Goal: Task Accomplishment & Management: Manage account settings

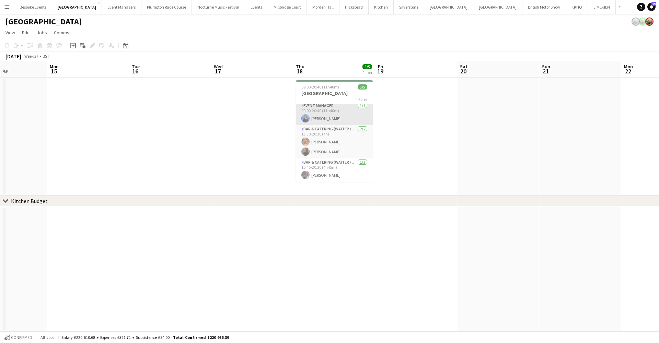
scroll to position [26, 0]
click at [8, 4] on app-icon "Menu" at bounding box center [6, 6] width 5 height 5
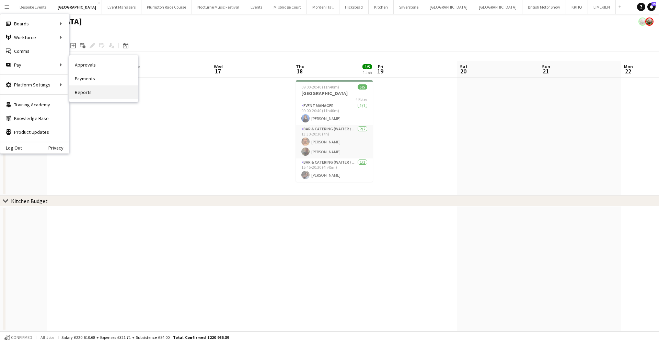
click at [82, 90] on link "Reports" at bounding box center [103, 92] width 69 height 14
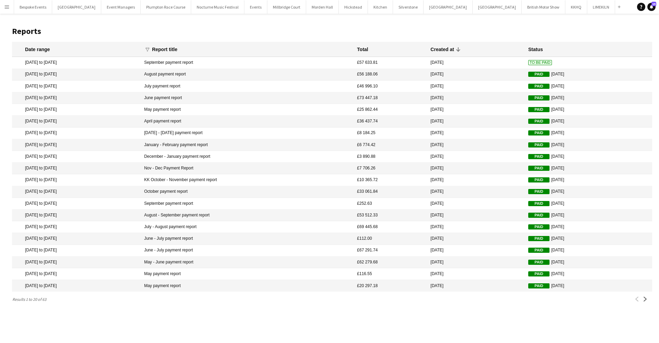
click at [73, 62] on mat-cell "18 Aug 2025 to 21 Sep 2025" at bounding box center [76, 63] width 129 height 12
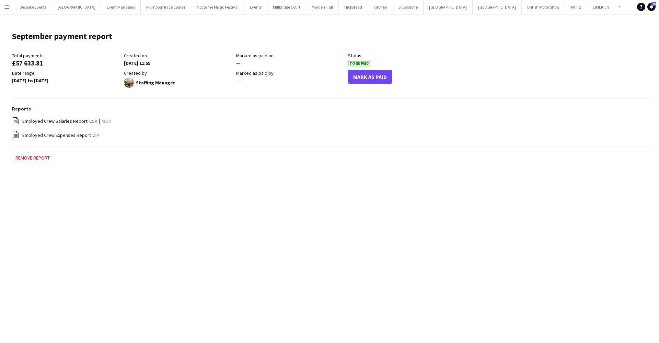
click at [103, 123] on link "xlsx" at bounding box center [107, 121] width 10 height 6
click at [94, 135] on link "zip" at bounding box center [96, 135] width 7 height 6
click at [267, 5] on button "[GEOGRAPHIC_DATA]" at bounding box center [286, 6] width 39 height 13
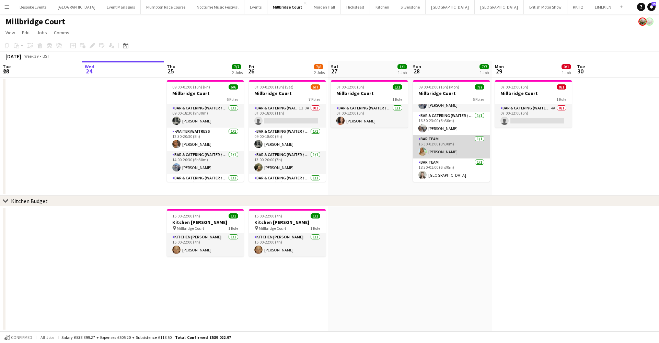
scroll to position [72, 0]
click at [441, 148] on app-card-role "Bar Team 1/1 16:30-01:00 (8h30m) Alice Cooley" at bounding box center [451, 146] width 77 height 23
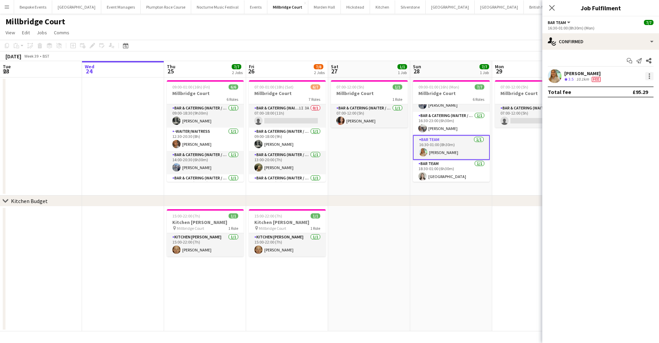
click at [650, 77] on div at bounding box center [649, 76] width 8 height 8
click at [624, 158] on button "Remove" at bounding box center [627, 155] width 54 height 16
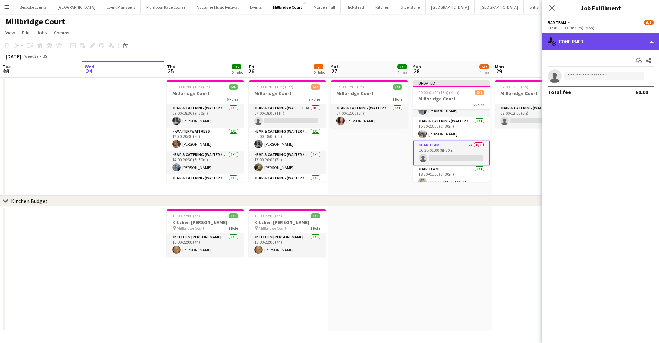
click at [617, 45] on div "single-neutral-actions-check-2 Confirmed" at bounding box center [600, 41] width 117 height 16
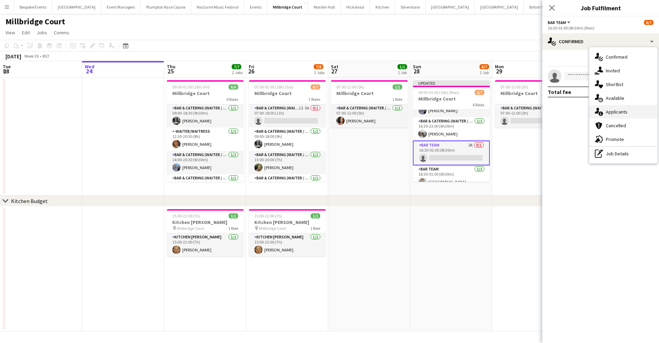
click at [623, 113] on span "Applicants" at bounding box center [617, 112] width 22 height 6
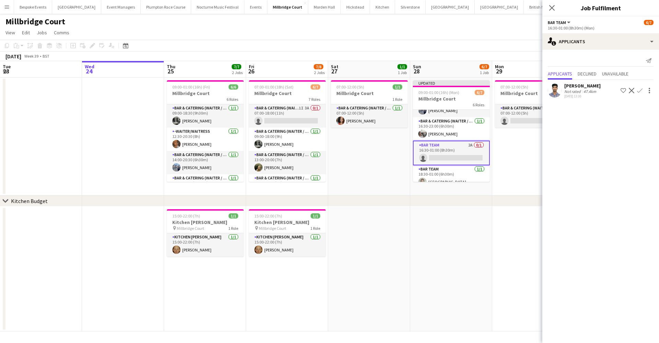
click at [470, 209] on app-date-cell at bounding box center [451, 269] width 82 height 125
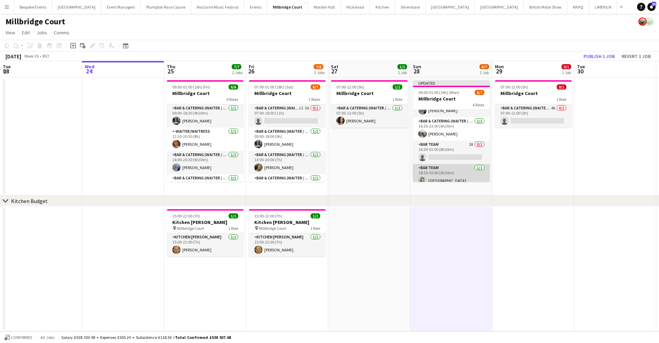
click at [471, 164] on app-card-role "Bar Team 1/1 18:30-01:00 (6h30m) Isla Corfield" at bounding box center [451, 175] width 77 height 23
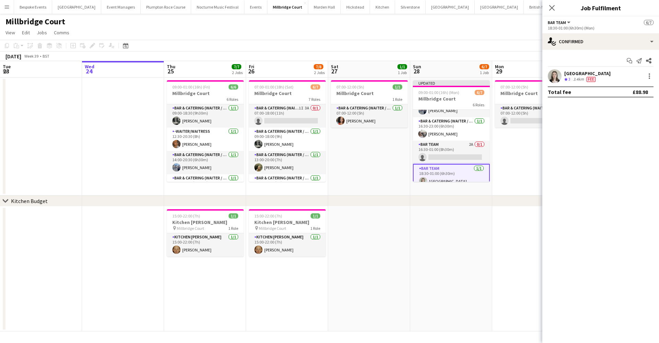
click at [518, 39] on app-board "Millbridge Court View Day view expanded Day view collapsed Month view Date pick…" at bounding box center [329, 179] width 659 height 330
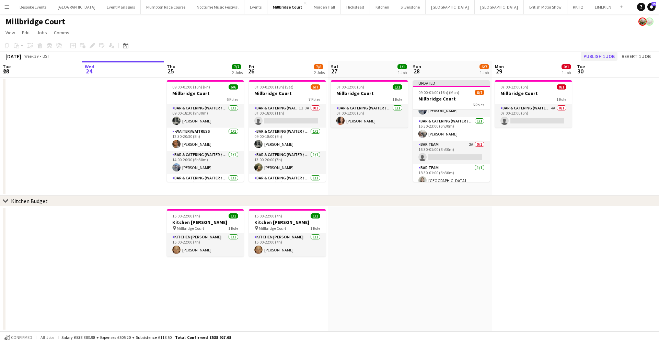
click at [593, 57] on button "Publish 1 job" at bounding box center [599, 56] width 37 height 9
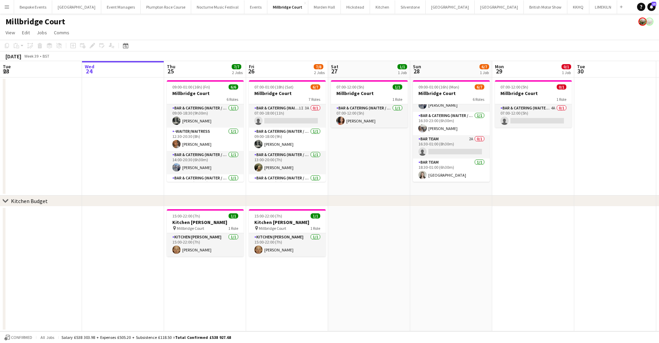
click at [11, 5] on button "Menu" at bounding box center [7, 7] width 14 height 14
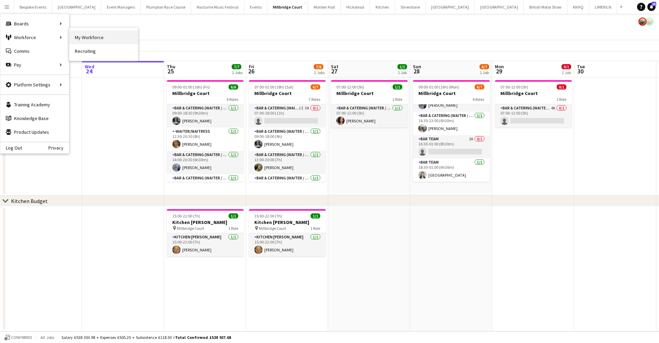
click at [86, 37] on link "My Workforce" at bounding box center [103, 38] width 69 height 14
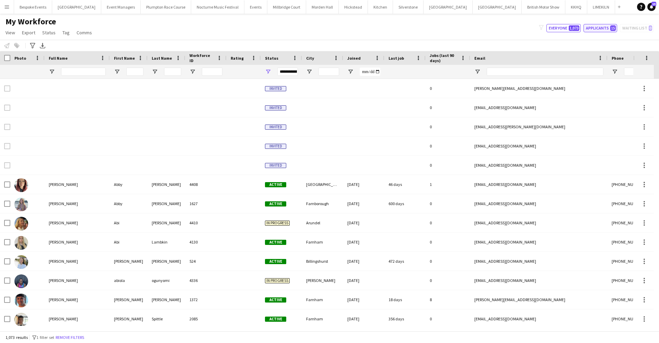
click at [607, 28] on button "Applicants 15" at bounding box center [601, 28] width 34 height 8
type input "**********"
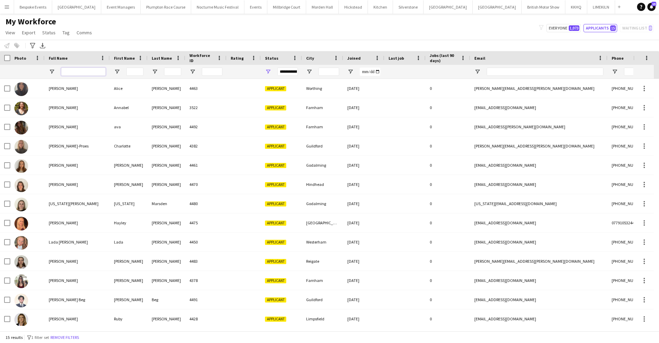
click at [85, 72] on input "Full Name Filter Input" at bounding box center [83, 72] width 45 height 8
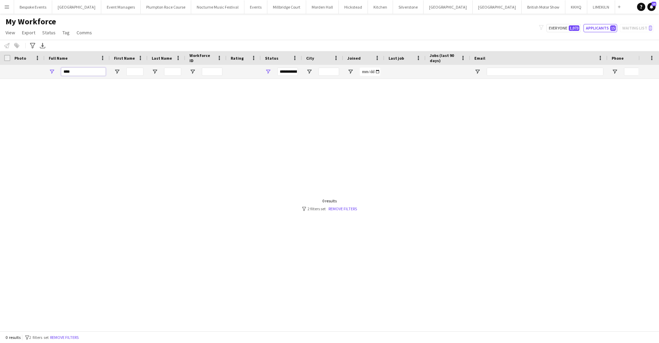
type input "****"
click at [95, 97] on div at bounding box center [319, 202] width 639 height 247
click at [79, 72] on input "****" at bounding box center [83, 72] width 45 height 8
click at [165, 3] on button "Plumpton Race Course Close" at bounding box center [166, 6] width 50 height 13
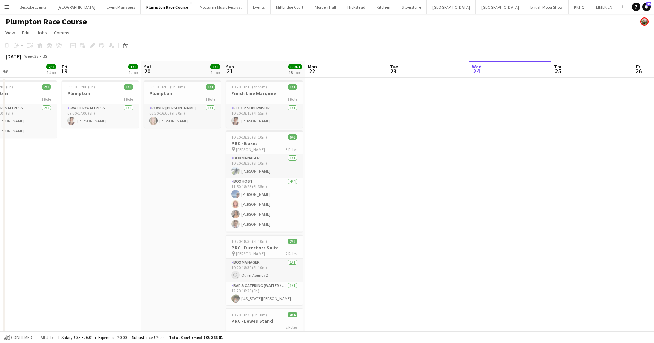
scroll to position [0, 186]
click at [258, 118] on app-card-role "Floor Supervisor 1/1 10:20-18:15 (7h55m) Sadie Bicknell" at bounding box center [265, 115] width 77 height 23
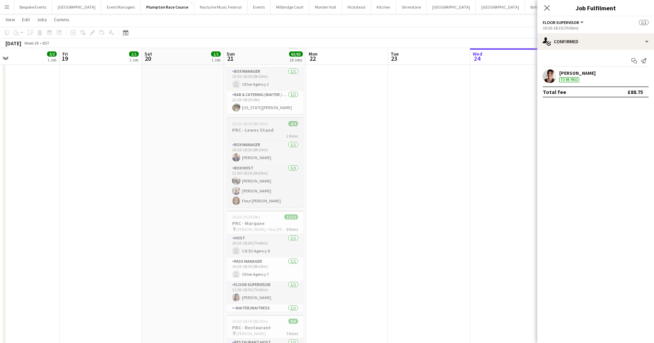
scroll to position [194, 0]
click at [255, 157] on app-card-role "Box Manager 1/1 10:20-18:30 (8h10m) Alistair Cocks" at bounding box center [265, 150] width 77 height 23
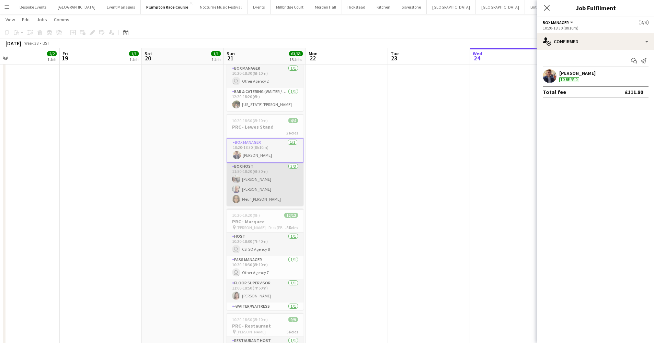
click at [262, 173] on app-card-role "Box Host 3/3 11:50-18:20 (6h30m) Elodie Noble Peter Gretton Fleur Connolly" at bounding box center [265, 184] width 77 height 43
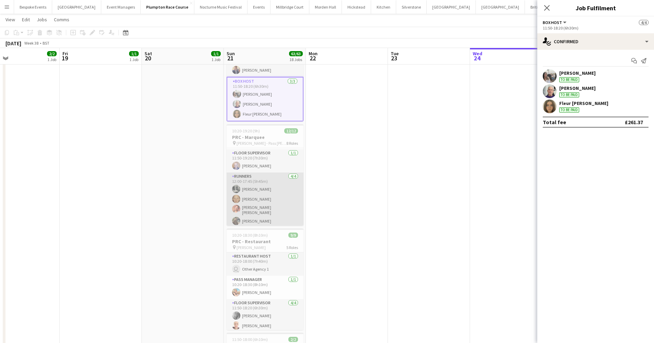
scroll to position [0, 186]
click at [265, 197] on app-card-role "Runners 4/4 12:00-17:45 (5h45m) Molly Middlehurst Genevieve Whiteley Isabella C…" at bounding box center [265, 200] width 77 height 55
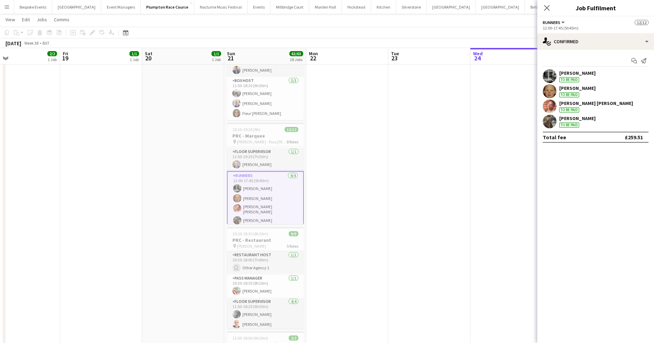
click at [553, 91] on app-user-avatar at bounding box center [550, 91] width 14 height 14
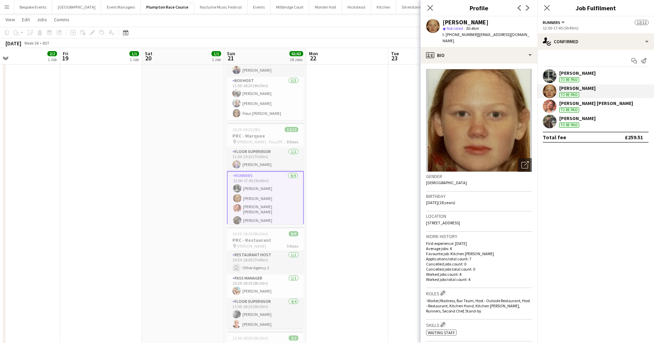
click at [551, 74] on app-user-avatar at bounding box center [550, 76] width 14 height 14
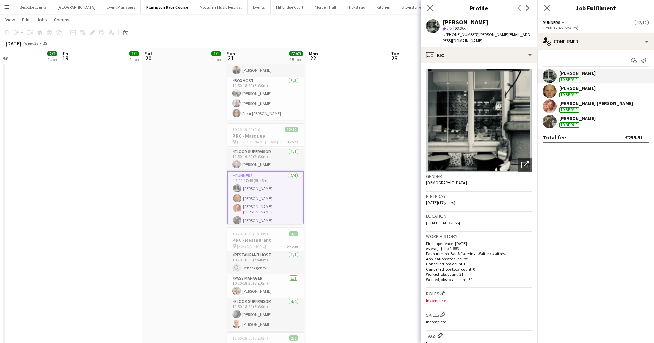
click at [551, 107] on app-user-avatar at bounding box center [550, 107] width 14 height 14
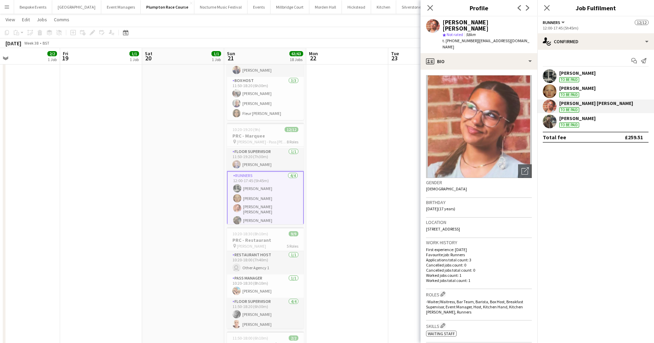
click at [552, 121] on app-user-avatar at bounding box center [550, 122] width 14 height 14
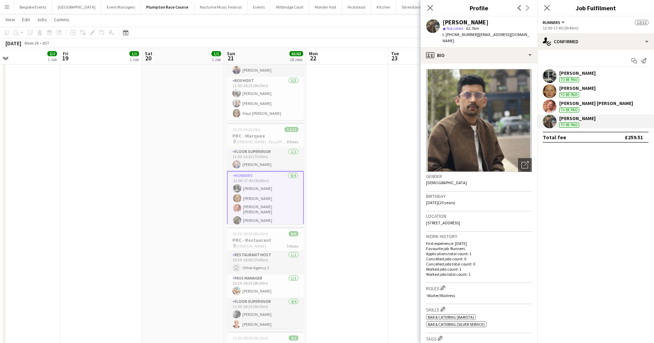
click at [553, 92] on app-user-avatar at bounding box center [550, 91] width 14 height 14
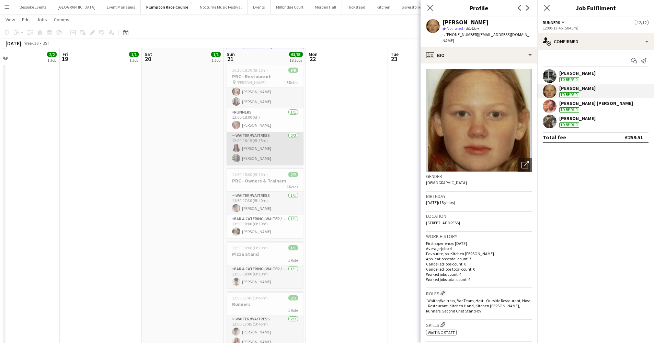
scroll to position [445, 0]
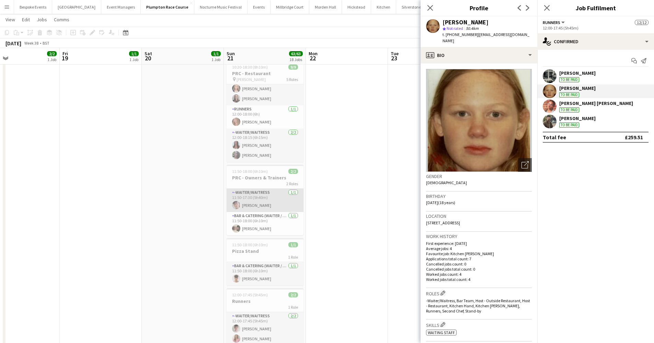
click at [260, 202] on app-card-role "-Waiter/Waitress 1/1 11:50-17:30 (5h40m) Sebastian Menin" at bounding box center [265, 200] width 77 height 23
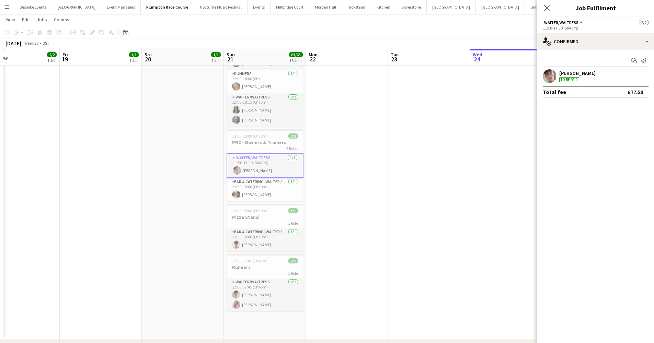
scroll to position [482, 0]
click at [260, 195] on app-card-role "Bar & Catering (Waiter / waitress) 1/1 11:50-18:00 (6h10m) Charles Laughton" at bounding box center [265, 187] width 77 height 23
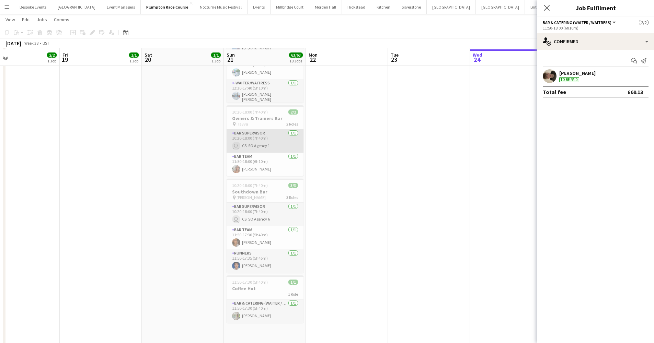
scroll to position [1241, 0]
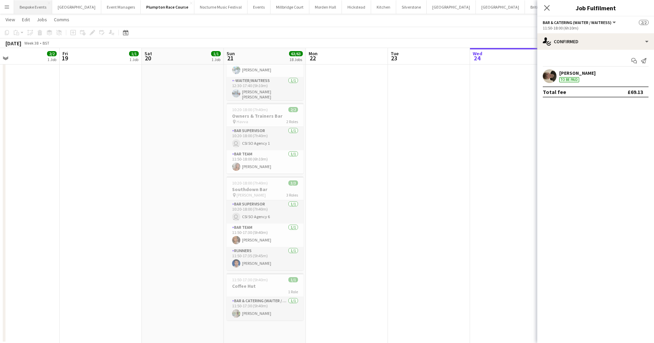
click at [43, 7] on button "Bespoke Events Close" at bounding box center [33, 6] width 38 height 13
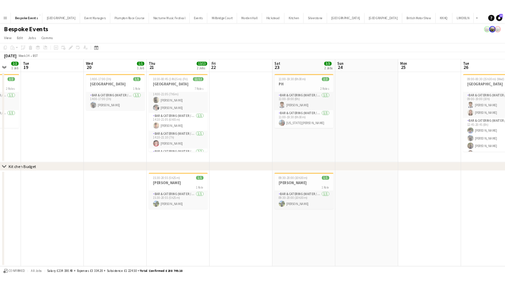
scroll to position [64, 0]
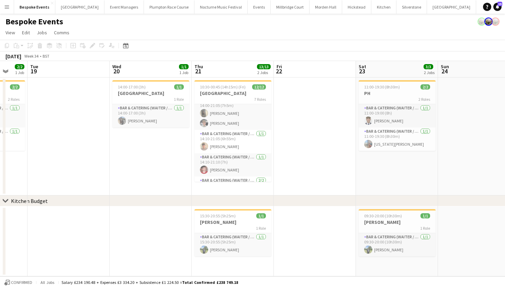
click at [9, 7] on app-icon "Menu" at bounding box center [6, 6] width 5 height 5
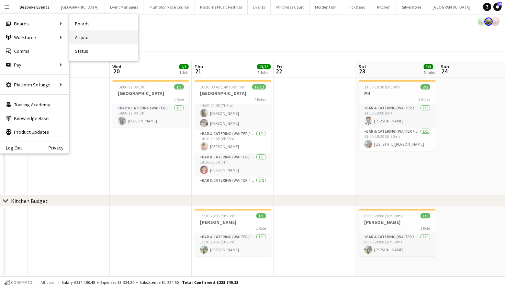
click at [87, 39] on link "All jobs" at bounding box center [103, 38] width 69 height 14
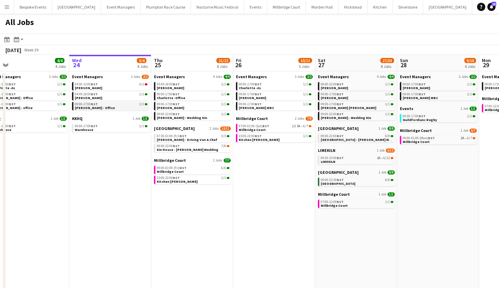
scroll to position [0, 182]
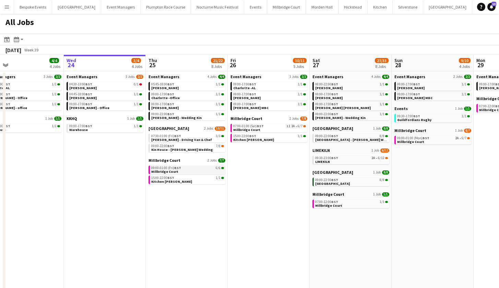
click at [172, 170] on span "Millbridge Court" at bounding box center [164, 172] width 27 height 4
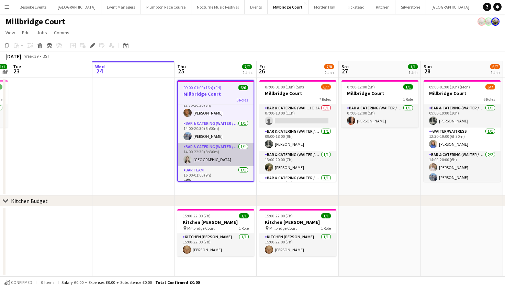
scroll to position [33, 0]
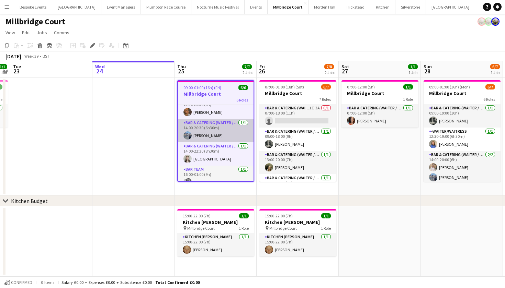
click at [209, 129] on app-card-role "Bar & Catering (Waiter / waitress) [DATE] 14:00-20:30 (6h30m) [PERSON_NAME]" at bounding box center [216, 130] width 76 height 23
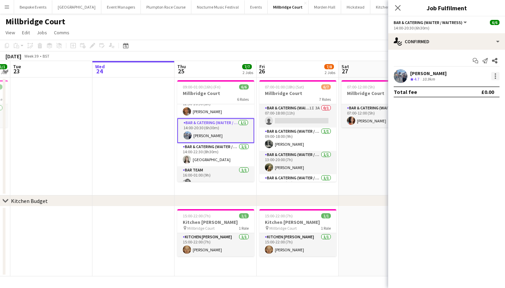
click at [492, 78] on div at bounding box center [495, 76] width 8 height 8
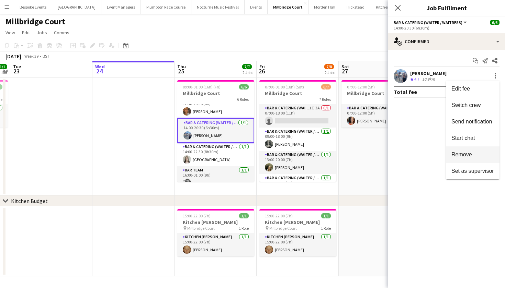
click at [465, 156] on span "Remove" at bounding box center [461, 155] width 21 height 6
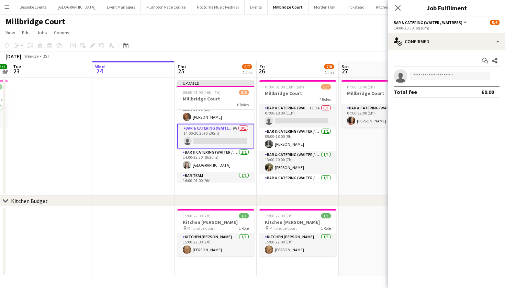
click at [95, 146] on app-date-cell at bounding box center [133, 137] width 82 height 118
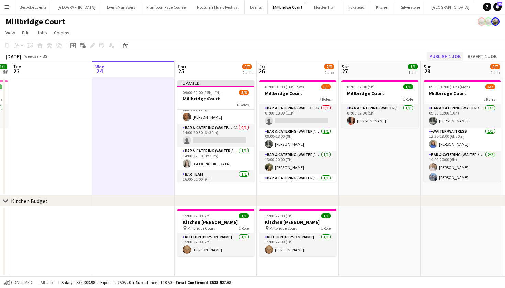
click at [432, 56] on button "Publish 1 job" at bounding box center [444, 56] width 37 height 9
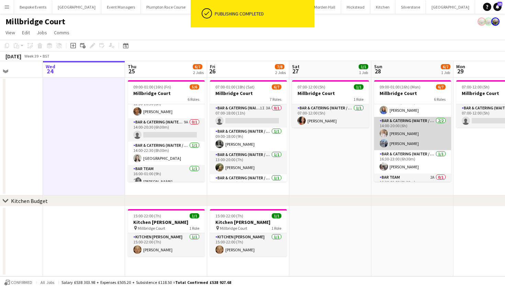
scroll to position [35, 0]
click at [420, 145] on app-card-role "Bar & Catering (Waiter / waitress) 2/2 14:00-20:00 (6h) Lucy Hogg Edward Brew" at bounding box center [412, 132] width 77 height 33
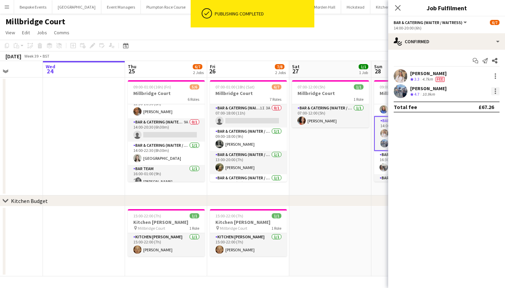
click at [494, 90] on div at bounding box center [495, 91] width 8 height 8
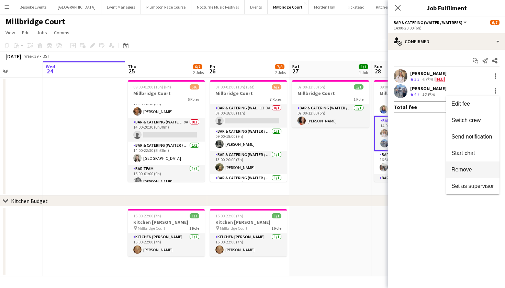
click at [467, 172] on span "Remove" at bounding box center [461, 170] width 21 height 6
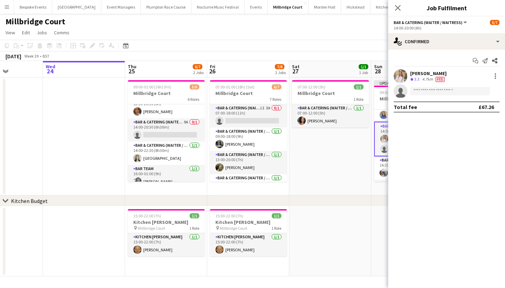
click at [343, 171] on app-date-cell "07:00-12:00 (5h) 1/1 Millbridge Court 1 Role Bar & Catering (Waiter / waitress)…" at bounding box center [330, 137] width 82 height 118
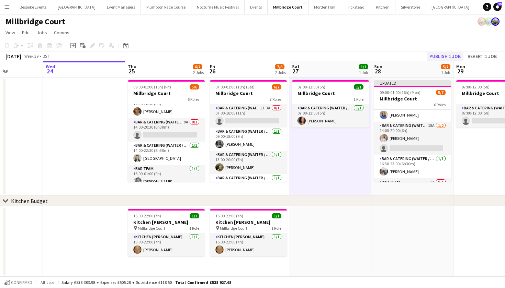
click at [441, 58] on button "Publish 1 job" at bounding box center [444, 56] width 37 height 9
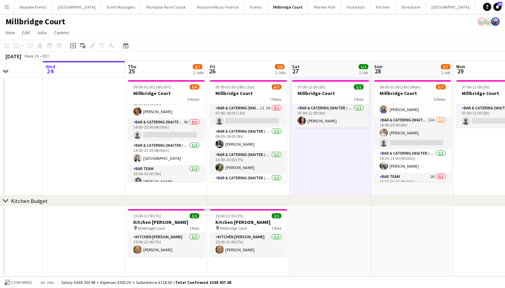
click at [7, 7] on app-icon "Menu" at bounding box center [6, 6] width 5 height 5
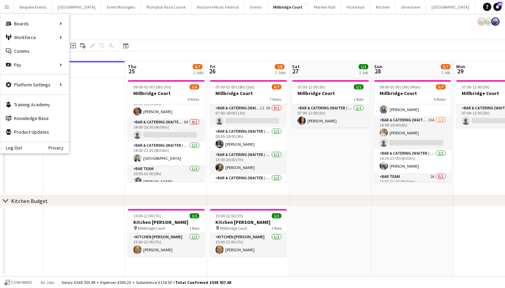
click at [7, 7] on app-icon "Menu" at bounding box center [6, 6] width 5 height 5
click at [77, 35] on link "My Workforce" at bounding box center [103, 38] width 69 height 14
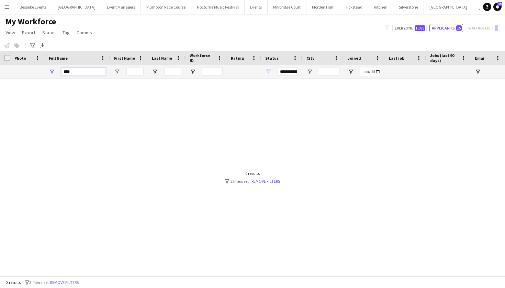
drag, startPoint x: 72, startPoint y: 74, endPoint x: 62, endPoint y: 74, distance: 10.6
click at [62, 74] on input "****" at bounding box center [83, 72] width 45 height 8
type input "**********"
click at [414, 28] on button "Everyone 1,073" at bounding box center [409, 28] width 34 height 8
type input "**********"
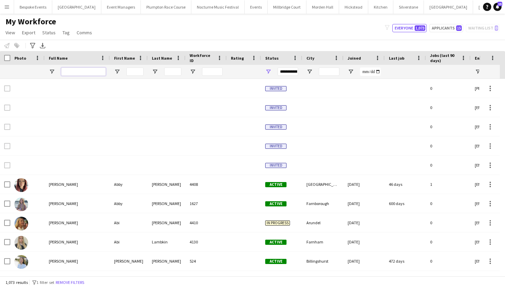
click at [74, 75] on input "Full Name Filter Input" at bounding box center [83, 72] width 45 height 8
type input "**********"
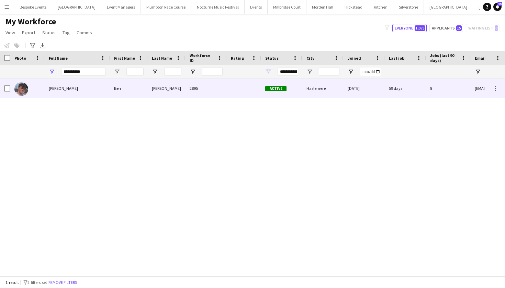
click at [72, 88] on div "Ben Murphy" at bounding box center [77, 88] width 65 height 19
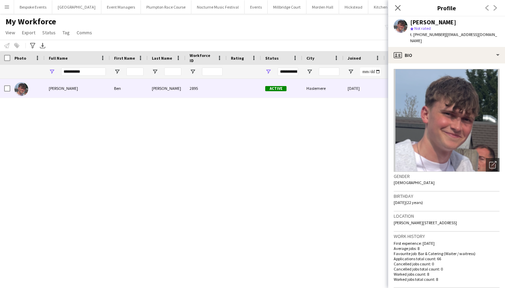
click at [274, 6] on button "[GEOGRAPHIC_DATA]" at bounding box center [286, 6] width 39 height 13
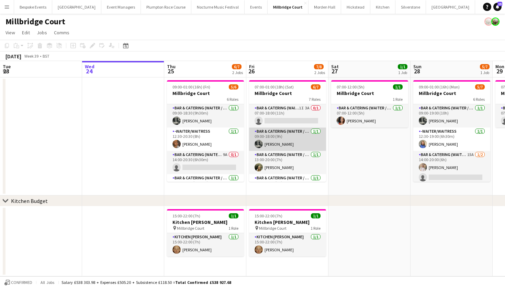
scroll to position [9, 0]
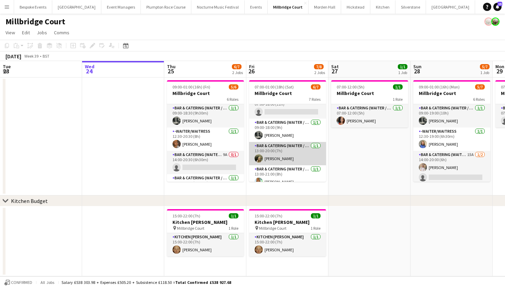
click at [276, 151] on app-card-role "Bar & Catering (Waiter / waitress) 1/1 13:00-20:00 (7h) Grace Kay" at bounding box center [287, 153] width 77 height 23
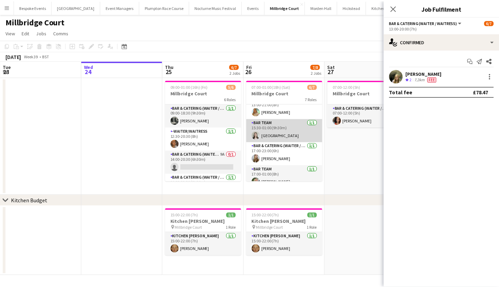
scroll to position [81, 0]
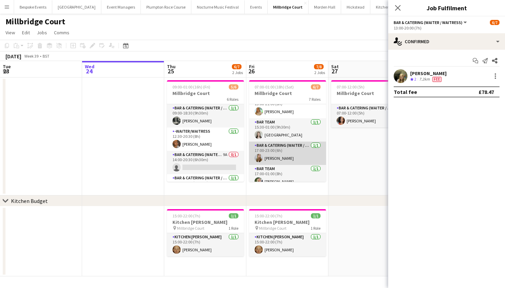
click at [281, 151] on app-card-role "Bar & Catering (Waiter / waitress) 1/1 17:00-23:00 (6h) Phoebe Marman" at bounding box center [287, 153] width 77 height 23
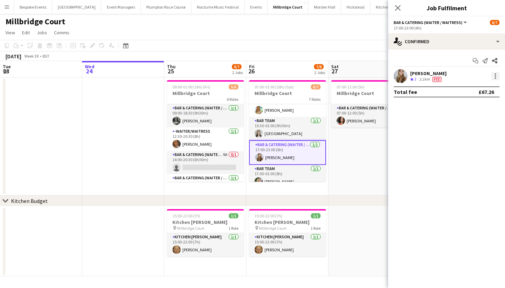
click at [492, 77] on div at bounding box center [495, 76] width 8 height 8
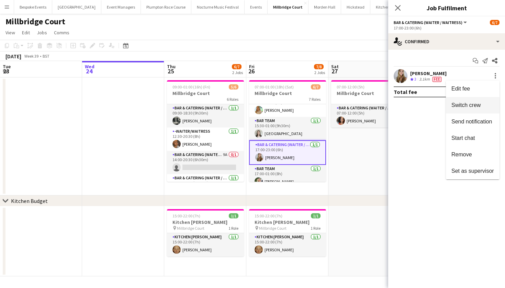
click at [474, 107] on span "Switch crew" at bounding box center [465, 105] width 29 height 6
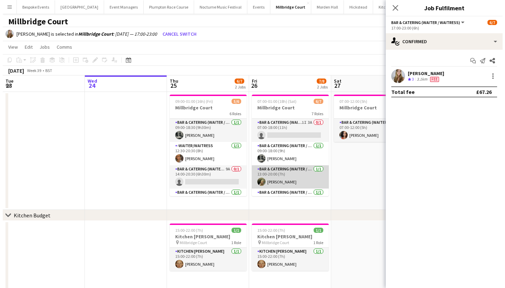
scroll to position [0, 0]
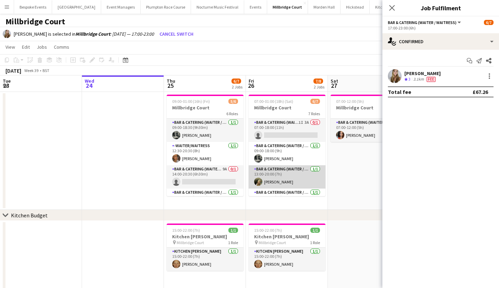
click at [275, 174] on app-card-role "Bar & Catering (Waiter / waitress) 1/1 13:00-20:00 (7h) Grace Kay" at bounding box center [287, 176] width 77 height 23
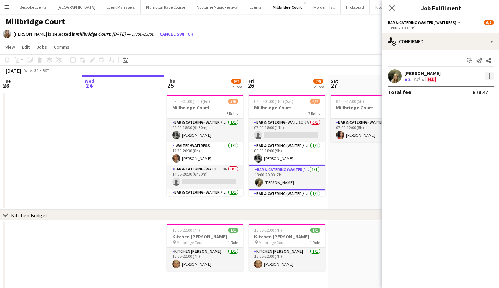
click at [492, 78] on div at bounding box center [490, 76] width 8 height 8
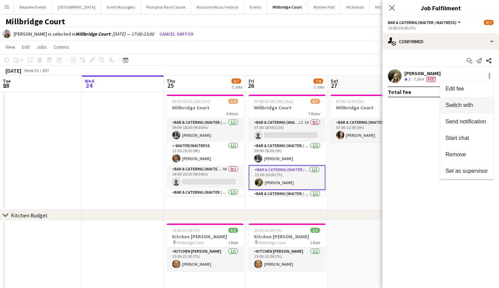
click at [466, 103] on span "Switch with" at bounding box center [459, 105] width 27 height 6
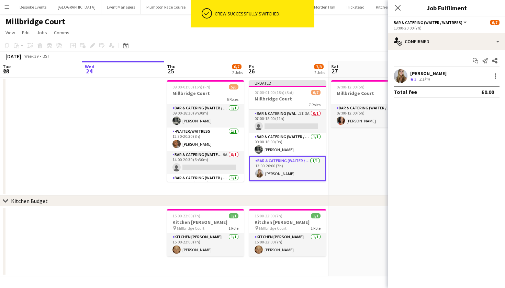
click at [338, 34] on app-page-menu "View Day view expanded Day view collapsed Month view Date picker Jump to [DATE]…" at bounding box center [252, 33] width 505 height 13
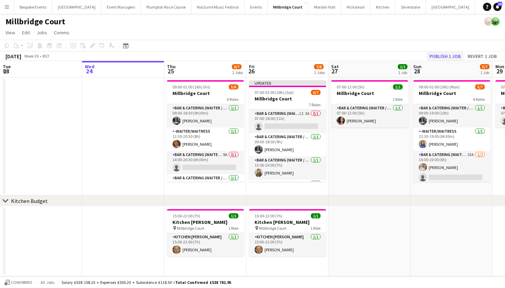
click at [455, 55] on button "Publish 1 job" at bounding box center [444, 56] width 37 height 9
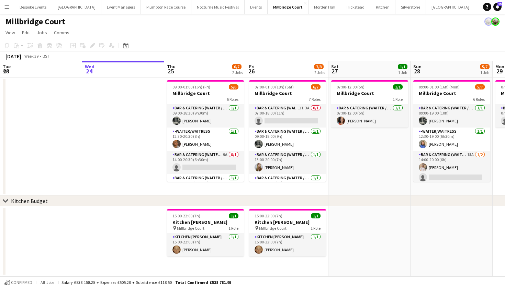
click at [244, 8] on button "Events Close" at bounding box center [255, 6] width 23 height 13
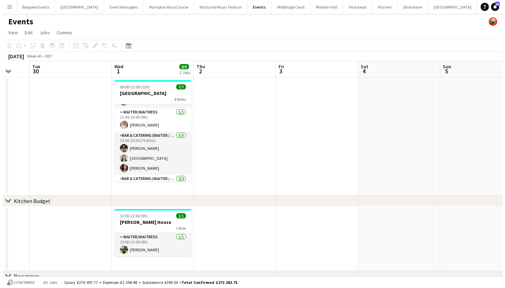
scroll to position [6, 0]
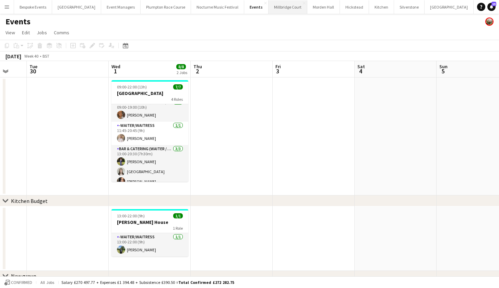
click at [277, 8] on button "[GEOGRAPHIC_DATA]" at bounding box center [288, 6] width 39 height 13
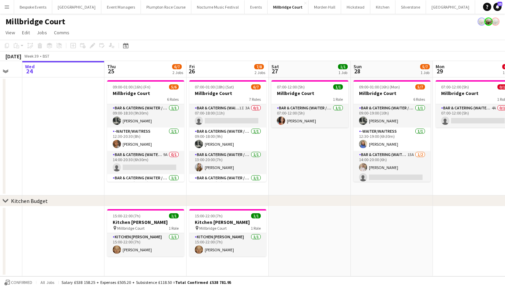
click at [6, 10] on button "Menu" at bounding box center [7, 7] width 14 height 14
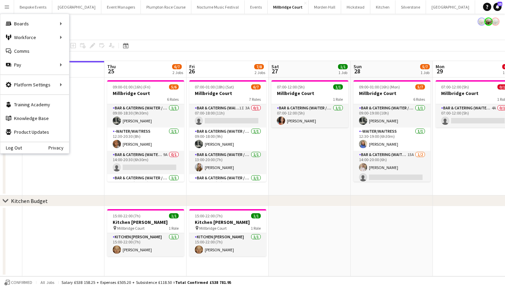
click at [6, 10] on button "Menu" at bounding box center [7, 7] width 14 height 14
click at [71, 35] on link "My Workforce" at bounding box center [103, 38] width 69 height 14
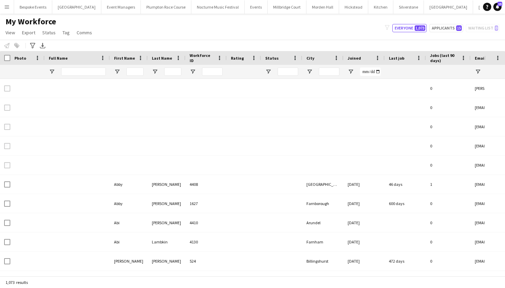
type input "**********"
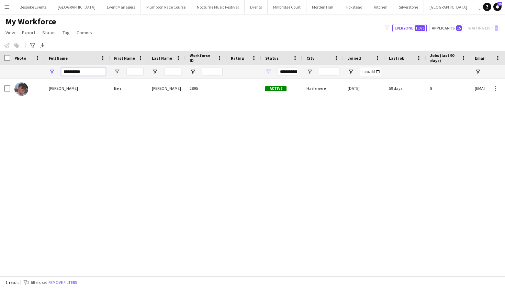
drag, startPoint x: 88, startPoint y: 70, endPoint x: 58, endPoint y: 70, distance: 29.5
click at [58, 70] on div "**********" at bounding box center [77, 72] width 65 height 14
type input "**********"
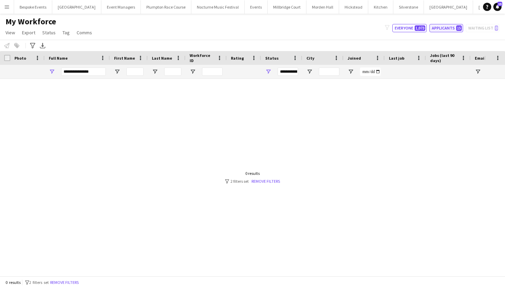
click at [447, 25] on button "Applicants 15" at bounding box center [446, 28] width 34 height 8
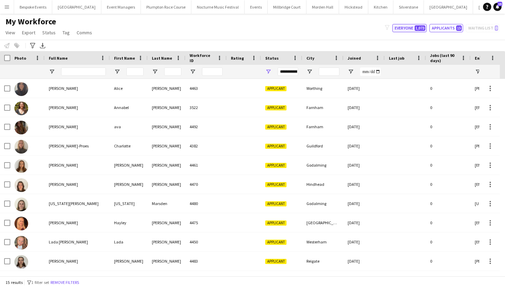
click at [422, 24] on button "Everyone 1,073" at bounding box center [409, 28] width 34 height 8
type input "**********"
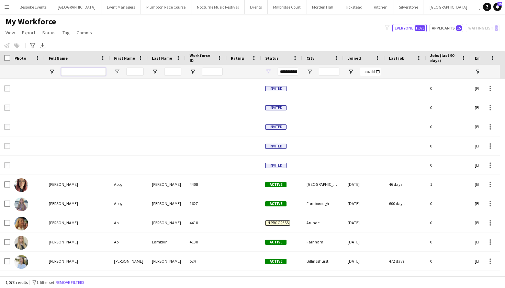
click at [91, 74] on input "Full Name Filter Input" at bounding box center [83, 72] width 45 height 8
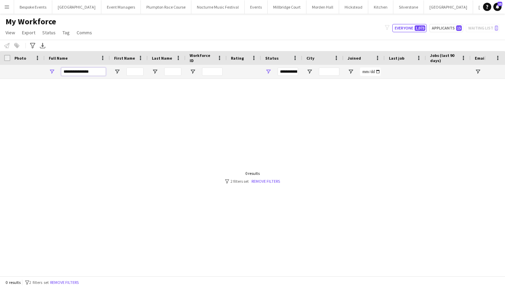
click at [86, 70] on input "**********" at bounding box center [83, 72] width 45 height 8
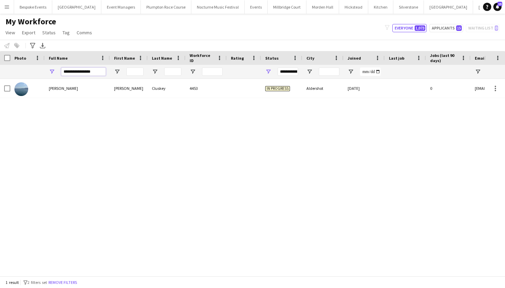
type input "**********"
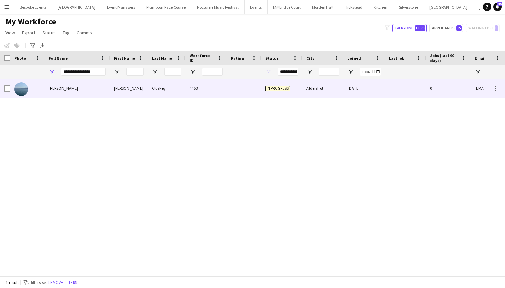
click at [122, 88] on div "Isabelle" at bounding box center [129, 88] width 38 height 19
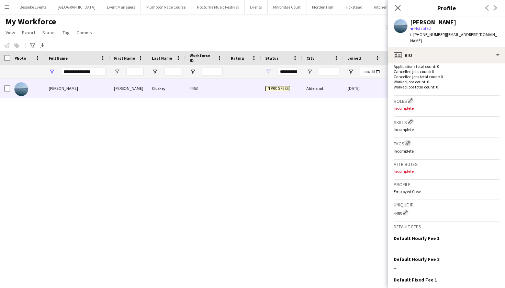
scroll to position [174, 0]
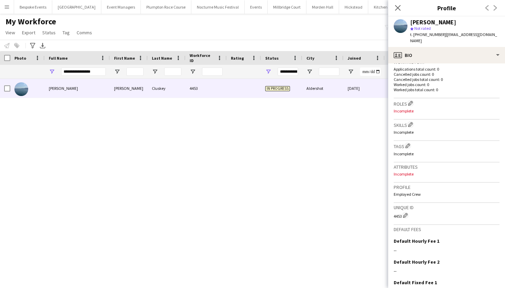
click at [409, 110] on p "Incomplete" at bounding box center [446, 110] width 106 height 5
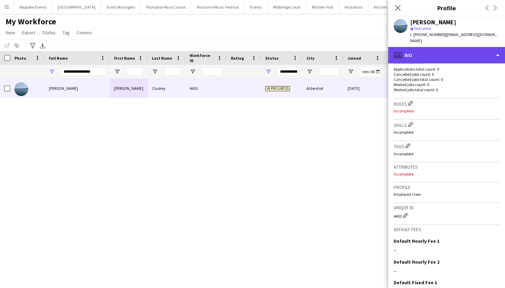
click at [429, 51] on div "profile Bio" at bounding box center [446, 55] width 117 height 16
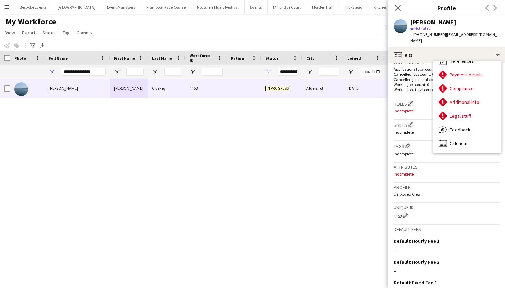
scroll to position [78, 0]
click at [272, 7] on button "[GEOGRAPHIC_DATA]" at bounding box center [286, 6] width 39 height 13
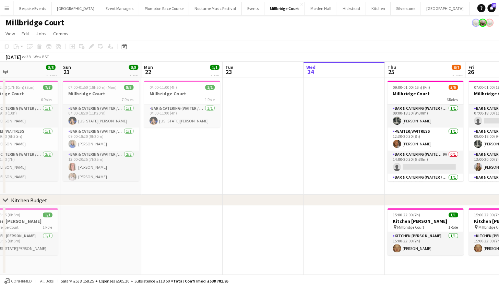
scroll to position [0, 217]
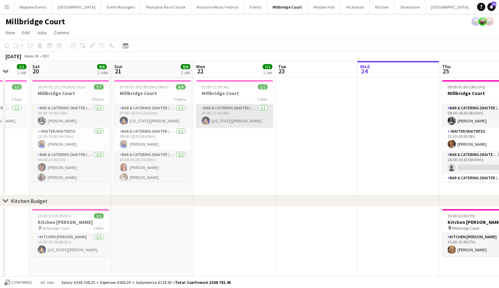
click at [216, 116] on app-card-role "Bar & Catering (Waiter / waitress) 1/1 07:00-11:00 (4h) Georgia Strode" at bounding box center [234, 115] width 77 height 23
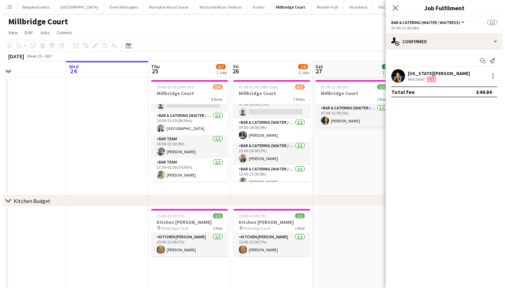
scroll to position [2, 0]
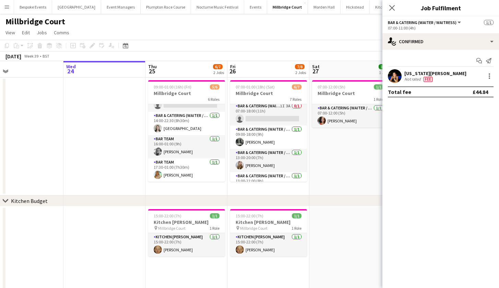
click at [6, 3] on button "Menu" at bounding box center [7, 7] width 14 height 14
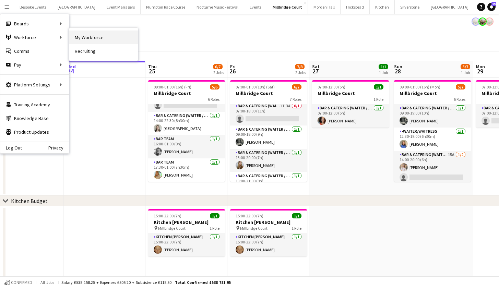
click at [83, 36] on link "My Workforce" at bounding box center [103, 38] width 69 height 14
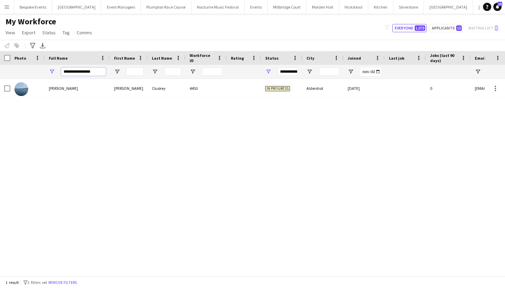
drag, startPoint x: 94, startPoint y: 71, endPoint x: 52, endPoint y: 71, distance: 42.6
click at [52, 71] on div "**********" at bounding box center [77, 72] width 65 height 14
type input "*****"
click at [60, 90] on span "Nilesh Yadav" at bounding box center [63, 88] width 29 height 5
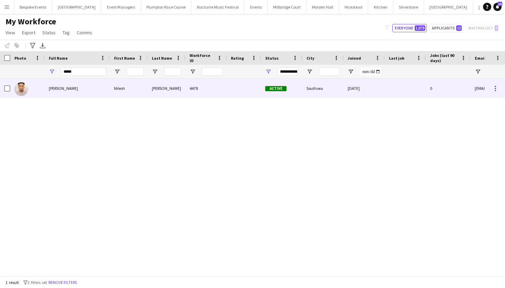
click at [395, 95] on div at bounding box center [404, 88] width 41 height 19
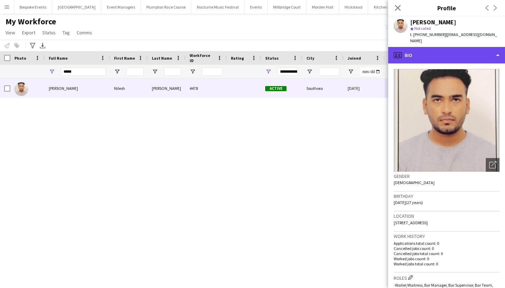
click at [482, 53] on div "profile Bio" at bounding box center [446, 55] width 117 height 16
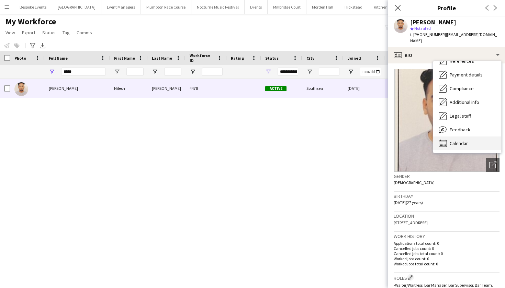
scroll to position [78, 0]
click at [470, 137] on div "Calendar Calendar" at bounding box center [467, 144] width 68 height 14
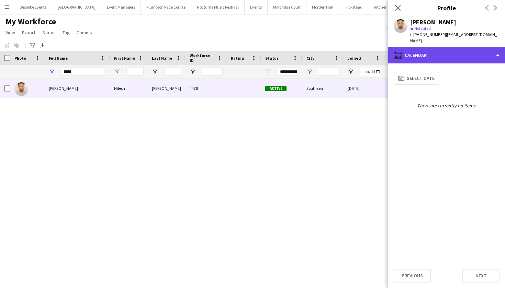
click at [436, 48] on div "calendar-full Calendar" at bounding box center [446, 55] width 117 height 16
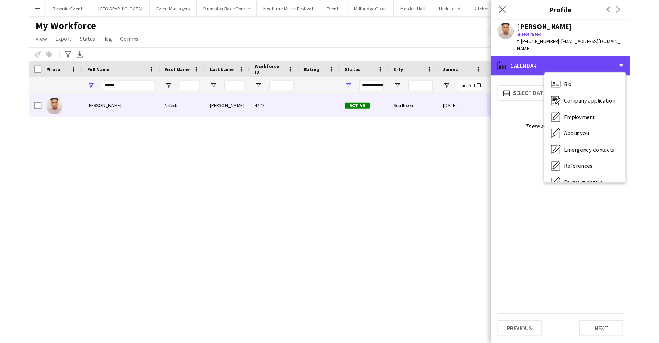
scroll to position [0, 0]
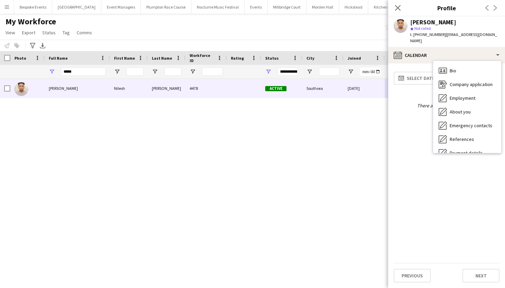
click at [455, 81] on span "Company application" at bounding box center [470, 84] width 43 height 6
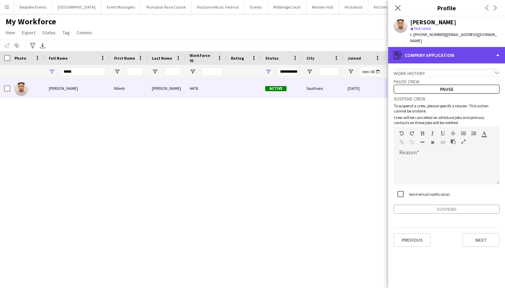
click at [444, 50] on div "register Company application" at bounding box center [446, 55] width 117 height 16
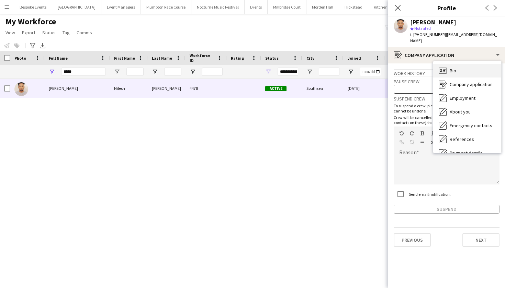
click at [458, 68] on div "Bio Bio" at bounding box center [467, 71] width 68 height 14
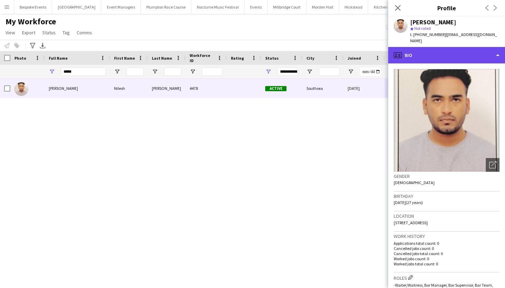
click at [451, 56] on div "profile Bio" at bounding box center [446, 55] width 117 height 16
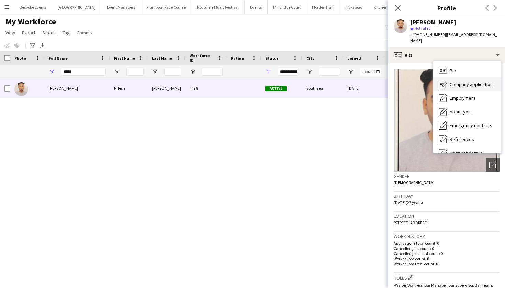
click at [452, 81] on div "Company application Company application" at bounding box center [467, 85] width 68 height 14
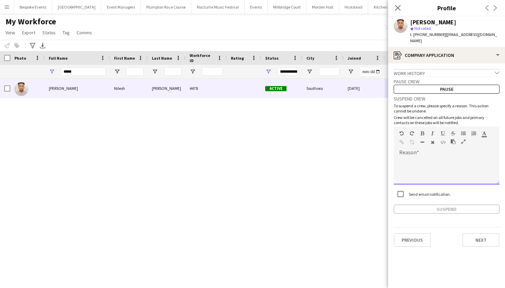
click at [425, 157] on div at bounding box center [446, 170] width 106 height 27
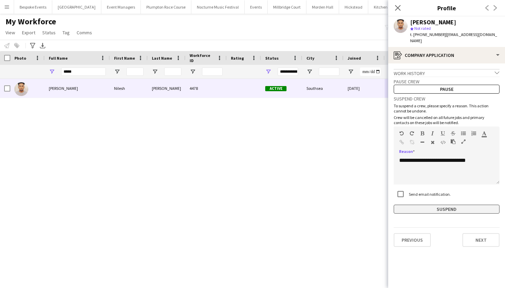
click at [439, 205] on button "Suspend" at bounding box center [446, 209] width 106 height 9
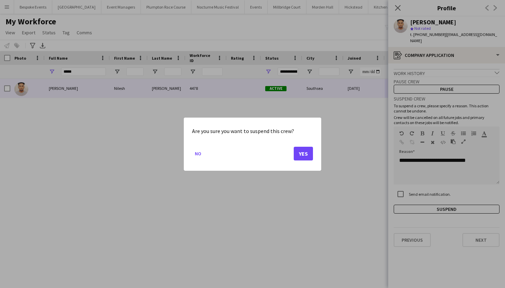
click at [304, 154] on button "Yes" at bounding box center [303, 154] width 19 height 14
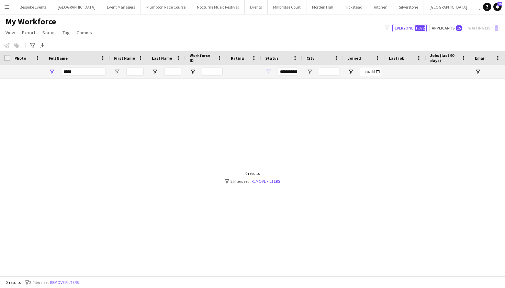
click at [7, 7] on app-icon "Menu" at bounding box center [6, 6] width 5 height 5
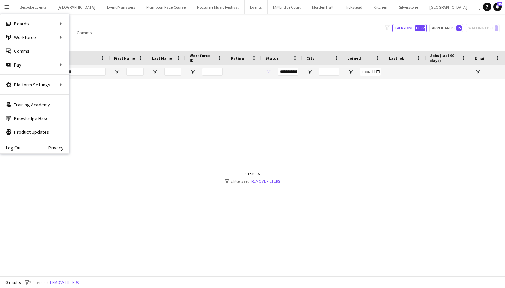
click at [7, 7] on app-icon "Menu" at bounding box center [6, 6] width 5 height 5
click at [79, 73] on input "*****" at bounding box center [83, 72] width 45 height 8
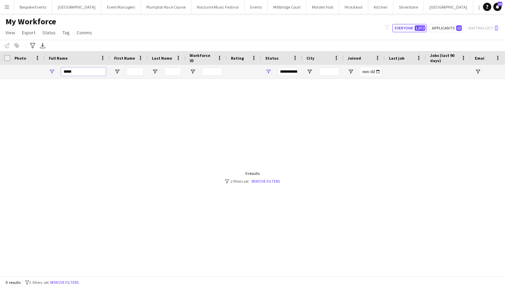
drag, startPoint x: 76, startPoint y: 69, endPoint x: 54, endPoint y: 69, distance: 21.6
click at [54, 69] on div "*****" at bounding box center [77, 72] width 65 height 14
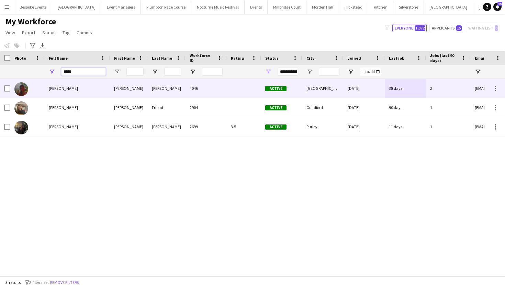
type input "*****"
click at [62, 89] on span "Sasha Calvert" at bounding box center [63, 88] width 29 height 5
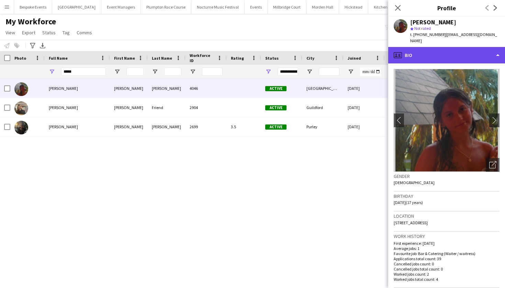
click at [460, 51] on div "profile Bio" at bounding box center [446, 55] width 117 height 16
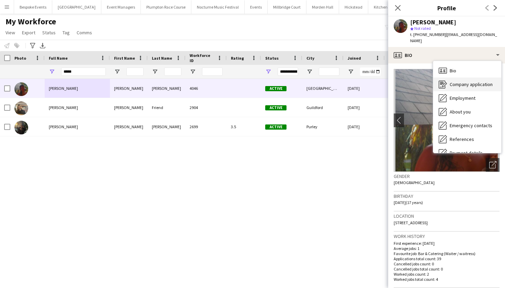
click at [460, 81] on span "Company application" at bounding box center [470, 84] width 43 height 6
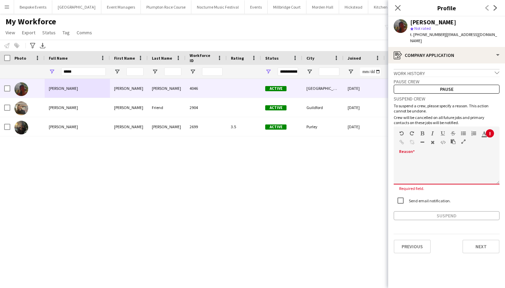
click at [419, 145] on div "default Heading 1 Heading 2 Heading 3 Heading 4 Heading 5 Heading 6 Heading 7 P…" at bounding box center [446, 140] width 106 height 26
click at [416, 157] on div at bounding box center [446, 170] width 106 height 27
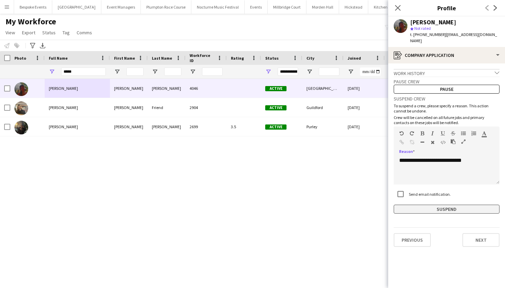
click at [452, 205] on button "Suspend" at bounding box center [446, 209] width 106 height 9
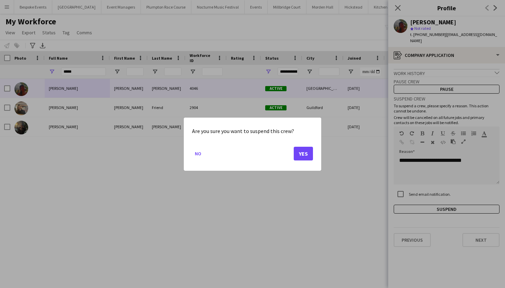
click at [308, 152] on button "Yes" at bounding box center [303, 154] width 19 height 14
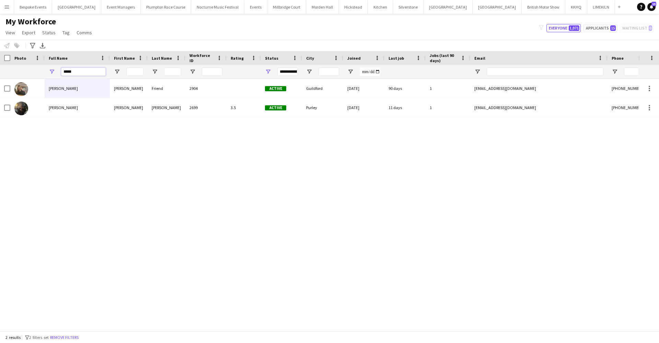
drag, startPoint x: 83, startPoint y: 70, endPoint x: 60, endPoint y: 70, distance: 23.0
click at [60, 70] on div "*****" at bounding box center [77, 72] width 65 height 14
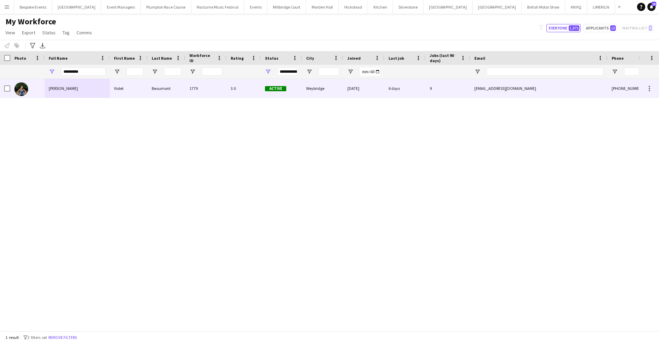
click at [57, 89] on span "Violet Beaumont" at bounding box center [63, 88] width 29 height 5
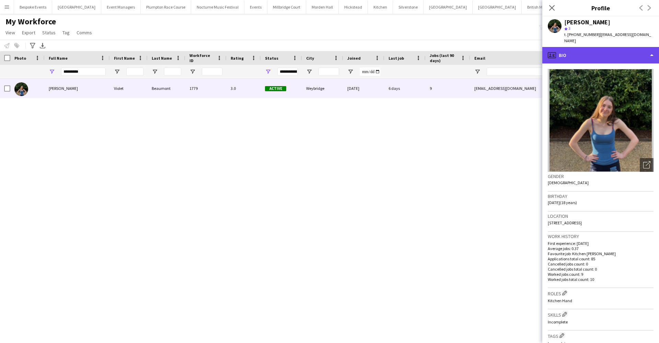
click at [504, 52] on div "profile Bio" at bounding box center [600, 55] width 117 height 16
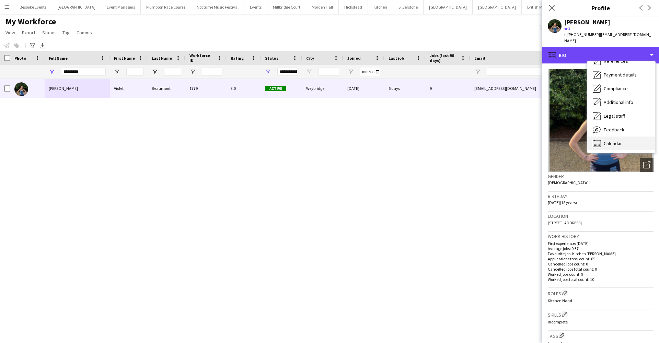
scroll to position [79, 0]
click at [504, 140] on span "Calendar" at bounding box center [613, 143] width 18 height 6
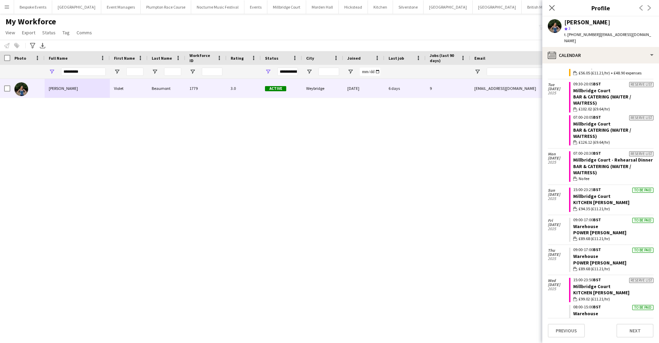
scroll to position [67, 0]
click at [100, 72] on input "*********" at bounding box center [83, 72] width 45 height 8
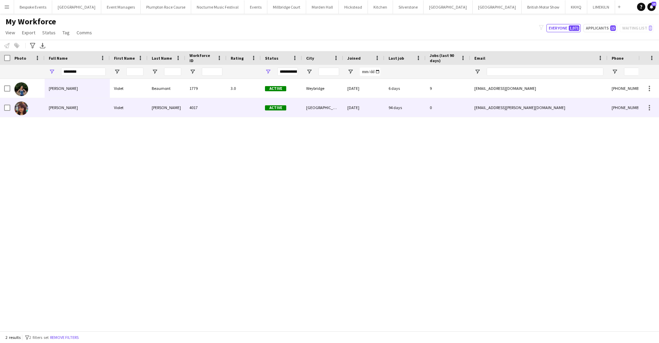
click at [89, 107] on div "Violet Blackburn" at bounding box center [77, 107] width 65 height 19
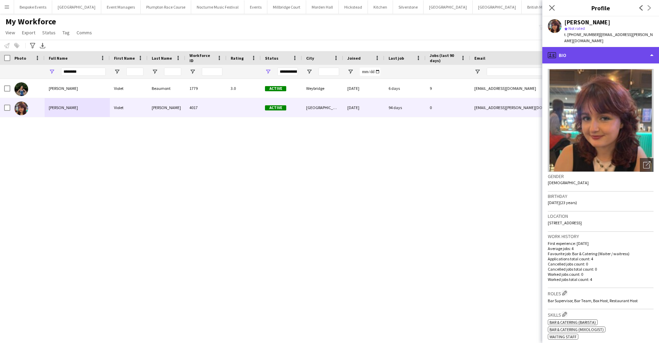
click at [504, 61] on div "profile Bio" at bounding box center [600, 55] width 117 height 16
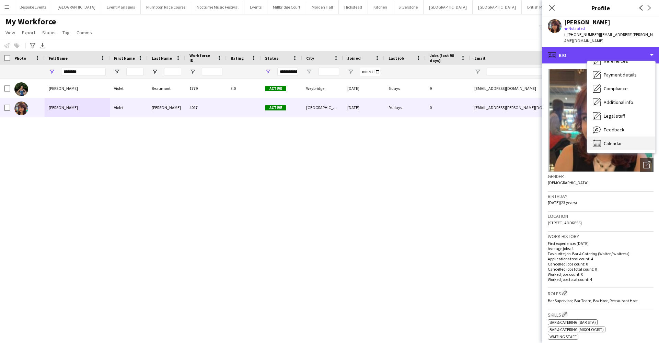
scroll to position [78, 0]
click at [504, 146] on span "Calendar" at bounding box center [613, 143] width 18 height 6
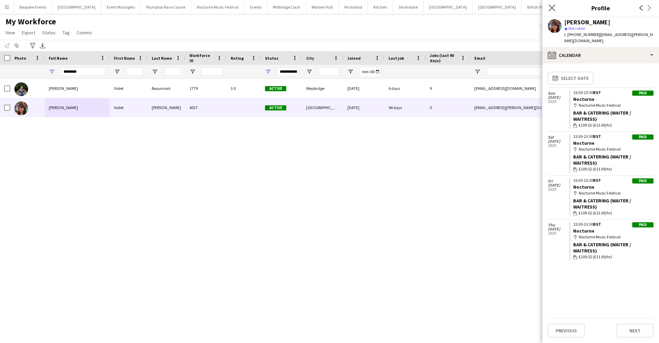
click at [504, 4] on app-icon "Close pop-in" at bounding box center [552, 8] width 10 height 10
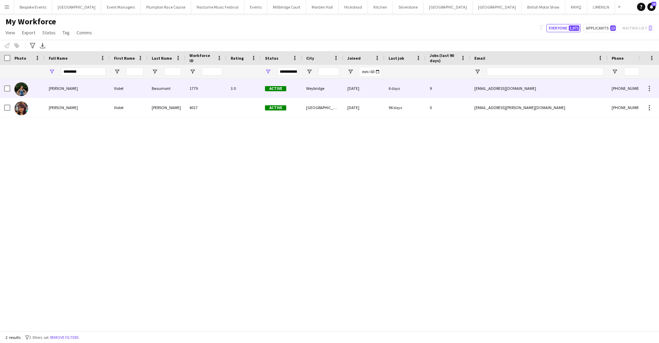
click at [130, 92] on div "Violet" at bounding box center [129, 88] width 38 height 19
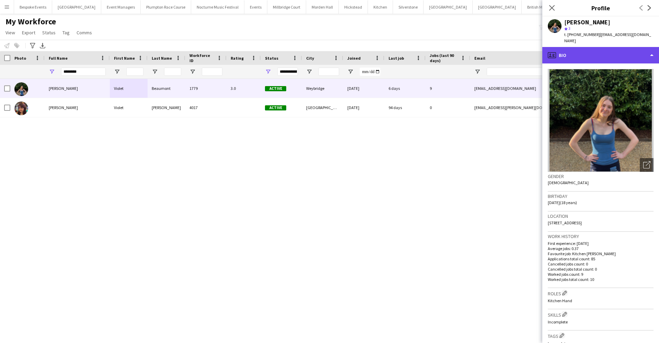
click at [504, 47] on div "profile Bio" at bounding box center [600, 55] width 117 height 16
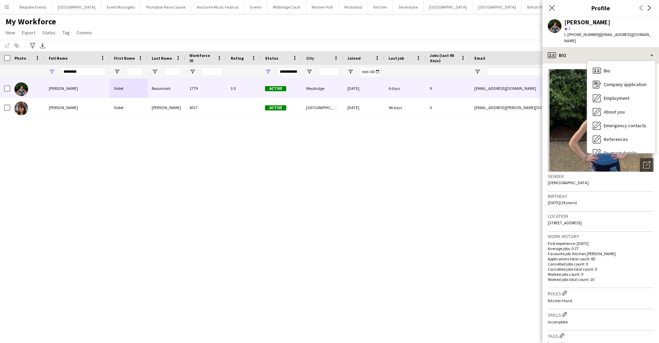
drag, startPoint x: 613, startPoint y: 76, endPoint x: 606, endPoint y: 48, distance: 28.9
click at [504, 48] on div "profile Bio Bio Bio Company application Company application Employment Employme…" at bounding box center [600, 195] width 117 height 296
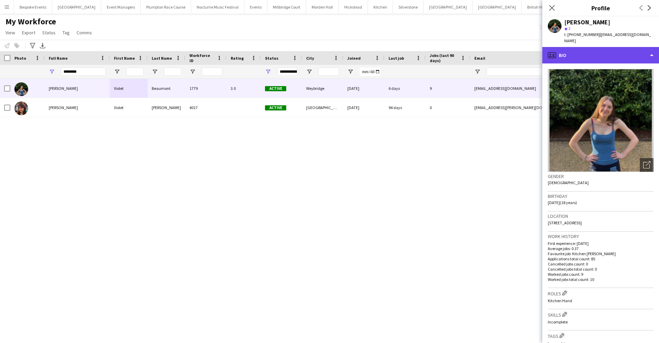
click at [504, 48] on div "profile Bio" at bounding box center [600, 55] width 117 height 16
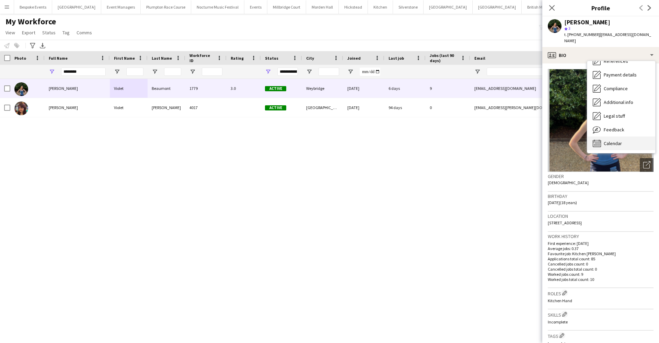
click at [504, 140] on span "Calendar" at bounding box center [613, 143] width 18 height 6
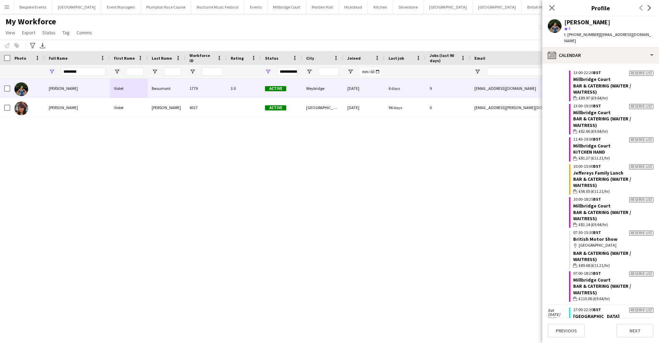
scroll to position [517, 0]
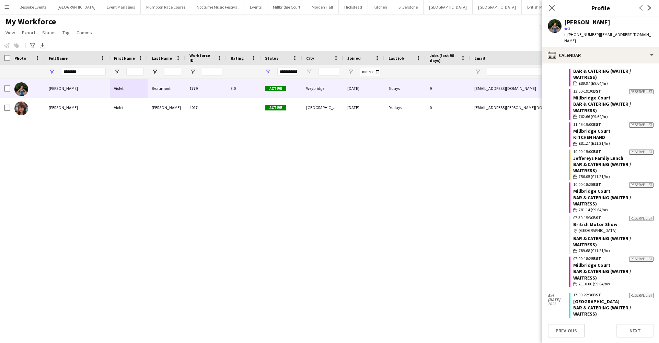
click at [302, 189] on div "Violet Beaumont Violet Beaumont 1779 3.0 Active Weybridge 01-05-2023 6 days 9 v…" at bounding box center [319, 202] width 639 height 247
click at [95, 71] on input "********" at bounding box center [83, 72] width 45 height 8
type input "*"
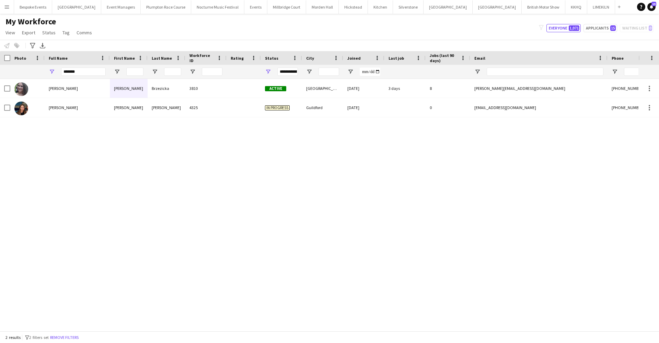
click at [96, 88] on div "Natalia Brzezicka" at bounding box center [77, 88] width 65 height 19
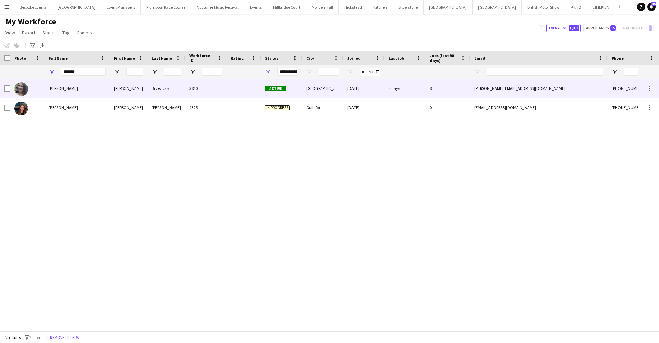
click at [504, 92] on div "natalia.brzezicka@uhsw.com" at bounding box center [538, 88] width 137 height 19
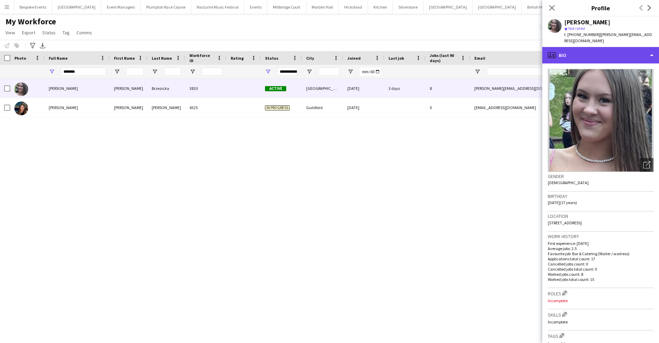
click at [504, 47] on div "profile Bio" at bounding box center [600, 55] width 117 height 16
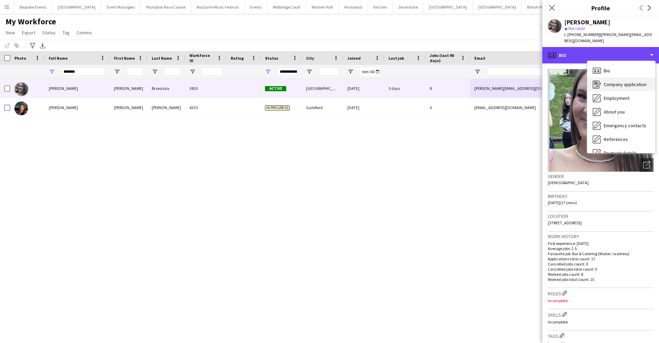
scroll to position [0, 0]
click at [504, 81] on div "Company application Company application" at bounding box center [621, 85] width 68 height 14
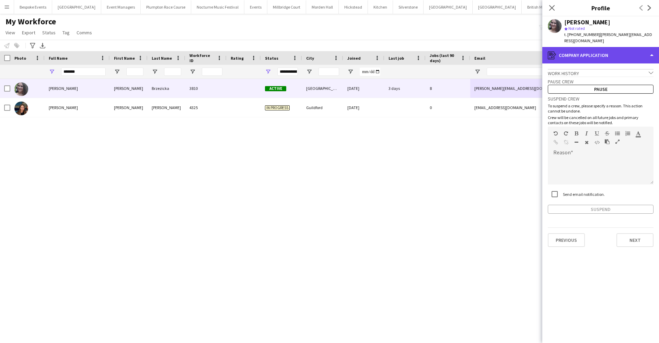
click at [504, 48] on div "register Company application" at bounding box center [600, 55] width 117 height 16
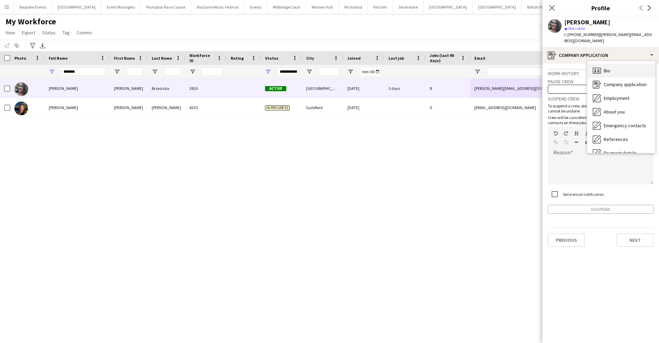
click at [504, 65] on div "Bio Bio" at bounding box center [621, 71] width 68 height 14
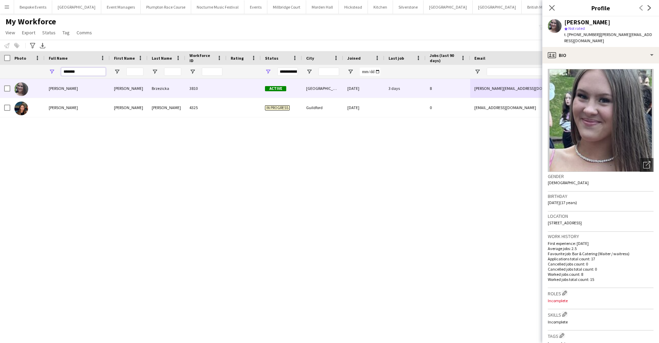
drag, startPoint x: 90, startPoint y: 72, endPoint x: 67, endPoint y: 75, distance: 23.9
type input "*"
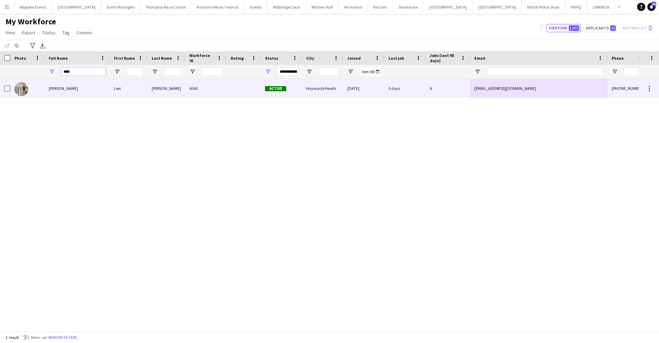
type input "****"
click at [70, 95] on div "Lexi Burgoyne" at bounding box center [77, 88] width 65 height 19
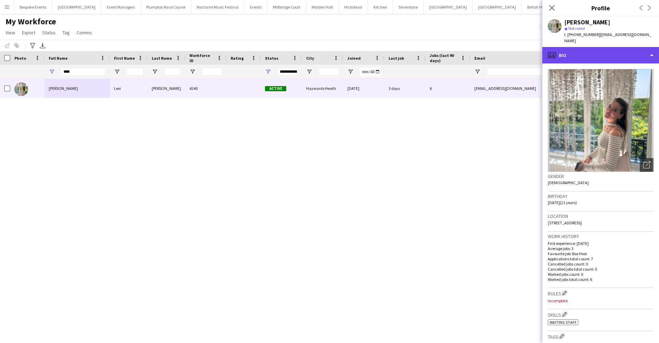
click at [504, 47] on div "profile Bio" at bounding box center [600, 55] width 117 height 16
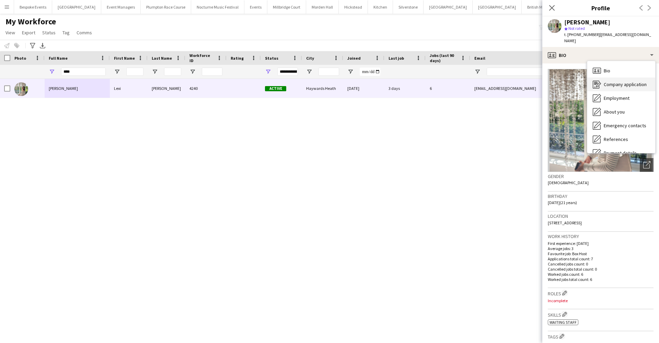
click at [504, 81] on span "Company application" at bounding box center [625, 84] width 43 height 6
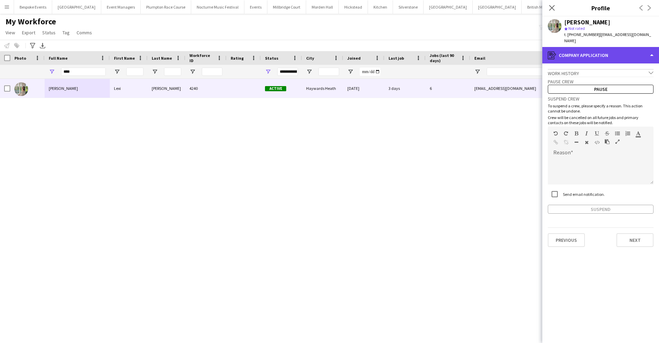
click at [504, 47] on div "register Company application" at bounding box center [600, 55] width 117 height 16
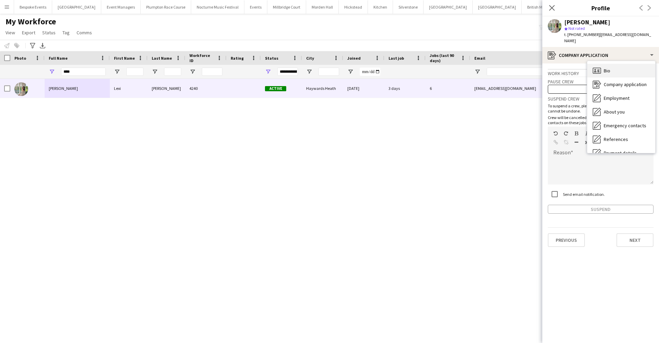
click at [504, 64] on div "Bio Bio" at bounding box center [621, 71] width 68 height 14
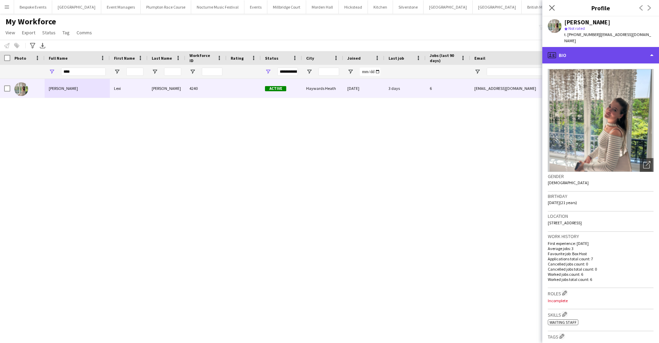
click at [504, 53] on div "profile Bio" at bounding box center [600, 55] width 117 height 16
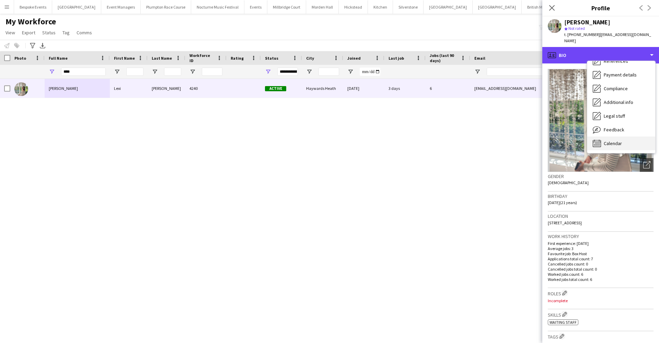
scroll to position [78, 0]
click at [504, 140] on span "Calendar" at bounding box center [613, 143] width 18 height 6
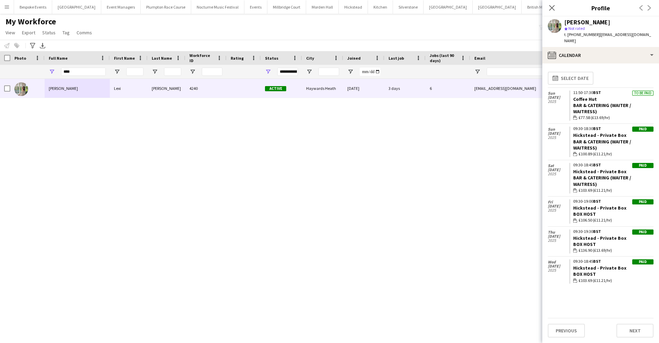
scroll to position [0, 0]
click at [504, 11] on icon "Close pop-in" at bounding box center [552, 7] width 7 height 7
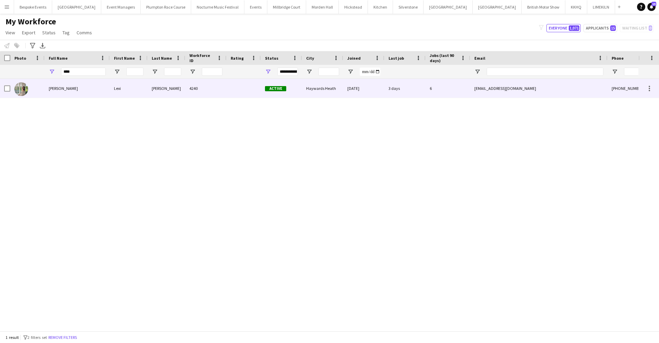
click at [30, 89] on div at bounding box center [27, 88] width 34 height 19
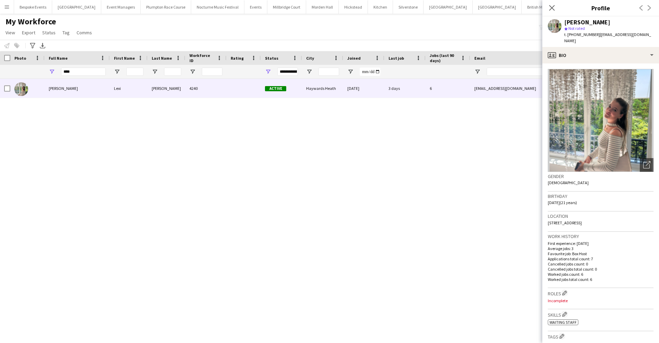
drag, startPoint x: 656, startPoint y: 36, endPoint x: 598, endPoint y: 35, distance: 58.4
click at [504, 35] on div "Lexi Burgoyne star Not rated t. +447887997050 | alexandraburgoyne@yahoo.com" at bounding box center [600, 31] width 117 height 31
drag, startPoint x: 598, startPoint y: 35, endPoint x: 656, endPoint y: 35, distance: 58.4
click at [504, 35] on div "Lexi Burgoyne star Not rated t. +447887997050 | alexandraburgoyne@yahoo.com" at bounding box center [600, 31] width 117 height 31
copy span "alexandraburgoyne@yahoo.com"
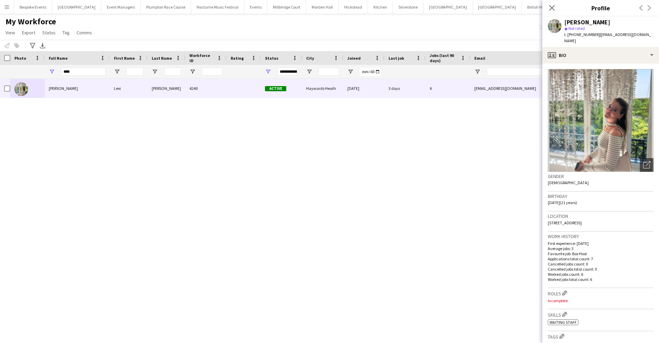
click at [304, 42] on div "Notify workforce Add to tag Select at least one crew to tag him or her. Advance…" at bounding box center [329, 45] width 659 height 11
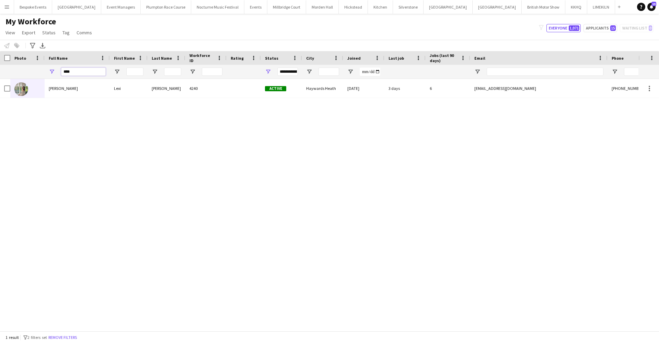
drag, startPoint x: 77, startPoint y: 73, endPoint x: 59, endPoint y: 73, distance: 17.9
click at [59, 73] on div "****" at bounding box center [77, 72] width 65 height 14
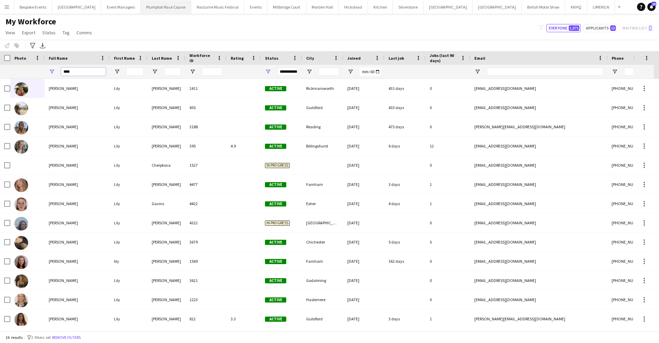
type input "****"
click at [141, 10] on button "Plumpton Race Course Close" at bounding box center [166, 6] width 50 height 13
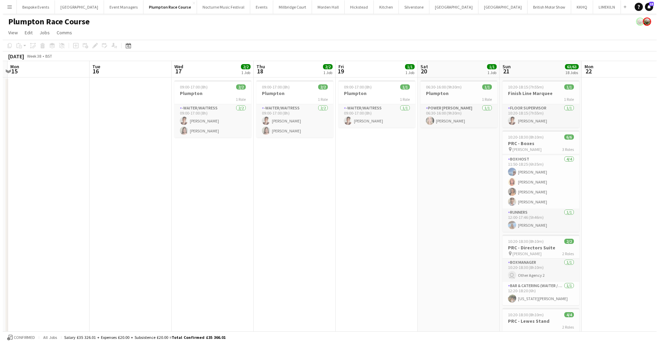
scroll to position [0, 176]
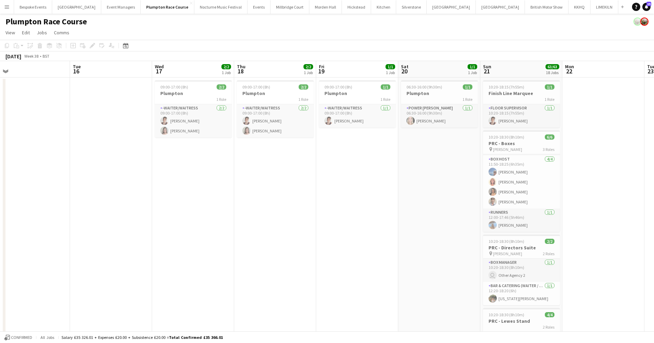
click at [7, 10] on button "Menu" at bounding box center [7, 7] width 14 height 14
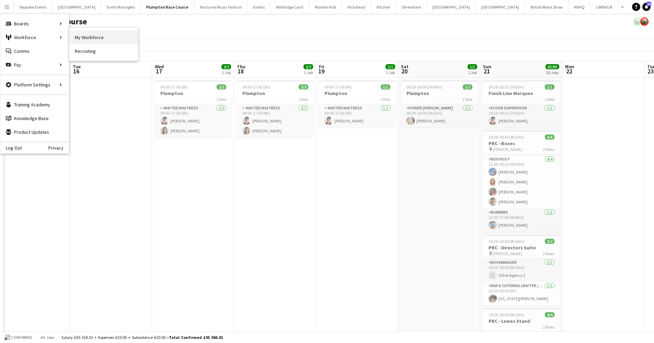
click at [84, 38] on link "My Workforce" at bounding box center [103, 38] width 69 height 14
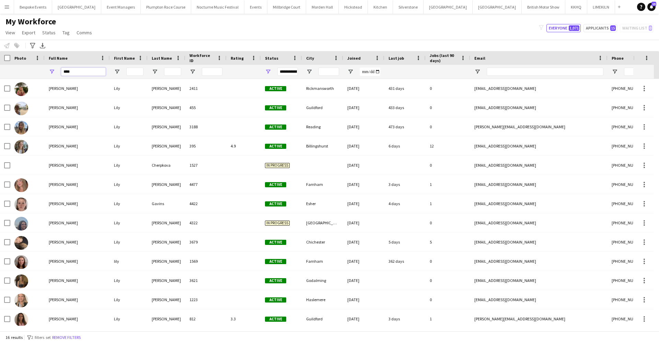
drag, startPoint x: 72, startPoint y: 74, endPoint x: 57, endPoint y: 67, distance: 16.4
click at [57, 67] on div "****" at bounding box center [77, 72] width 65 height 14
drag, startPoint x: 72, startPoint y: 73, endPoint x: 57, endPoint y: 72, distance: 15.5
click at [57, 72] on div "****" at bounding box center [77, 72] width 65 height 14
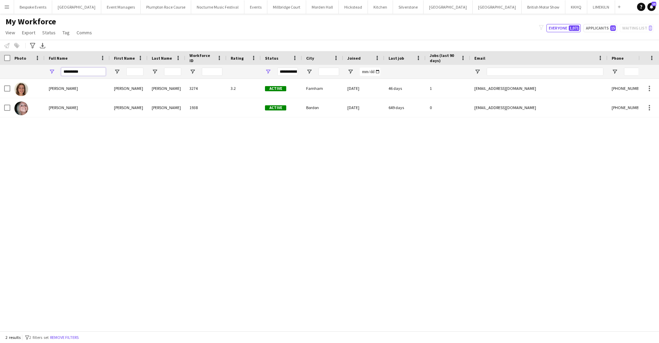
type input "*********"
drag, startPoint x: 128, startPoint y: 114, endPoint x: 99, endPoint y: 88, distance: 39.1
click at [99, 88] on div "[PERSON_NAME]" at bounding box center [77, 88] width 65 height 19
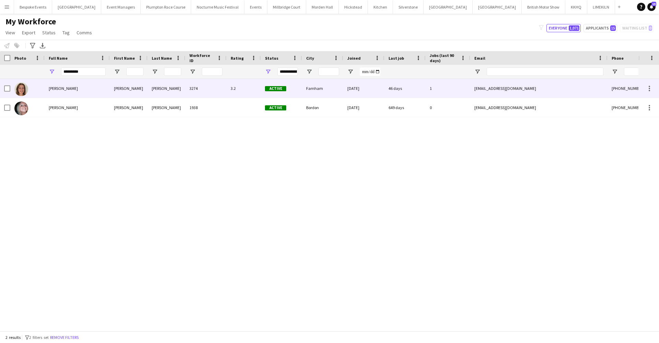
click at [331, 91] on div "Farnham" at bounding box center [322, 88] width 41 height 19
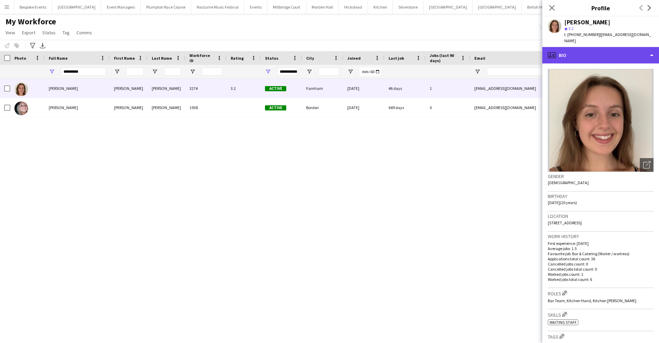
click at [504, 50] on div "profile Bio" at bounding box center [600, 55] width 117 height 16
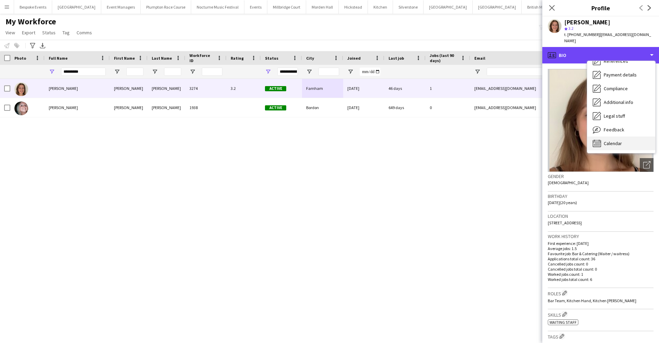
scroll to position [78, 0]
click at [504, 140] on span "Calendar" at bounding box center [613, 143] width 18 height 6
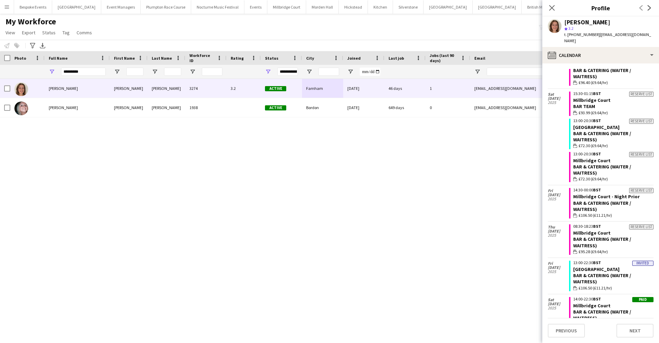
scroll to position [281, 0]
click at [231, 194] on div "Annabelle Atkins Annabelle Atkins 3274 3.2 Active Farnham 07-06-2024 46 days 1 …" at bounding box center [319, 202] width 639 height 247
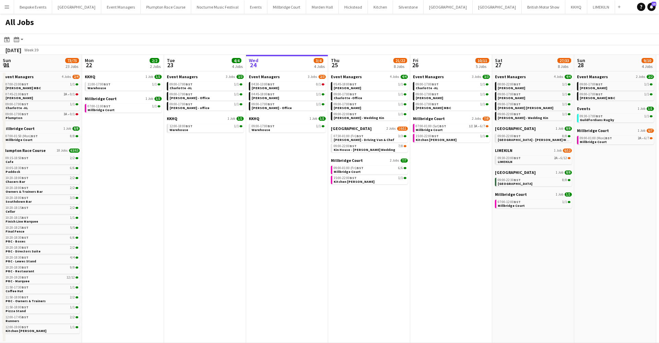
scroll to position [0, 182]
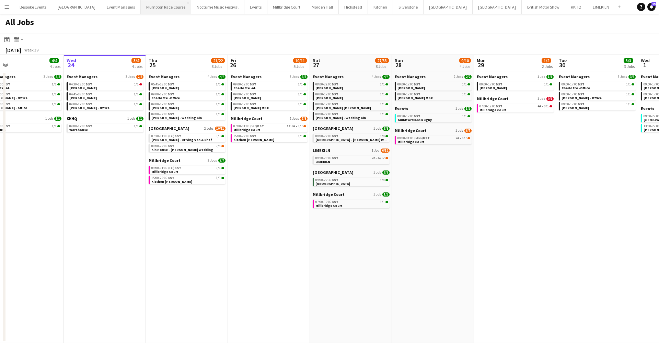
click at [157, 6] on button "Plumpton Race Course Close" at bounding box center [166, 6] width 50 height 13
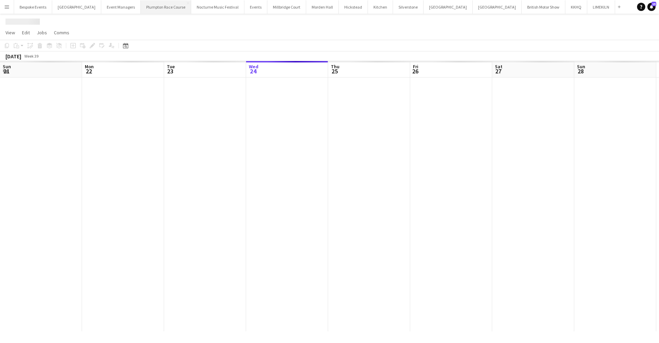
scroll to position [0, 164]
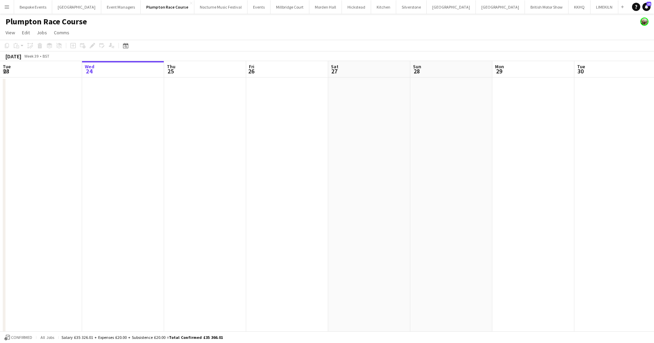
click at [5, 8] on app-icon "Menu" at bounding box center [6, 6] width 5 height 5
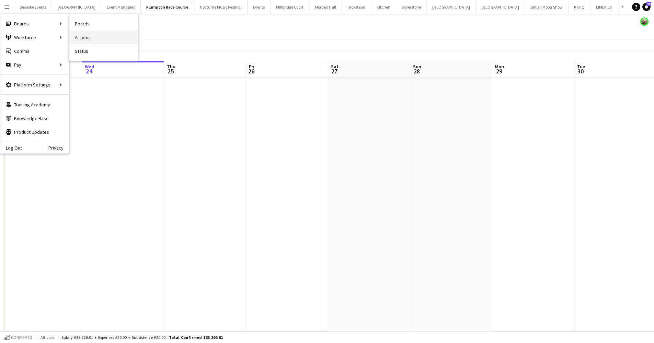
click at [80, 38] on link "All jobs" at bounding box center [103, 38] width 69 height 14
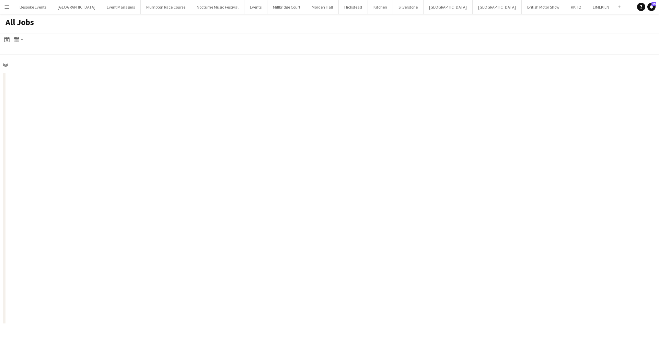
scroll to position [0, 164]
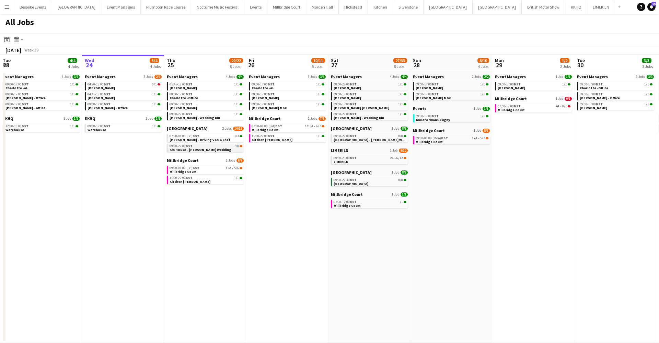
click at [192, 147] on span "BST" at bounding box center [189, 146] width 7 height 4
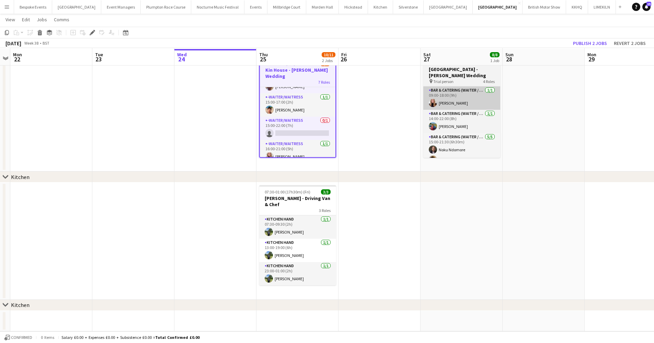
scroll to position [24, 0]
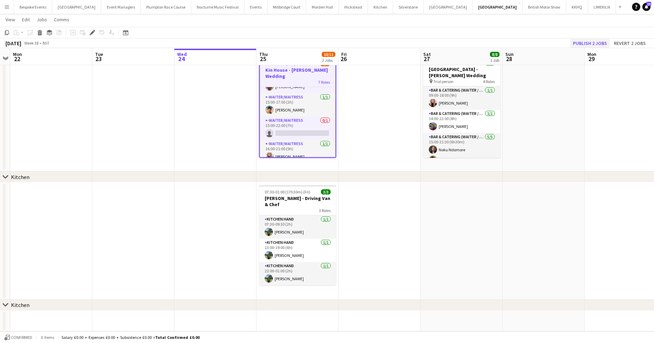
click at [602, 45] on button "Publish 2 jobs" at bounding box center [589, 43] width 39 height 9
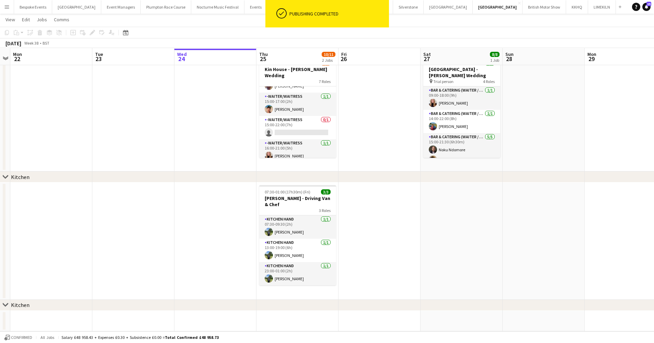
scroll to position [96, 0]
click at [258, 31] on app-toolbar "Copy Paste Paste Command V Paste with crew Command Shift V Paste linked Job [GE…" at bounding box center [327, 33] width 654 height 12
click at [267, 9] on button "[GEOGRAPHIC_DATA]" at bounding box center [286, 6] width 39 height 13
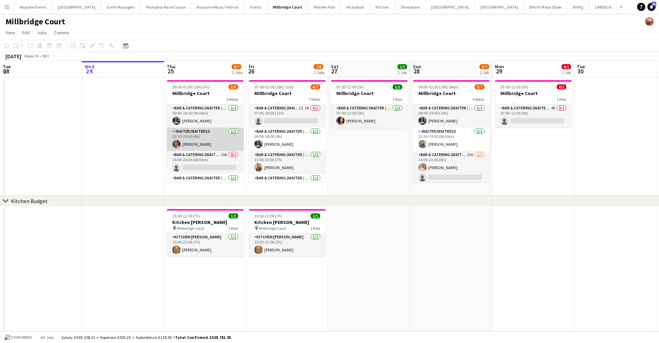
scroll to position [4, 0]
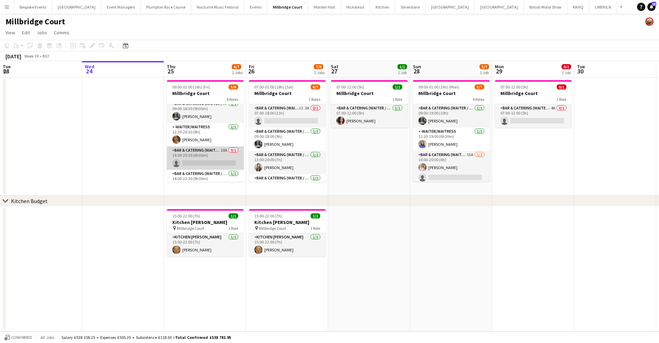
click at [215, 154] on app-card-role "Bar & Catering (Waiter / waitress) 10A 0/1 14:00-20:30 (6h30m) single-neutral-a…" at bounding box center [205, 158] width 77 height 23
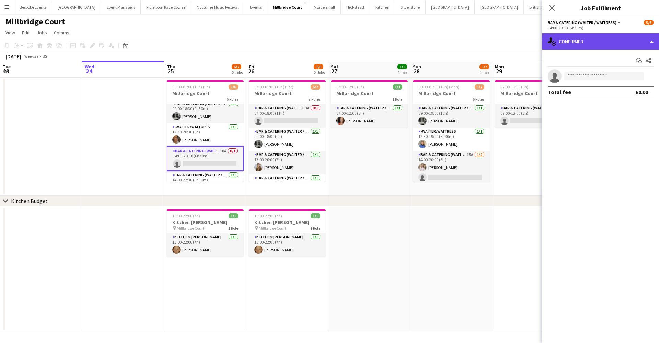
click at [566, 36] on div "single-neutral-actions-check-2 Confirmed" at bounding box center [600, 41] width 117 height 16
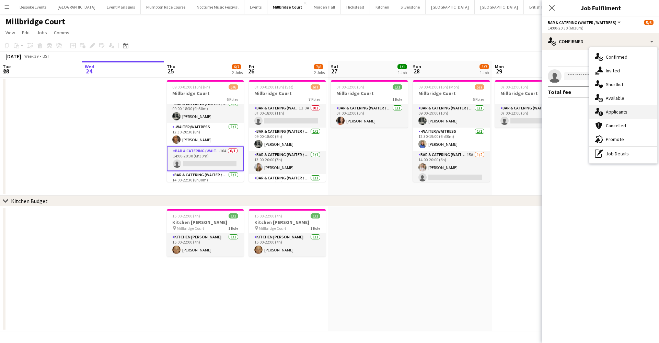
click at [603, 116] on div "single-neutral-actions-information Applicants" at bounding box center [623, 112] width 68 height 14
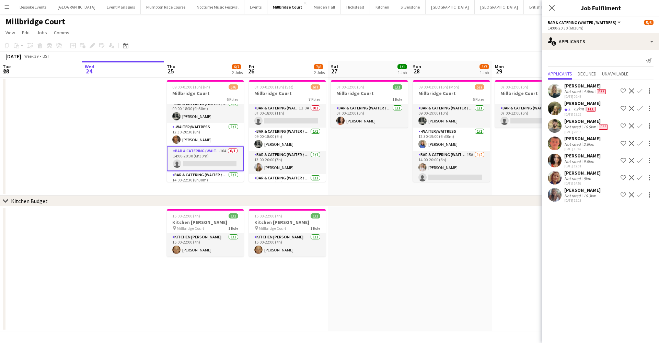
click at [640, 194] on app-icon "Confirm" at bounding box center [639, 194] width 5 height 5
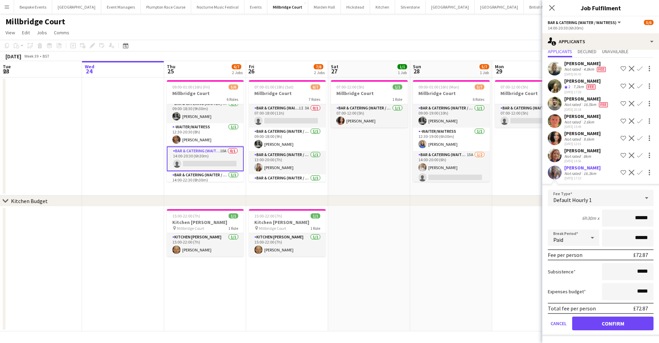
scroll to position [22, 0]
click at [582, 324] on button "Confirm" at bounding box center [612, 324] width 81 height 14
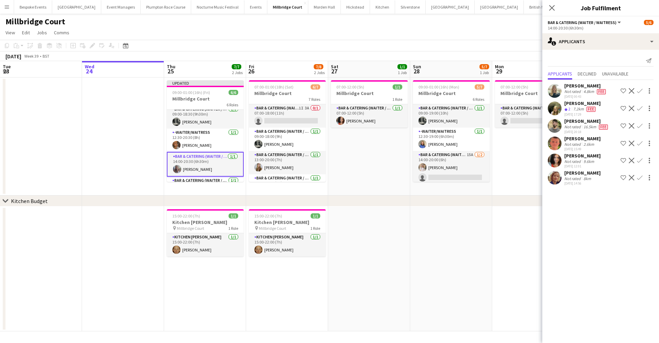
scroll to position [0, 0]
click at [181, 162] on app-card-role "Bar & Catering (Waiter / waitress) [DATE] 14:00-20:30 (6h30m) [PERSON_NAME]" at bounding box center [205, 164] width 77 height 25
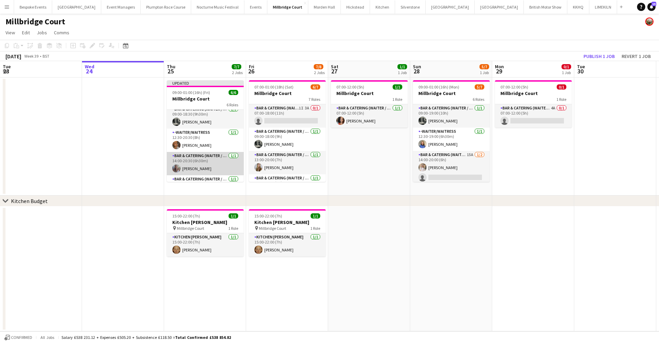
click at [181, 162] on app-card-role "Bar & Catering (Waiter / waitress) [DATE] 14:00-20:30 (6h30m) [PERSON_NAME]" at bounding box center [205, 163] width 77 height 23
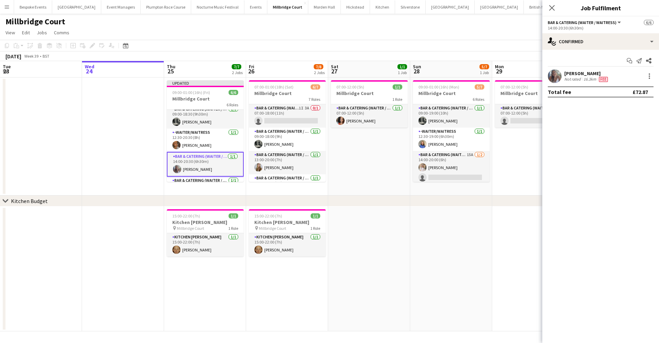
click at [553, 67] on div "Start chat Send notification Share [PERSON_NAME] Not rated 16.3km Fee Total fee…" at bounding box center [600, 76] width 117 height 53
click at [553, 72] on app-user-avatar at bounding box center [555, 76] width 14 height 14
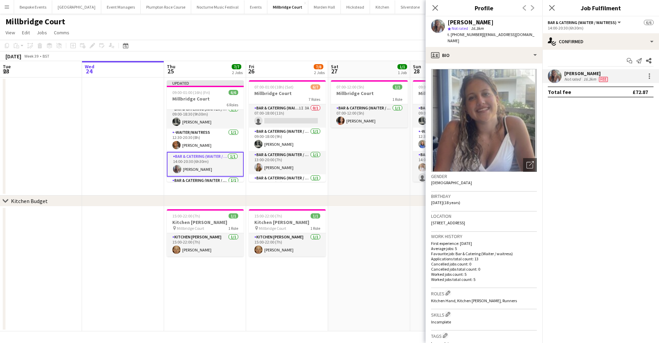
click at [351, 154] on app-date-cell "07:00-12:00 (5h) 1/1 Millbridge Court 1 Role Bar & Catering (Waiter / waitress)…" at bounding box center [369, 137] width 82 height 118
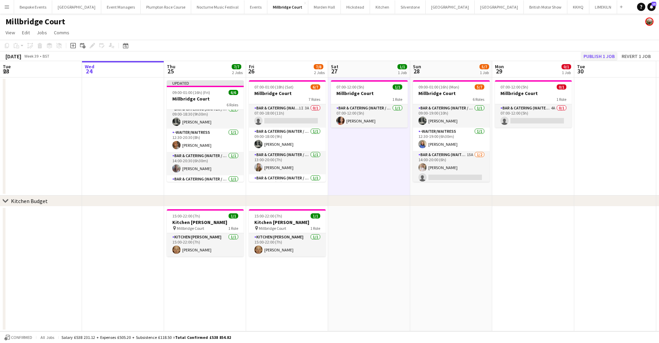
click at [590, 54] on button "Publish 1 job" at bounding box center [599, 56] width 37 height 9
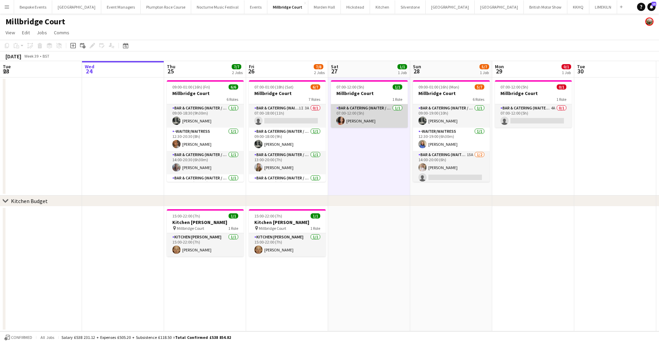
click at [351, 121] on app-card-role "Bar & Catering (Waiter / waitress) [DATE] 07:00-12:00 (5h) [PERSON_NAME]" at bounding box center [369, 115] width 77 height 23
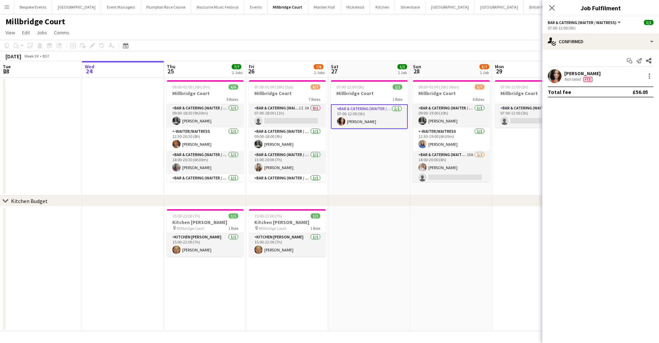
click at [554, 79] on app-user-avatar at bounding box center [555, 76] width 14 height 14
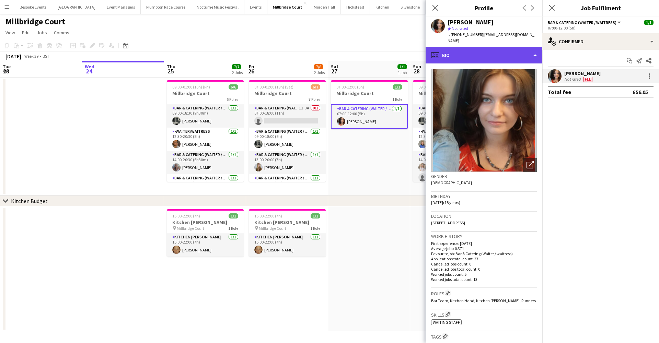
click at [517, 54] on div "profile Bio" at bounding box center [484, 55] width 117 height 16
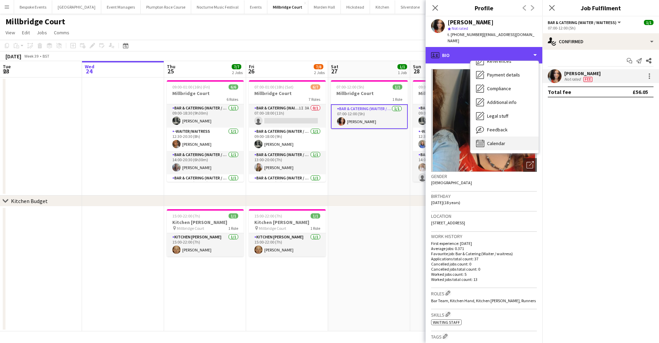
scroll to position [78, 0]
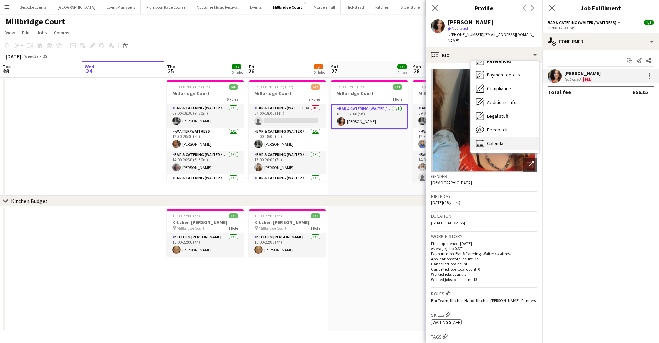
click at [511, 137] on div "Calendar Calendar" at bounding box center [505, 144] width 68 height 14
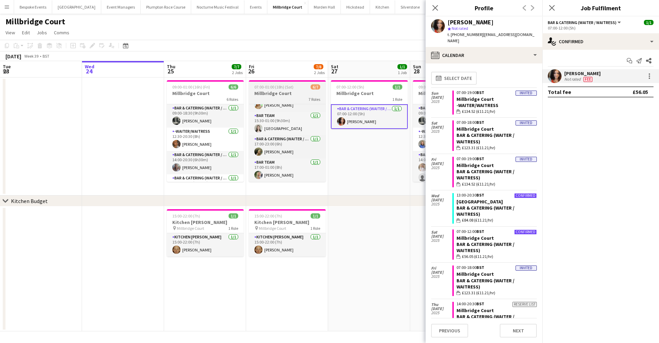
scroll to position [0, 0]
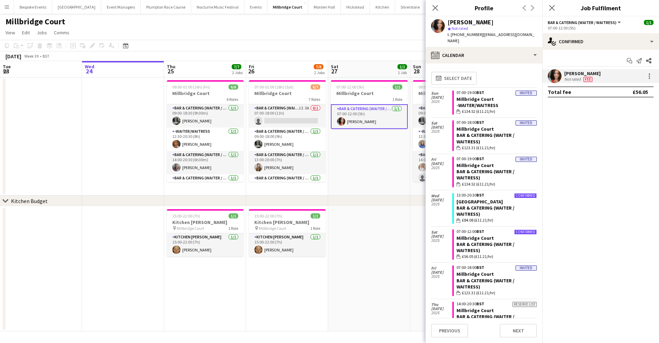
click at [347, 154] on app-date-cell "07:00-12:00 (5h) 1/1 Millbridge Court 1 Role Bar & Catering (Waiter / waitress)…" at bounding box center [369, 137] width 82 height 118
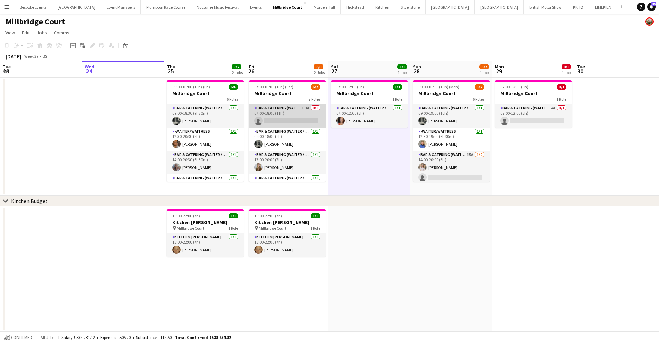
click at [298, 118] on app-card-role "Bar & Catering (Waiter / waitress) 1I 3A 0/1 07:00-18:00 (11h) single-neutral-a…" at bounding box center [287, 115] width 77 height 23
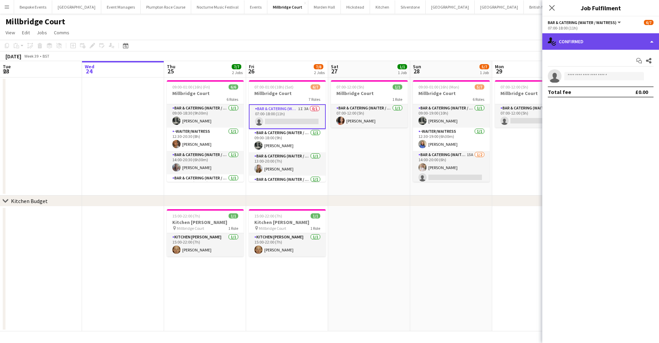
click at [598, 42] on div "single-neutral-actions-check-2 Confirmed" at bounding box center [600, 41] width 117 height 16
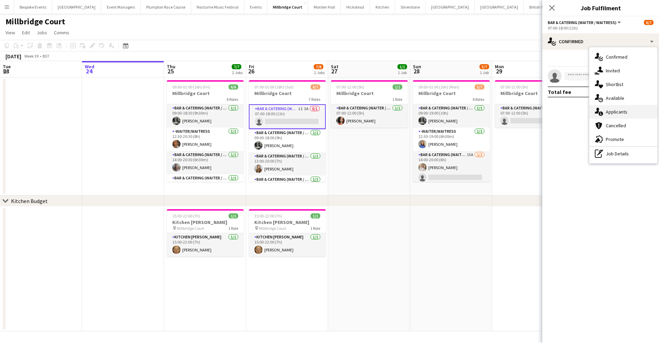
click at [610, 111] on span "Applicants" at bounding box center [617, 112] width 22 height 6
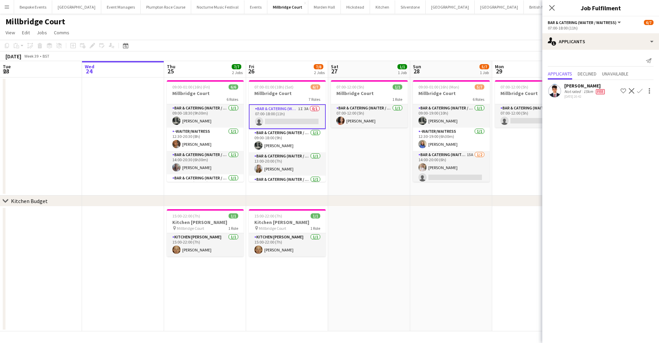
click at [378, 30] on app-page-menu "View Day view expanded Day view collapsed Month view Date picker Jump to [DATE]…" at bounding box center [329, 33] width 659 height 13
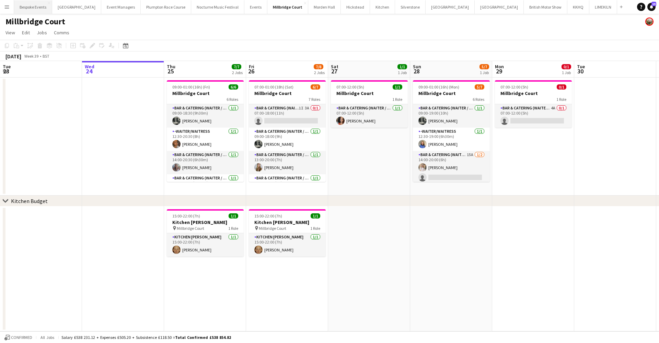
click at [30, 5] on button "Bespoke Events Close" at bounding box center [33, 6] width 38 height 13
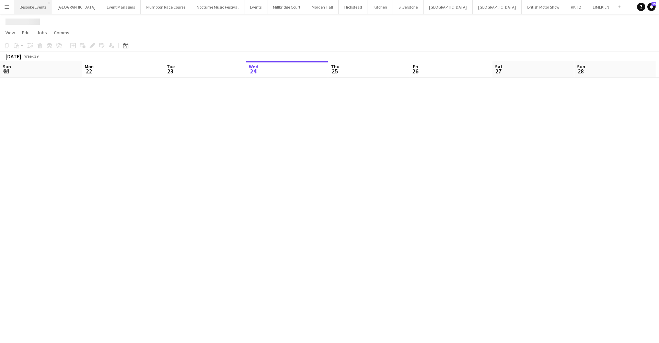
scroll to position [0, 164]
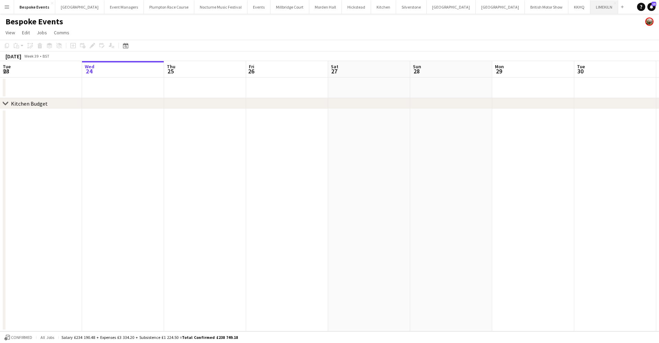
click at [590, 8] on button "LIMEKILN Close" at bounding box center [604, 6] width 28 height 13
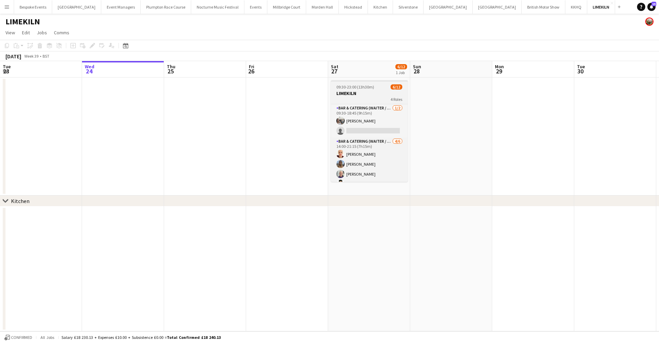
click at [356, 90] on app-job-card "09:30-23:00 (13h30m) 6/12 LIMEKILN 4 Roles Bar & Catering (Waiter / waitress) […" at bounding box center [369, 131] width 77 height 102
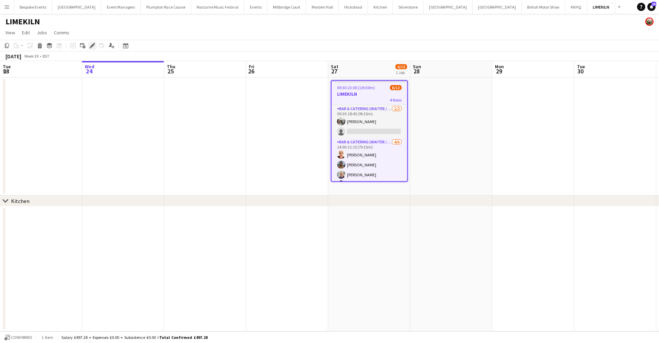
click at [92, 45] on icon at bounding box center [92, 46] width 4 height 4
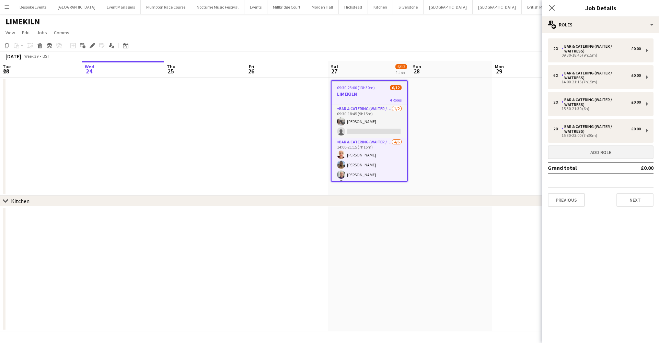
click at [592, 158] on button "Add role" at bounding box center [601, 153] width 106 height 14
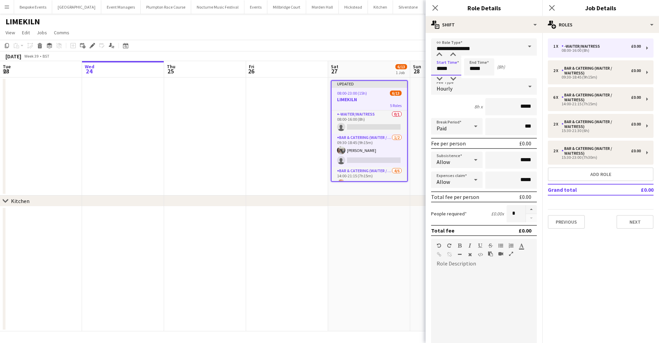
click at [441, 68] on input "*****" at bounding box center [446, 66] width 30 height 17
type input "*****"
click at [474, 71] on input "*****" at bounding box center [479, 66] width 30 height 17
type input "*****"
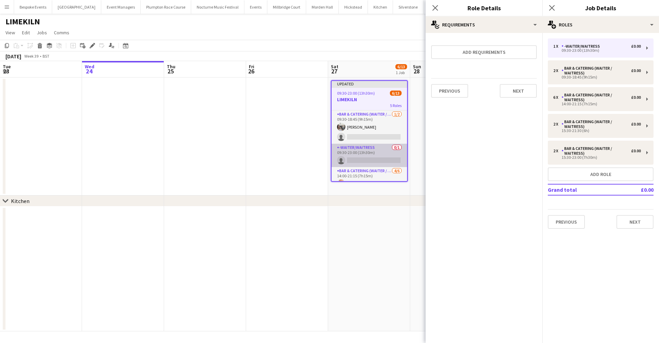
click at [357, 153] on app-card-role "-Waiter/Waitress 0/1 09:30-23:00 (13h30m) single-neutral-actions" at bounding box center [370, 155] width 76 height 23
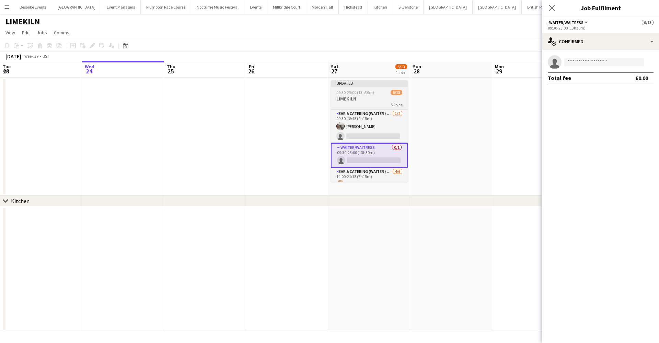
click at [374, 103] on div "5 Roles" at bounding box center [369, 104] width 77 height 5
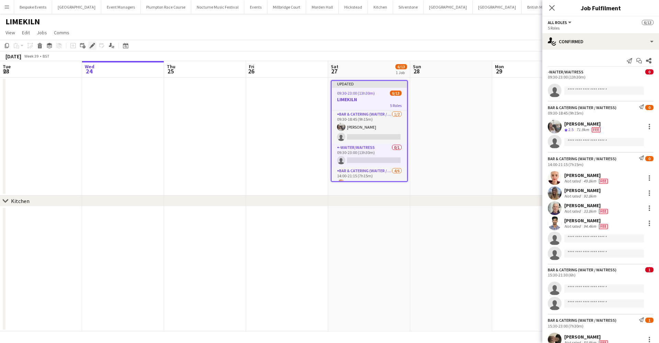
click at [93, 48] on icon "Edit" at bounding box center [92, 45] width 5 height 5
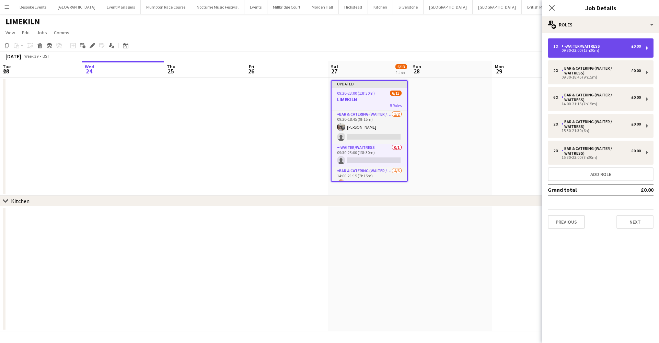
click at [589, 47] on div "-Waiter/Waitress" at bounding box center [582, 46] width 41 height 5
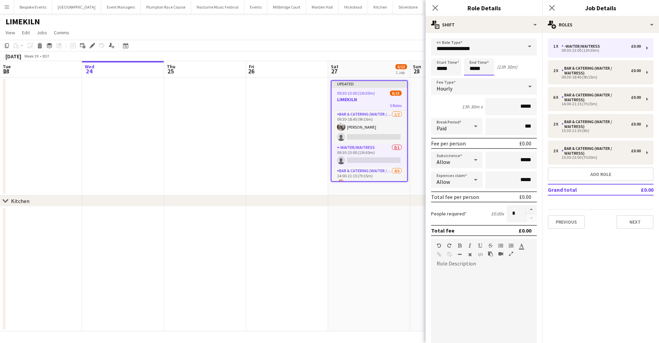
click at [474, 68] on input "*****" at bounding box center [479, 66] width 30 height 17
type input "*****"
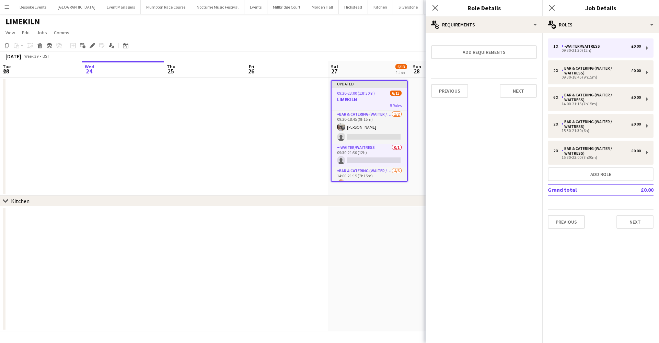
click at [281, 154] on app-date-cell at bounding box center [287, 137] width 82 height 118
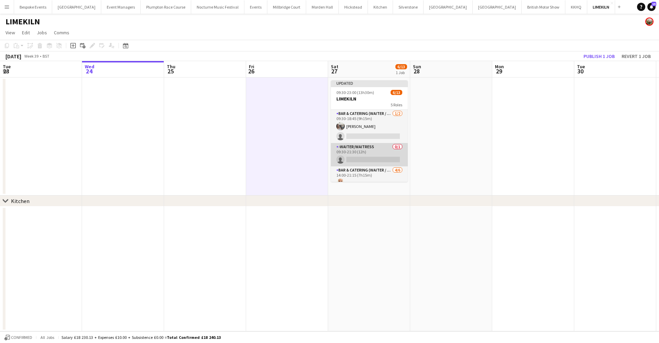
click at [365, 155] on app-card-role "-Waiter/Waitress 0/1 09:30-21:30 (12h) single-neutral-actions" at bounding box center [369, 154] width 77 height 23
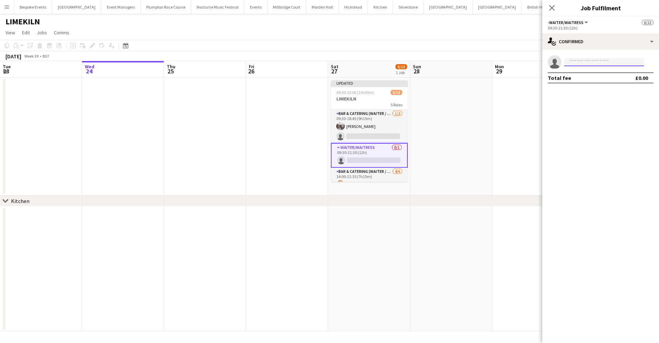
click at [579, 64] on input at bounding box center [604, 62] width 80 height 8
type input "****"
drag, startPoint x: 581, startPoint y: 73, endPoint x: 591, endPoint y: 77, distance: 10.6
click at [591, 77] on span "[PERSON_NAME][EMAIL_ADDRESS][DOMAIN_NAME]" at bounding box center [604, 77] width 69 height 5
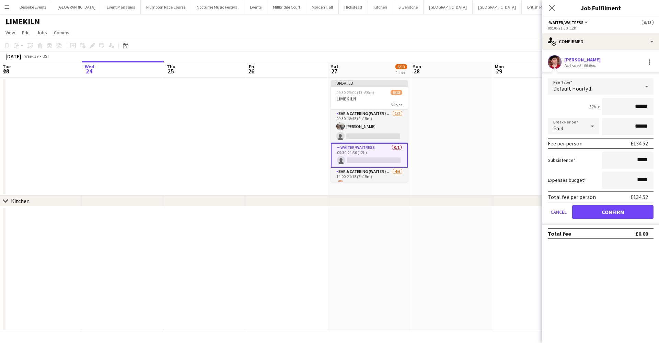
click at [598, 213] on button "Confirm" at bounding box center [612, 212] width 81 height 14
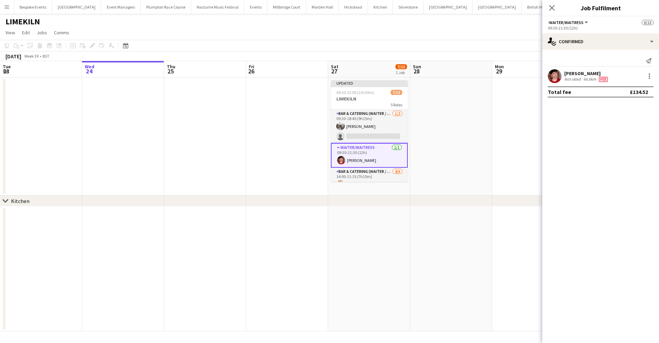
click at [296, 343] on app-board "LIMEKILN View Day view expanded Day view collapsed Month view Date picker Jump …" at bounding box center [329, 179] width 659 height 330
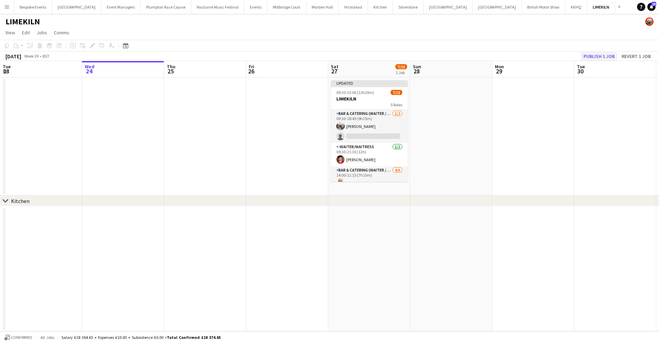
click at [613, 54] on button "Publish 1 job" at bounding box center [599, 56] width 37 height 9
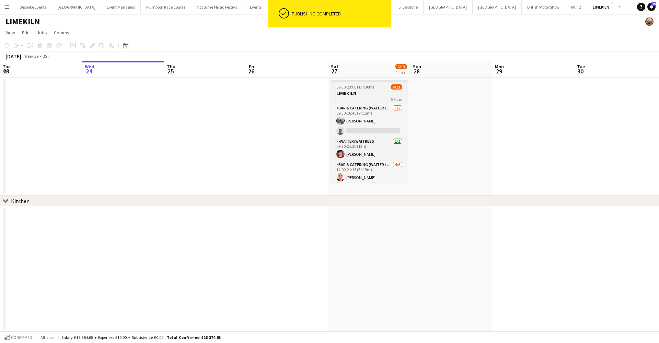
click at [359, 96] on h3 "LIMEKILN" at bounding box center [369, 93] width 77 height 6
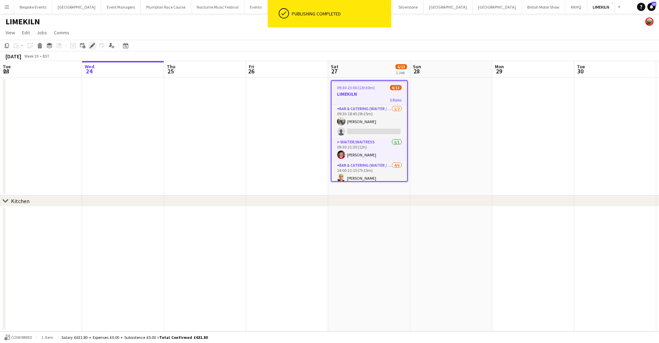
click at [92, 45] on icon at bounding box center [92, 46] width 4 height 4
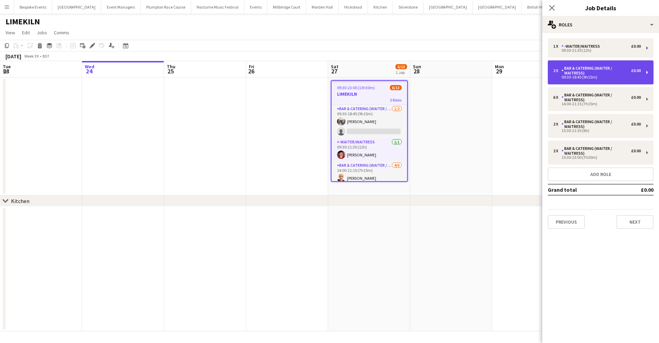
click at [579, 74] on div "Bar & Catering (Waiter / waitress)" at bounding box center [597, 71] width 70 height 10
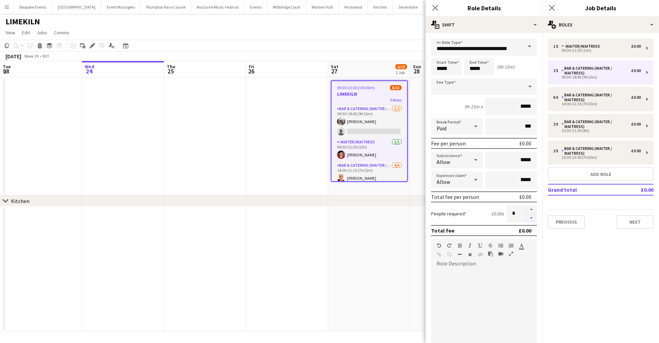
click at [526, 217] on button "button" at bounding box center [531, 218] width 11 height 9
type input "*"
click at [280, 158] on app-date-cell at bounding box center [287, 137] width 82 height 118
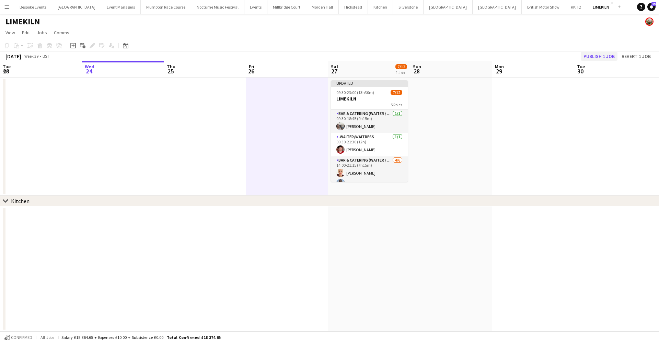
click at [599, 56] on button "Publish 1 job" at bounding box center [599, 56] width 37 height 9
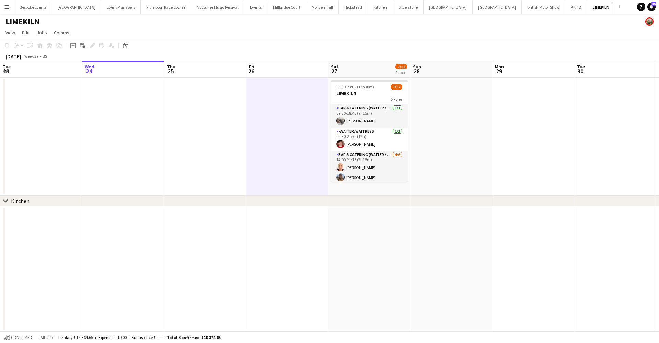
click at [438, 149] on app-date-cell at bounding box center [451, 137] width 82 height 118
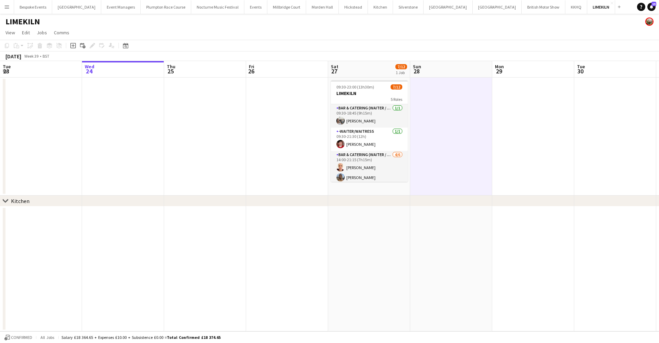
click at [193, 147] on app-date-cell at bounding box center [205, 137] width 82 height 118
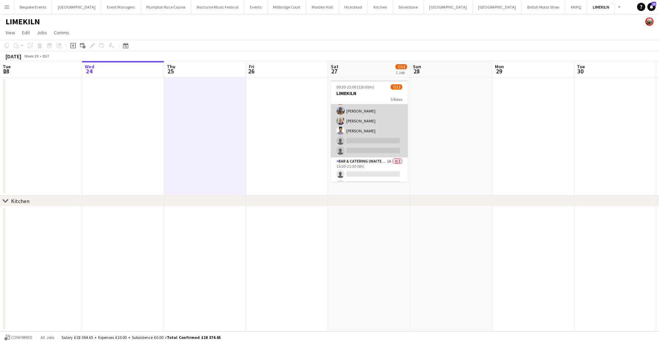
scroll to position [69, 0]
click at [367, 121] on app-card-role "Bar & [PERSON_NAME] (Waiter / waitress) [DATE] 14:00-21:15 (7h15m) [PERSON_NAME…" at bounding box center [369, 118] width 77 height 73
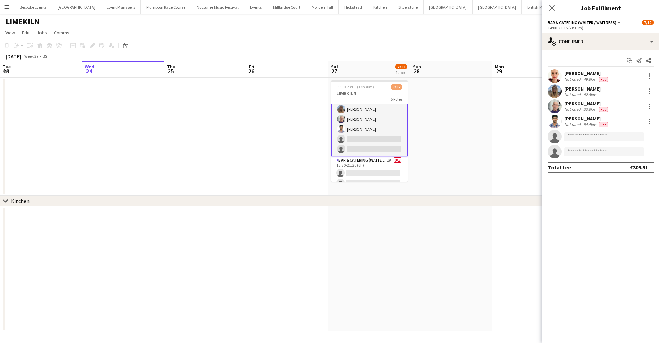
click at [554, 122] on app-user-avatar at bounding box center [555, 122] width 14 height 14
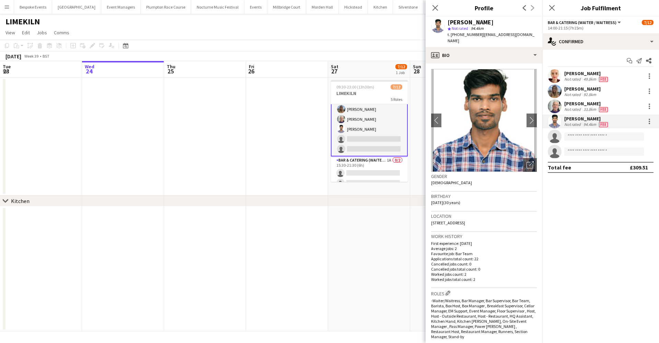
click at [643, 120] on div "[PERSON_NAME] Not rated 94.4km Fee" at bounding box center [600, 122] width 117 height 14
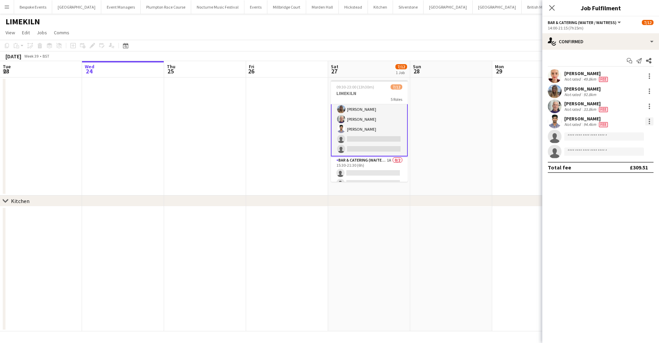
click at [647, 120] on div at bounding box center [649, 121] width 8 height 8
click at [616, 200] on span "Remove" at bounding box center [616, 200] width 21 height 6
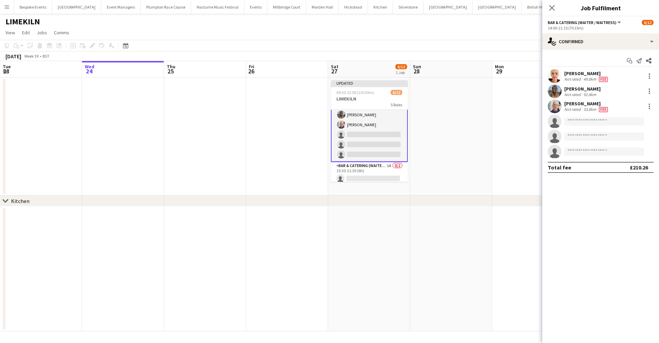
scroll to position [0, 164]
click at [425, 156] on app-date-cell at bounding box center [452, 137] width 82 height 118
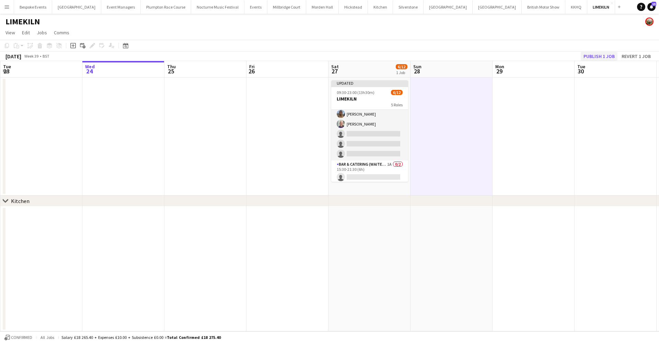
click at [588, 56] on button "Publish 1 job" at bounding box center [599, 56] width 37 height 9
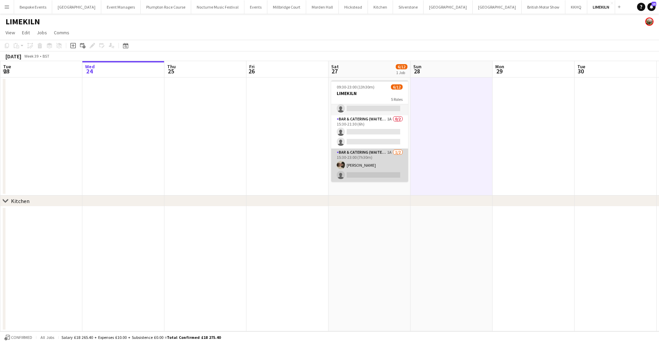
scroll to position [109, 0]
click at [365, 171] on app-card-role "Bar & Catering (Waiter / waitress) 1A [DATE] 15:30-23:00 (7h30m) [PERSON_NAME] …" at bounding box center [369, 165] width 77 height 33
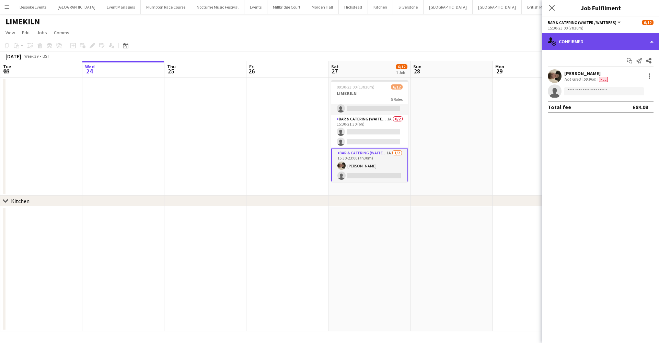
click at [612, 44] on div "single-neutral-actions-check-2 Confirmed" at bounding box center [600, 41] width 117 height 16
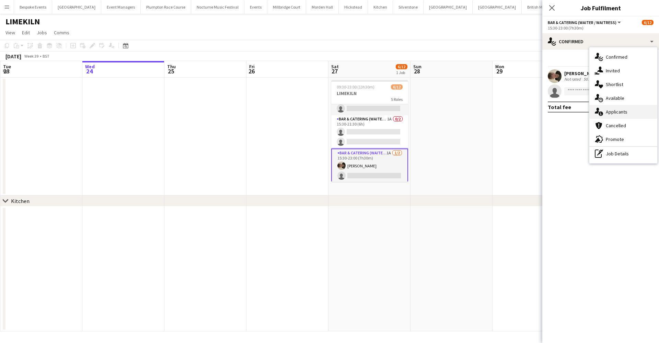
click at [613, 112] on span "Applicants" at bounding box center [617, 112] width 22 height 6
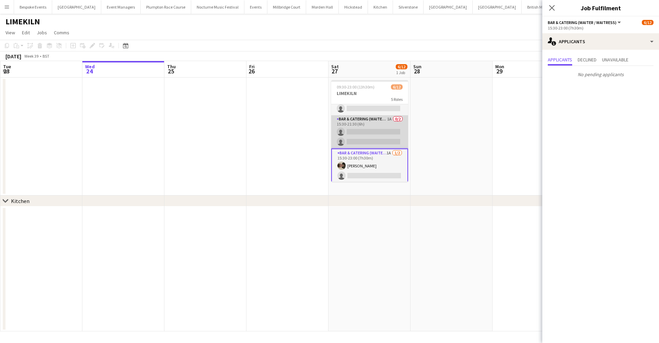
click at [398, 128] on app-card-role "Bar & Catering (Waiter / waitress) 1A 0/2 15:30-21:30 (6h) single-neutral-actio…" at bounding box center [369, 131] width 77 height 33
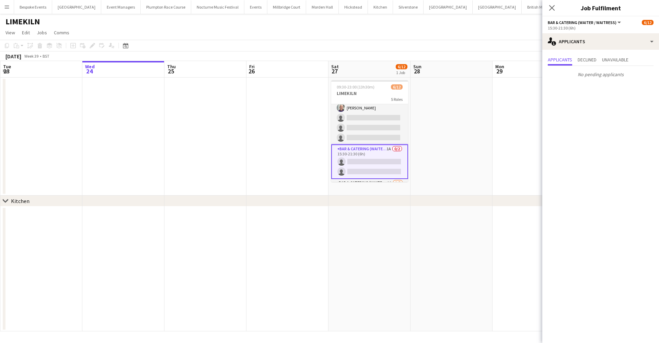
click at [398, 128] on app-card-role "Bar & Catering (Waiter / waitress) [DATE] 14:00-21:15 (7h15m) [PERSON_NAME] [PE…" at bounding box center [369, 107] width 77 height 73
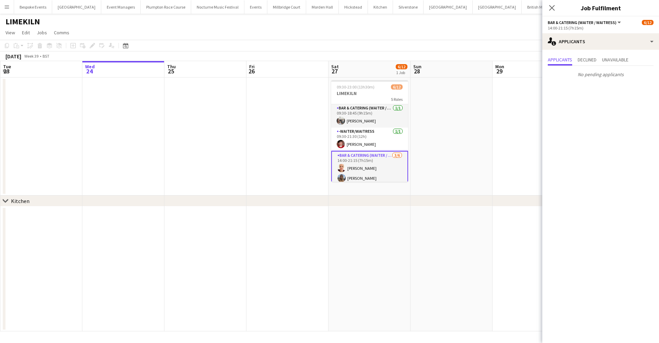
scroll to position [0, 0]
click at [377, 141] on app-card-role "-Waiter/Waitress [DATE] 09:30-21:30 (12h) [PERSON_NAME]" at bounding box center [369, 139] width 77 height 23
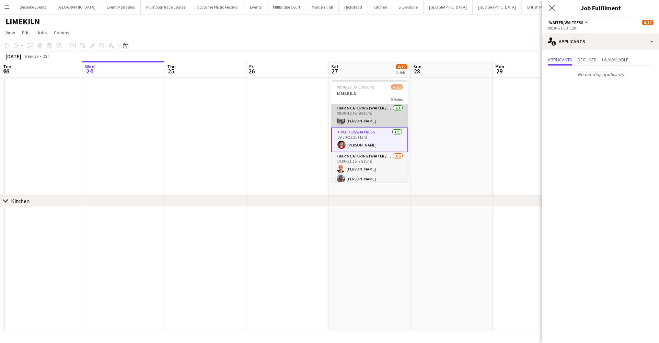
click at [369, 123] on app-card-role "Bar & Catering (Waiter / waitress) [DATE] 09:30-18:45 (9h15m) [PERSON_NAME]" at bounding box center [369, 115] width 77 height 23
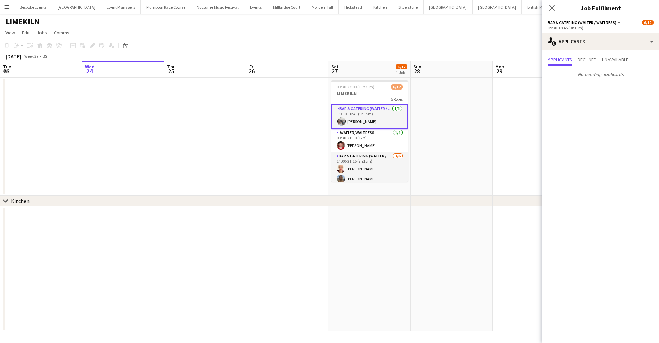
click at [473, 117] on app-date-cell at bounding box center [452, 137] width 82 height 118
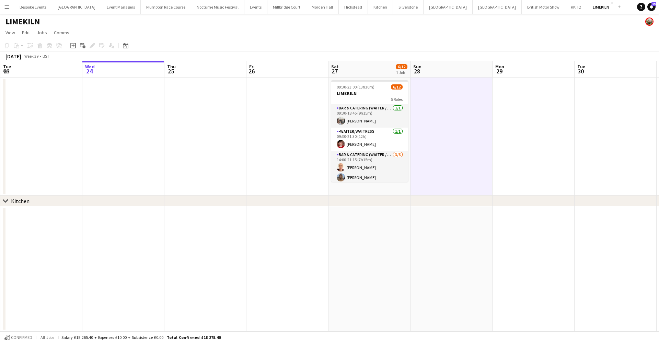
click at [6, 7] on app-icon "Menu" at bounding box center [6, 6] width 5 height 5
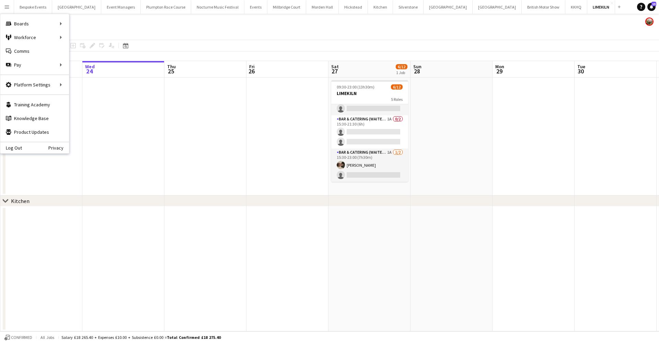
scroll to position [109, 0]
click at [267, 146] on app-date-cell at bounding box center [287, 137] width 82 height 118
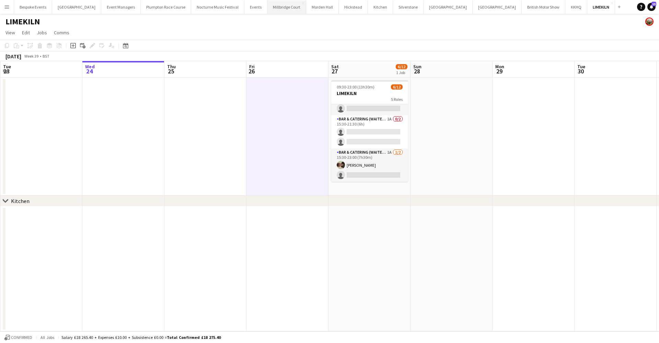
click at [279, 8] on button "[GEOGRAPHIC_DATA]" at bounding box center [286, 6] width 39 height 13
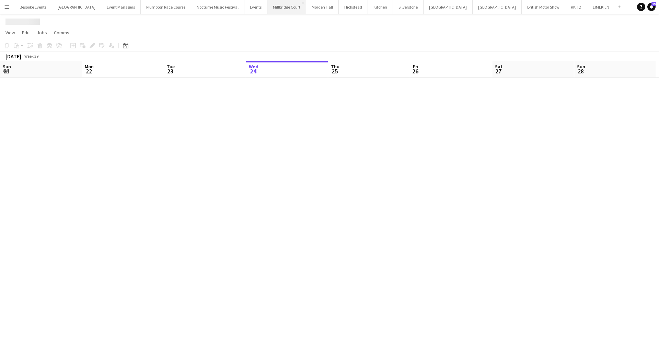
scroll to position [0, 164]
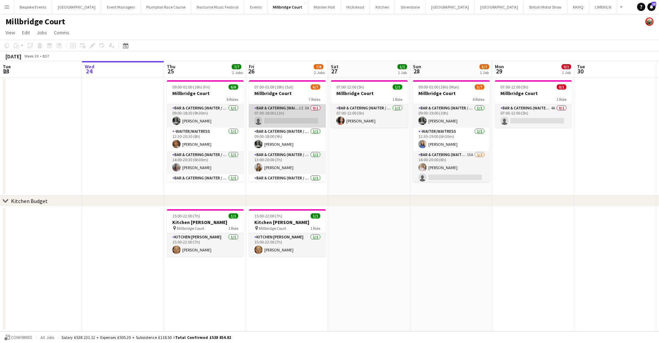
click at [275, 119] on app-card-role "Bar & Catering (Waiter / waitress) 1I 3A 0/1 07:00-18:00 (11h) single-neutral-a…" at bounding box center [287, 115] width 77 height 23
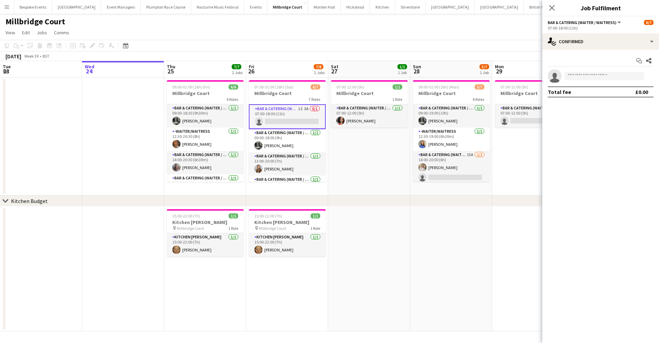
click at [290, 115] on app-card-role "Bar & Catering (Waiter / waitress) 1I 3A 0/1 07:00-18:00 (11h) single-neutral-a…" at bounding box center [287, 116] width 77 height 25
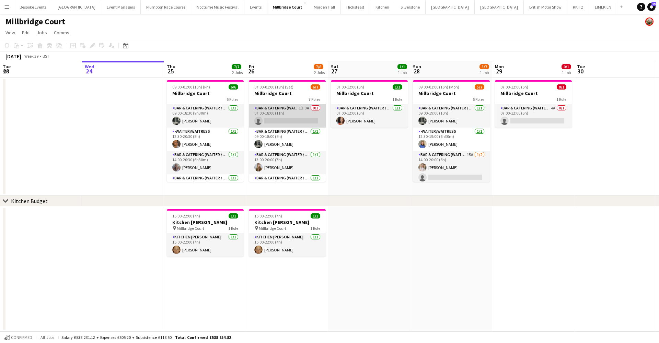
click at [290, 115] on app-card-role "Bar & Catering (Waiter / waitress) 1I 3A 0/1 07:00-18:00 (11h) single-neutral-a…" at bounding box center [287, 115] width 77 height 23
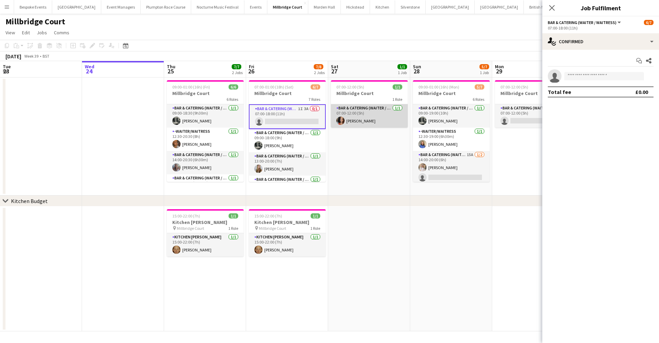
click at [372, 116] on app-card-role "Bar & Catering (Waiter / waitress) [DATE] 07:00-12:00 (5h) [PERSON_NAME]" at bounding box center [369, 115] width 77 height 23
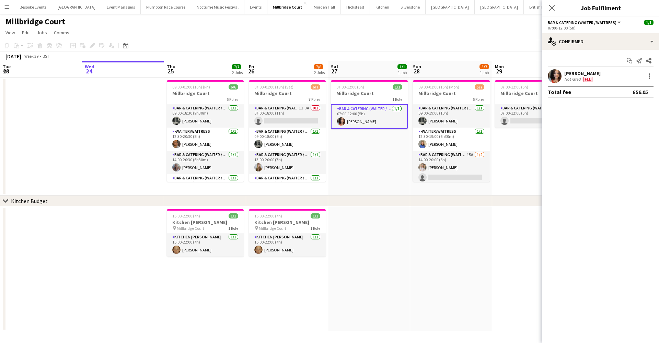
click at [558, 79] on app-user-avatar at bounding box center [555, 76] width 14 height 14
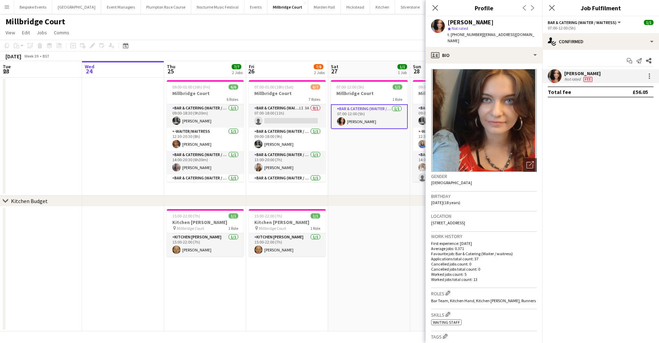
scroll to position [0, 164]
click at [385, 166] on app-date-cell "07:00-12:00 (5h) 1/1 Millbridge Court 1 Role Bar & Catering (Waiter / waitress)…" at bounding box center [370, 137] width 82 height 118
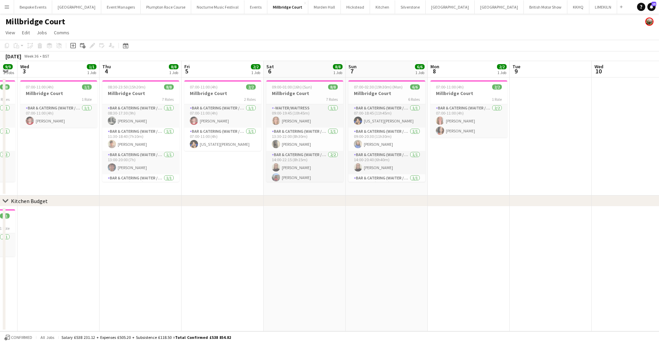
scroll to position [0, 146]
click at [273, 7] on button "[GEOGRAPHIC_DATA]" at bounding box center [287, 6] width 41 height 13
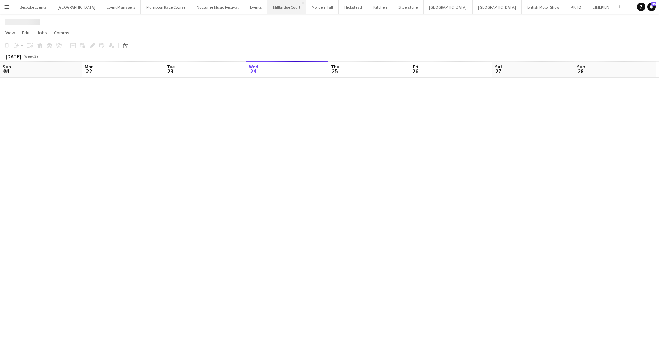
scroll to position [0, 164]
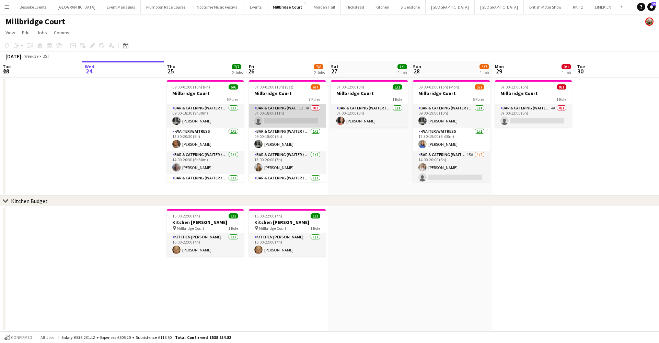
click at [270, 115] on app-card-role "Bar & Catering (Waiter / waitress) 1I 3A 0/1 07:00-18:00 (11h) single-neutral-a…" at bounding box center [287, 115] width 77 height 23
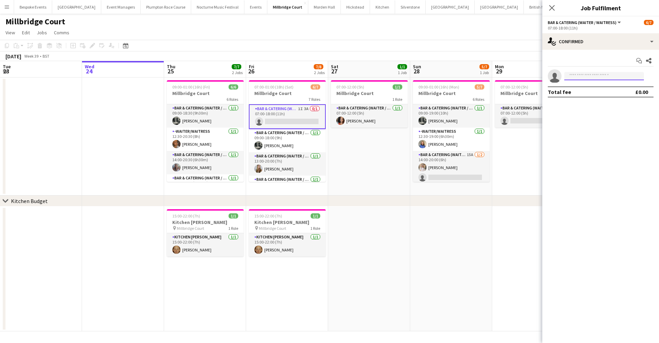
click at [583, 78] on input at bounding box center [604, 76] width 80 height 8
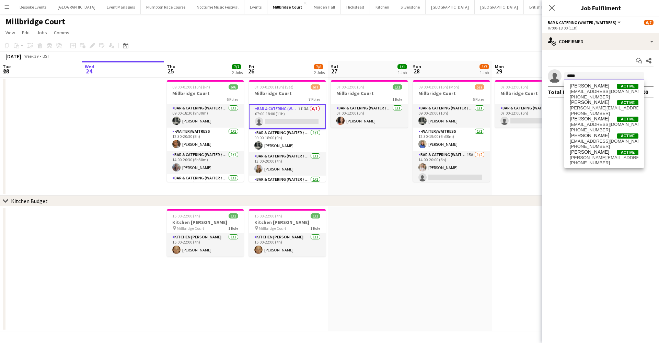
type input "*******"
drag, startPoint x: 583, startPoint y: 78, endPoint x: 595, endPoint y: 140, distance: 62.7
click at [595, 140] on span "[EMAIL_ADDRESS][DOMAIN_NAME]" at bounding box center [604, 141] width 69 height 5
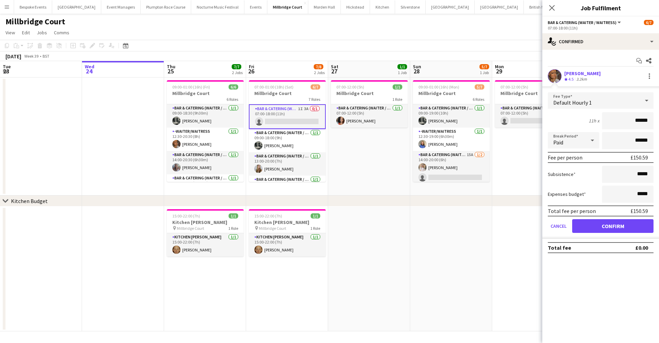
click at [610, 224] on button "Confirm" at bounding box center [612, 226] width 81 height 14
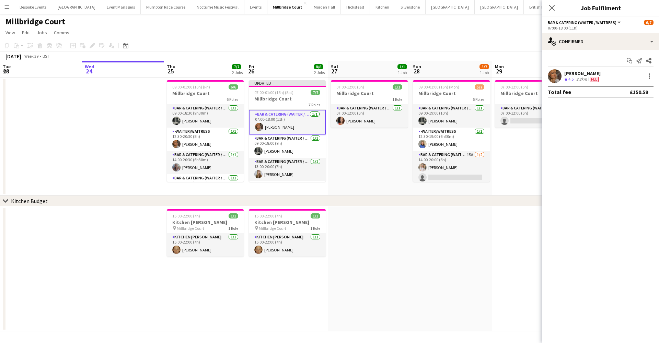
click at [554, 80] on app-user-avatar at bounding box center [555, 76] width 14 height 14
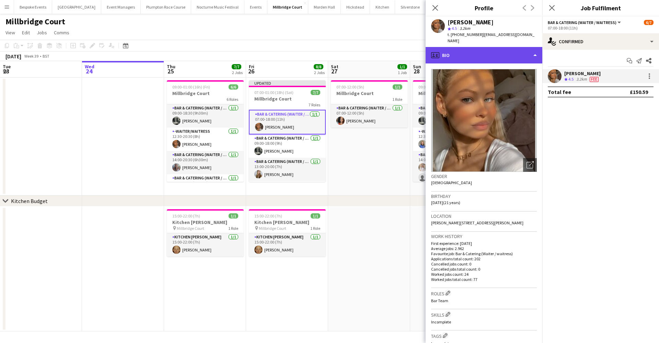
click at [506, 49] on div "profile Bio" at bounding box center [484, 55] width 117 height 16
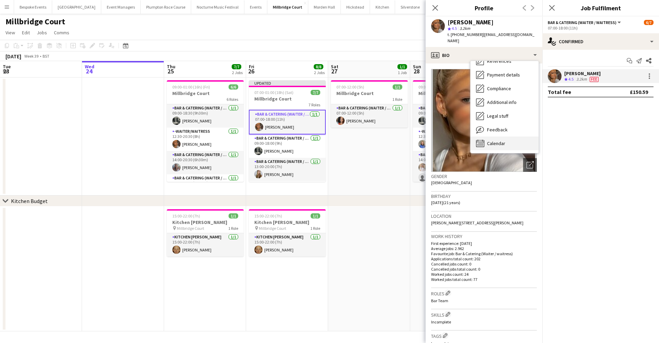
scroll to position [79, 0]
click at [504, 140] on span "Calendar" at bounding box center [496, 143] width 18 height 6
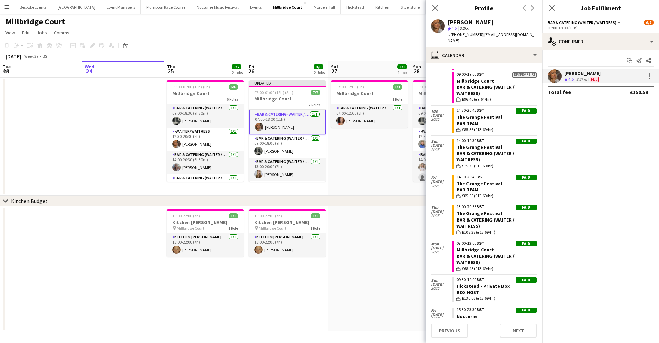
scroll to position [1023, 0]
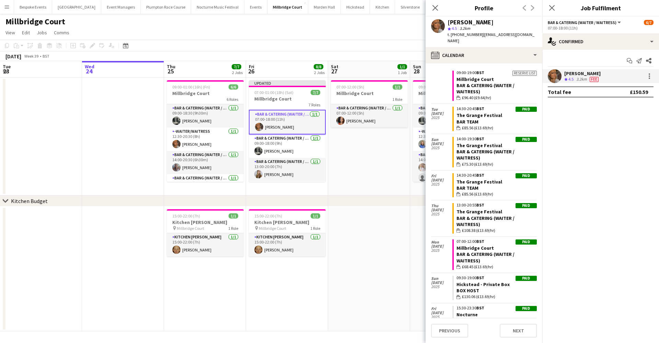
click at [391, 265] on app-date-cell at bounding box center [369, 269] width 82 height 125
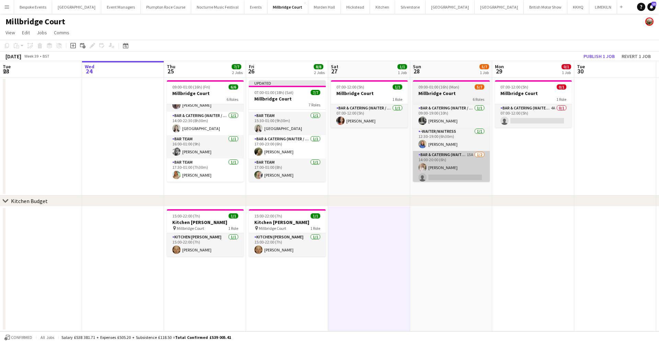
scroll to position [62, 0]
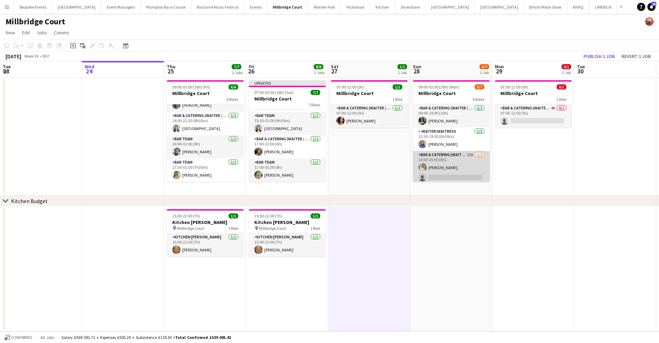
click at [445, 170] on app-card-role "Bar & Catering (Waiter / waitress) 15A [DATE] 14:00-20:00 (6h) [PERSON_NAME] si…" at bounding box center [451, 167] width 77 height 33
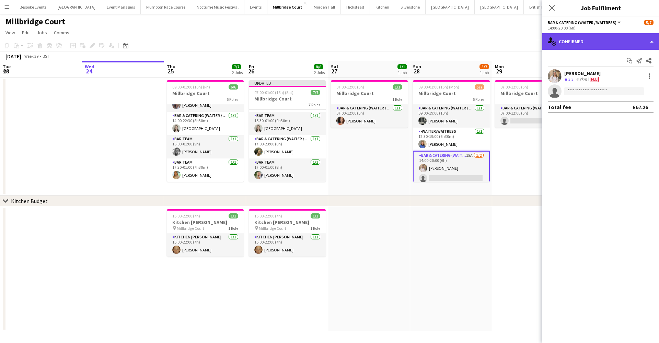
click at [610, 42] on div "single-neutral-actions-check-2 Confirmed" at bounding box center [600, 41] width 117 height 16
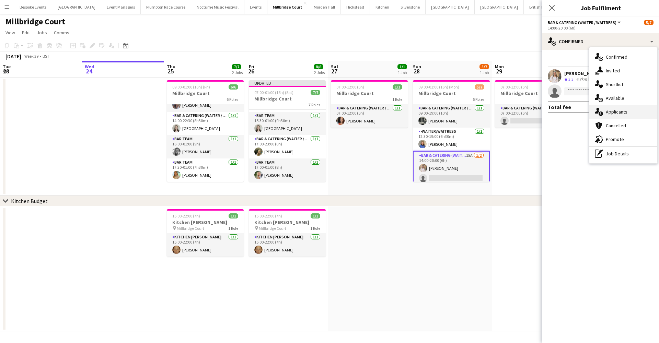
click at [623, 110] on span "Applicants" at bounding box center [617, 112] width 22 height 6
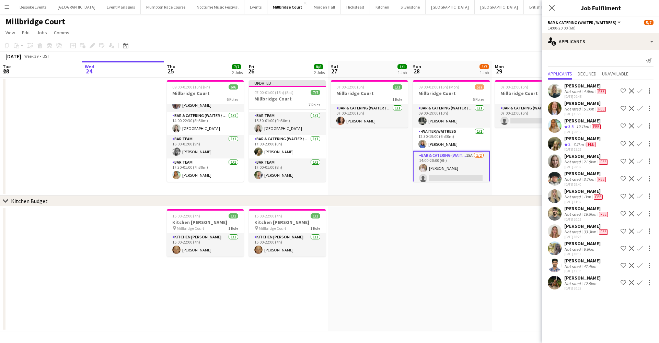
click at [639, 125] on app-icon "Confirm" at bounding box center [639, 125] width 5 height 5
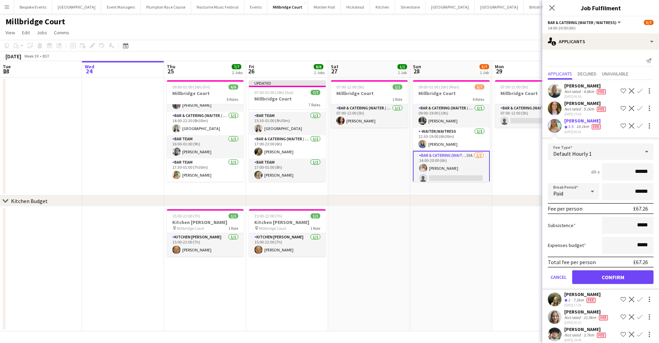
click at [609, 276] on button "Confirm" at bounding box center [612, 278] width 81 height 14
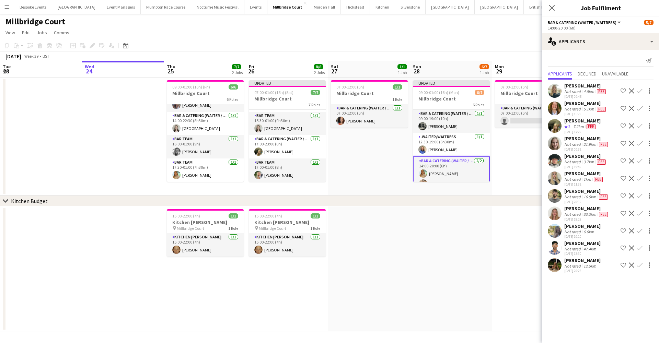
click at [456, 226] on app-date-cell at bounding box center [451, 269] width 82 height 125
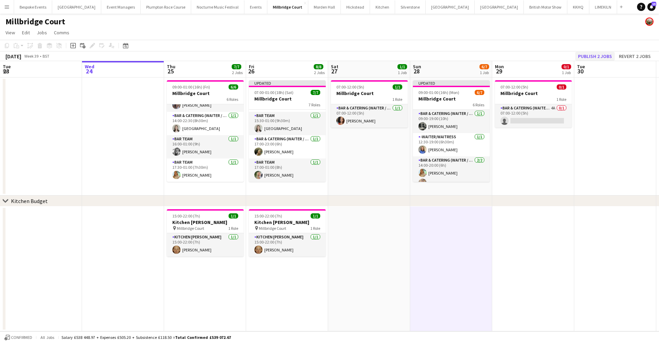
click at [599, 54] on button "Publish 2 jobs" at bounding box center [594, 56] width 39 height 9
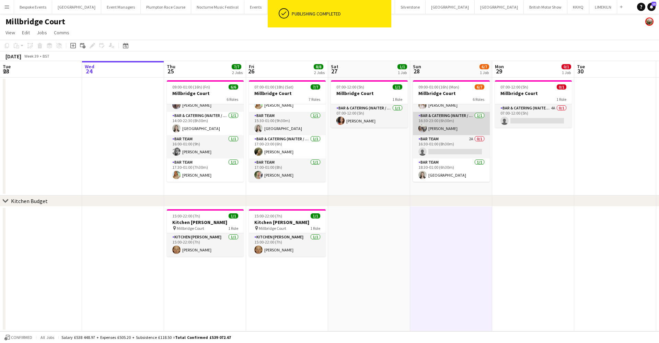
scroll to position [72, 0]
click at [451, 147] on app-card-role "Bar Team 2A 0/1 16:30-01:00 (8h30m) single-neutral-actions" at bounding box center [451, 146] width 77 height 23
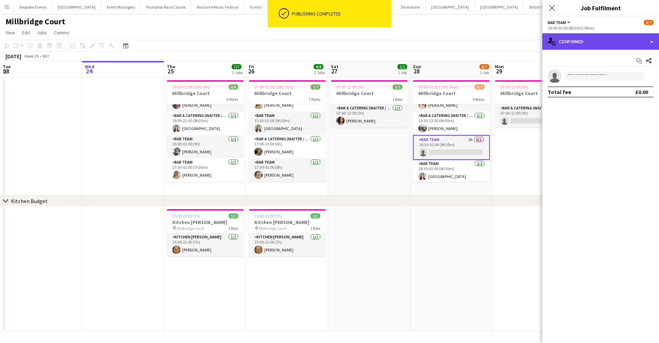
click at [603, 43] on div "single-neutral-actions-check-2 Confirmed" at bounding box center [600, 41] width 117 height 16
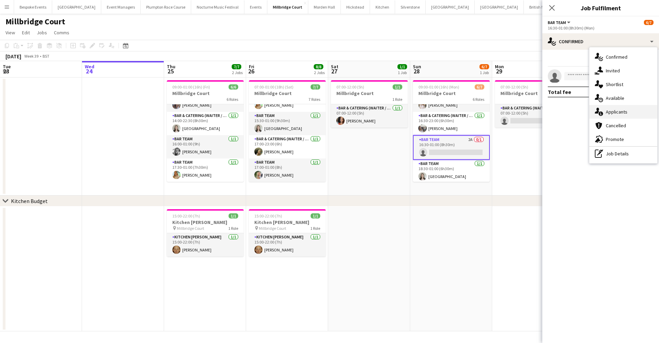
click at [609, 110] on span "Applicants" at bounding box center [617, 112] width 22 height 6
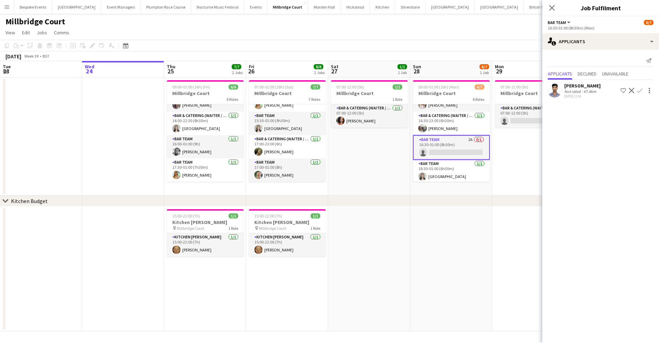
click at [514, 179] on app-date-cell "07:00-12:00 (5h) 0/1 Millbridge Court 1 Role Bar & Catering (Waiter / waitress)…" at bounding box center [533, 137] width 82 height 118
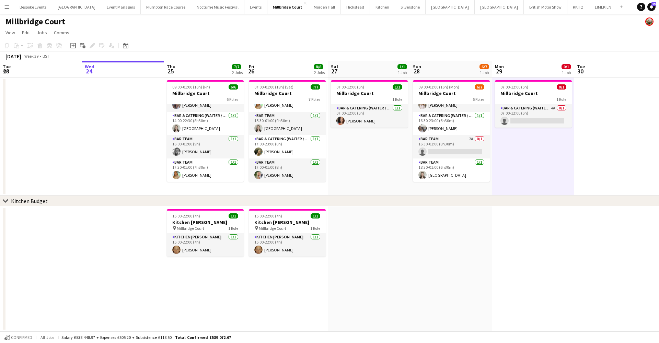
click at [5, 9] on app-icon "Menu" at bounding box center [6, 6] width 5 height 5
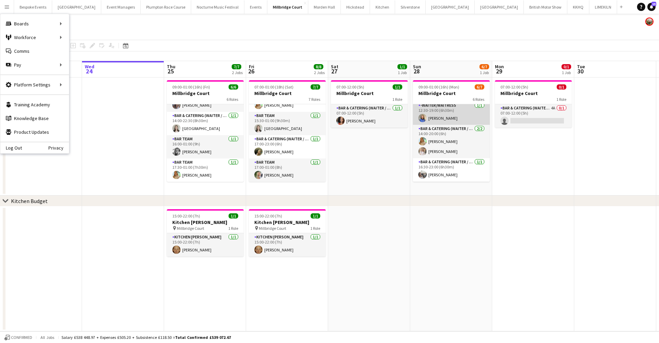
scroll to position [32, 0]
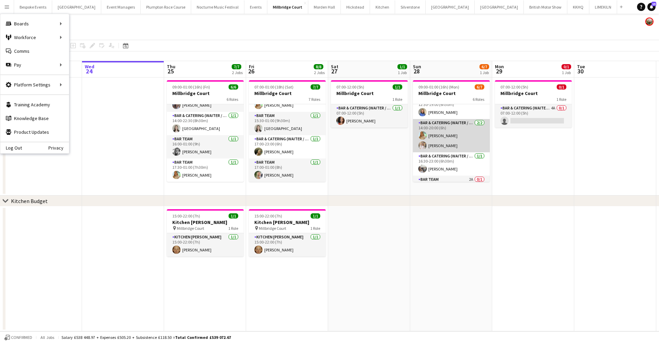
click at [442, 138] on app-card-role "Bar & Catering (Waiter / waitress) [DATE] 14:00-20:00 (6h) [PERSON_NAME] [PERSO…" at bounding box center [451, 135] width 77 height 33
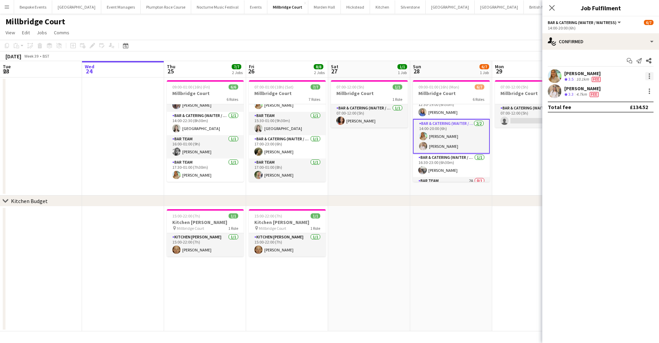
click at [653, 77] on div at bounding box center [649, 76] width 8 height 8
click at [617, 154] on span "Remove" at bounding box center [616, 155] width 21 height 6
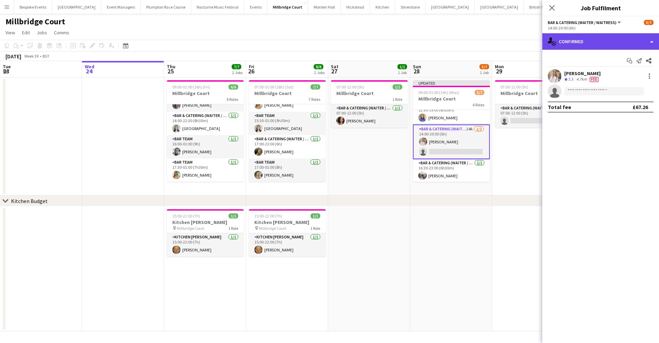
click at [580, 44] on div "single-neutral-actions-check-2 Confirmed" at bounding box center [600, 41] width 117 height 16
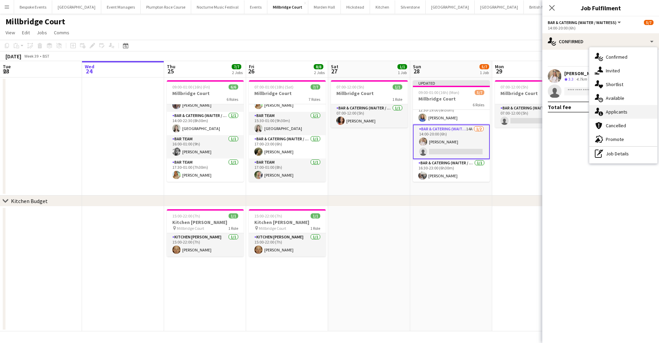
click at [616, 109] on span "Applicants" at bounding box center [617, 112] width 22 height 6
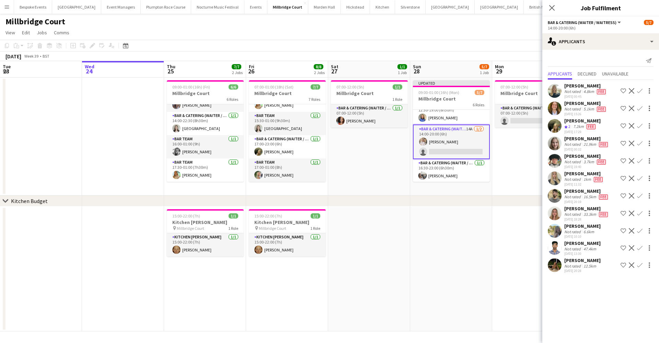
click at [637, 230] on app-icon "Confirm" at bounding box center [639, 230] width 5 height 5
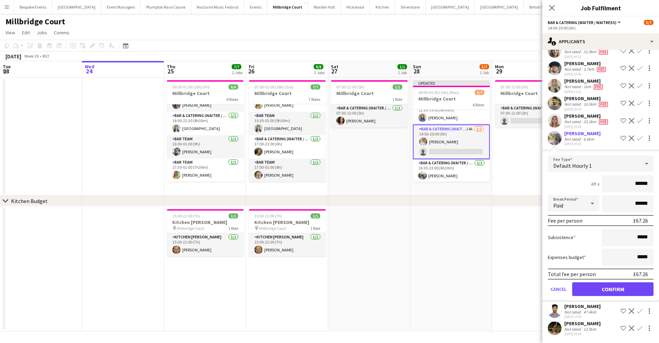
scroll to position [93, 0]
click at [605, 291] on button "Confirm" at bounding box center [612, 290] width 81 height 14
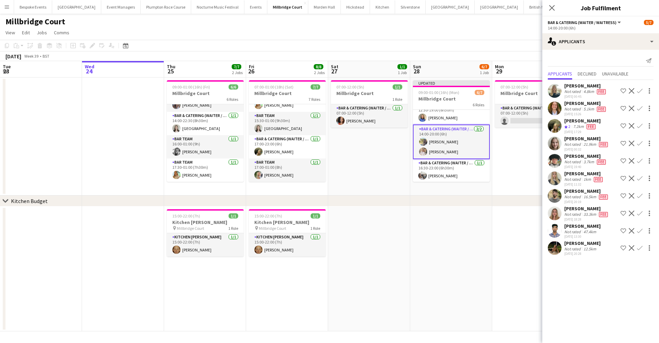
scroll to position [0, 0]
click at [492, 253] on app-date-cell at bounding box center [451, 269] width 82 height 125
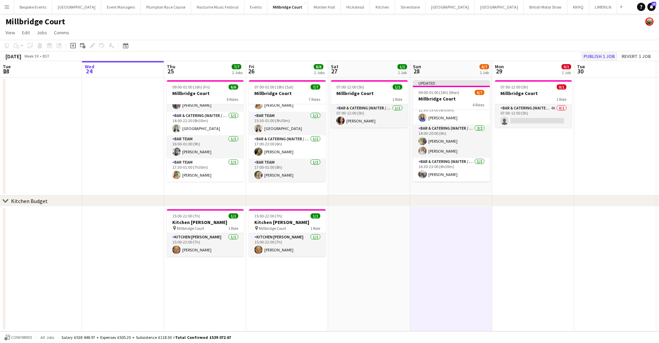
click at [596, 55] on button "Publish 1 job" at bounding box center [599, 56] width 37 height 9
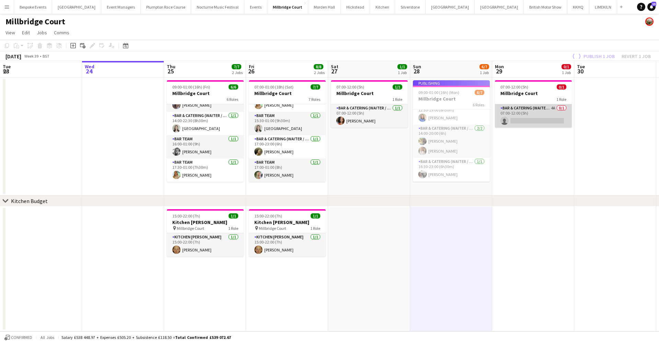
click at [540, 112] on app-card-role "Bar & Catering (Waiter / waitress) 4A 0/1 07:00-12:00 (5h) single-neutral-actio…" at bounding box center [533, 115] width 77 height 23
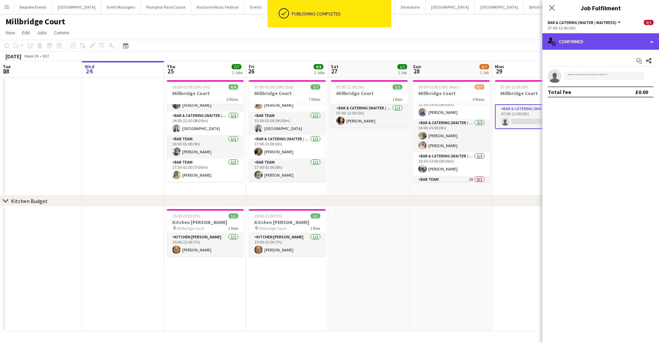
click at [600, 40] on div "single-neutral-actions-check-2 Confirmed" at bounding box center [600, 41] width 117 height 16
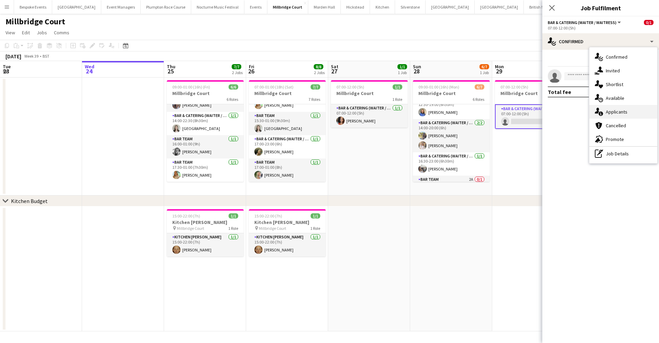
click at [618, 113] on span "Applicants" at bounding box center [617, 112] width 22 height 6
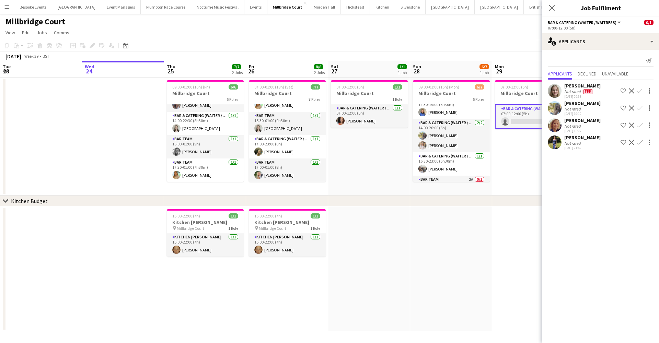
click at [519, 120] on app-card-role "Bar & Catering (Waiter / waitress) 4A 0/1 07:00-12:00 (5h) single-neutral-actio…" at bounding box center [533, 116] width 77 height 25
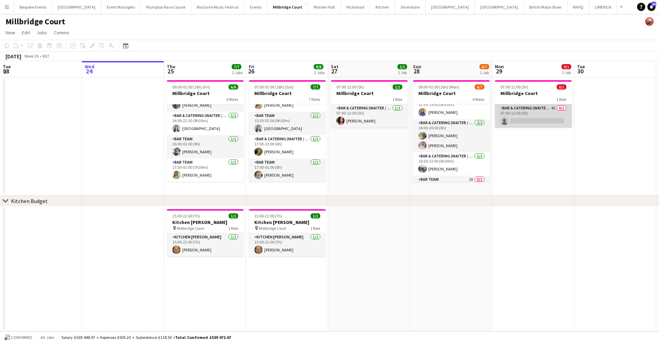
click at [519, 120] on app-card-role "Bar & Catering (Waiter / waitress) 4A 0/1 07:00-12:00 (5h) single-neutral-actio…" at bounding box center [533, 115] width 77 height 23
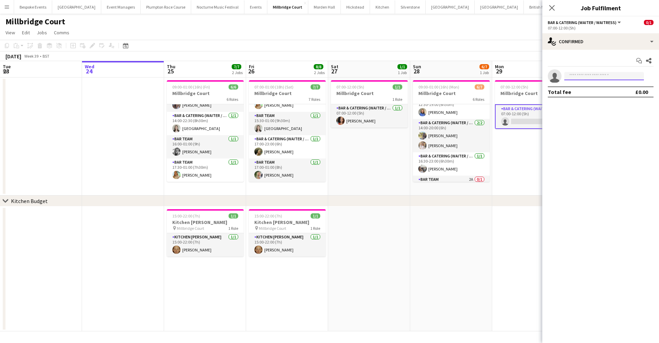
click at [593, 78] on input at bounding box center [604, 76] width 80 height 8
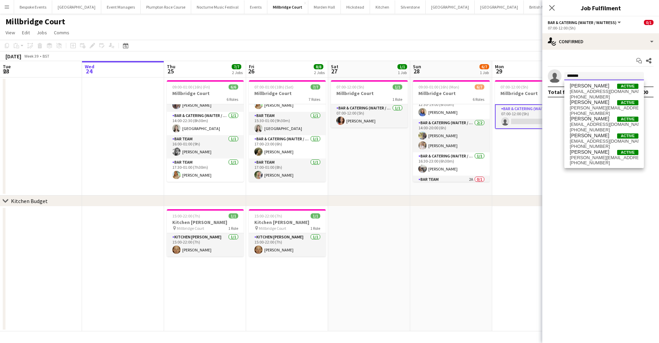
type input "*******"
drag, startPoint x: 583, startPoint y: 126, endPoint x: 583, endPoint y: 138, distance: 11.7
click at [583, 138] on span "[PERSON_NAME]" at bounding box center [589, 136] width 39 height 6
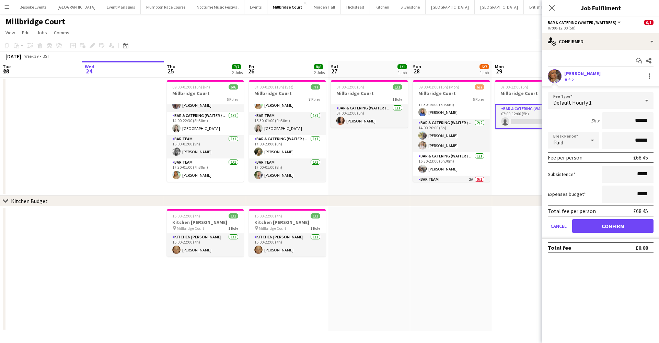
click at [591, 225] on button "Confirm" at bounding box center [612, 226] width 81 height 14
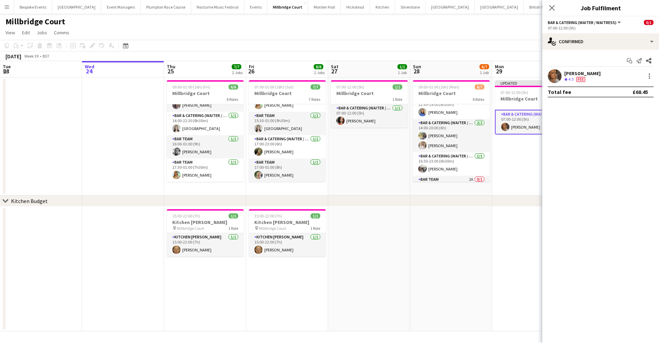
click at [507, 178] on app-date-cell "Updated 07:00-12:00 (5h) 1/1 Millbridge Court 1 Role Bar & Catering (Waiter / w…" at bounding box center [533, 137] width 82 height 118
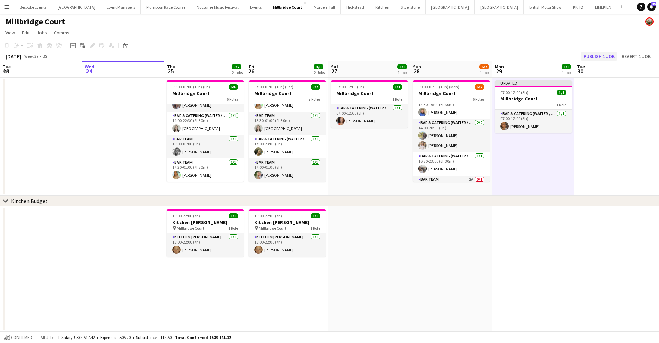
click at [593, 55] on button "Publish 1 job" at bounding box center [599, 56] width 37 height 9
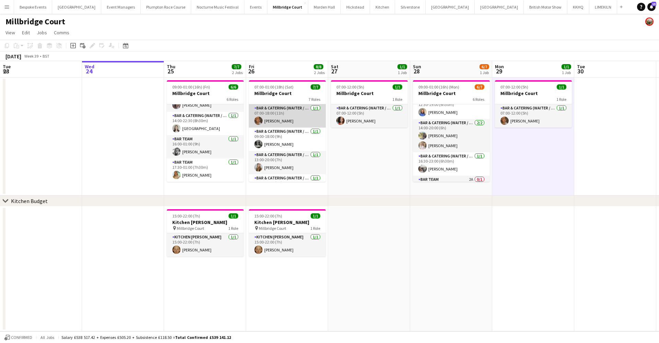
click at [278, 122] on app-card-role "Bar & Catering (Waiter / waitress) [DATE] 07:00-18:00 (11h) [PERSON_NAME]" at bounding box center [287, 115] width 77 height 23
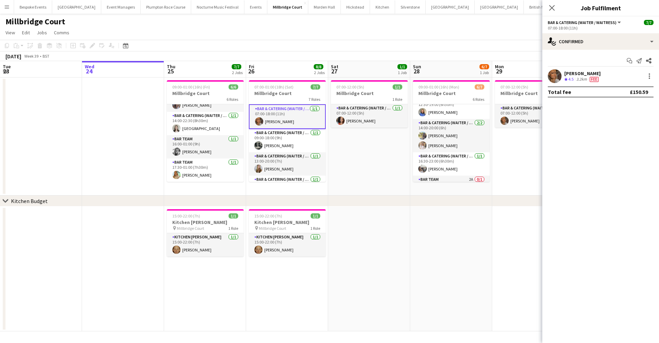
click at [553, 74] on app-user-avatar at bounding box center [555, 76] width 14 height 14
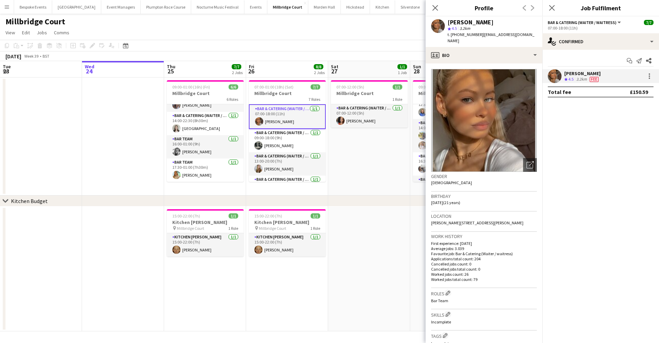
click at [366, 36] on app-page-menu "View Day view expanded Day view collapsed Month view Date picker Jump to [DATE]…" at bounding box center [329, 33] width 659 height 13
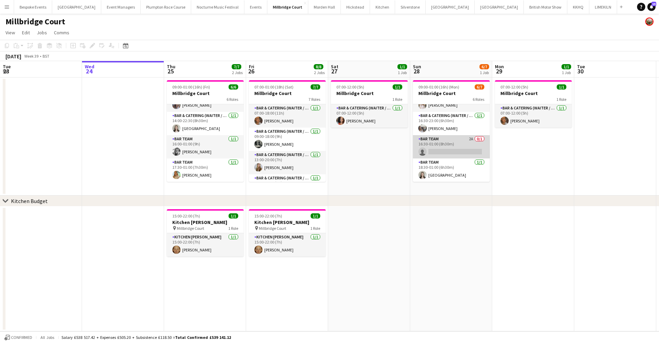
scroll to position [72, 0]
click at [437, 143] on app-card-role "Bar Team 2A 0/1 16:30-01:00 (8h30m) single-neutral-actions" at bounding box center [451, 146] width 77 height 23
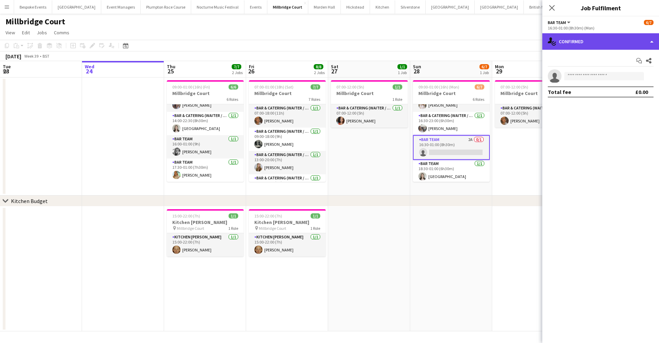
click at [614, 41] on div "single-neutral-actions-check-2 Confirmed" at bounding box center [600, 41] width 117 height 16
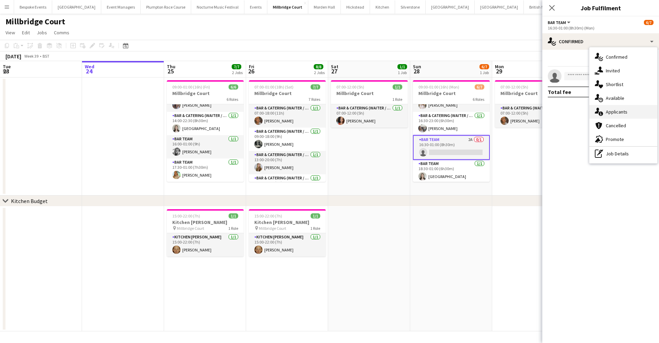
click at [614, 112] on span "Applicants" at bounding box center [617, 112] width 22 height 6
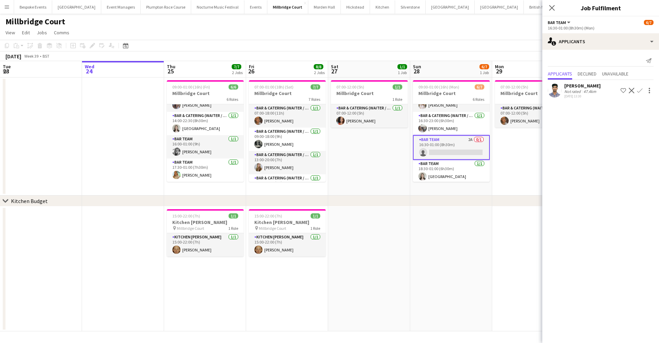
click at [498, 231] on app-date-cell at bounding box center [533, 269] width 82 height 125
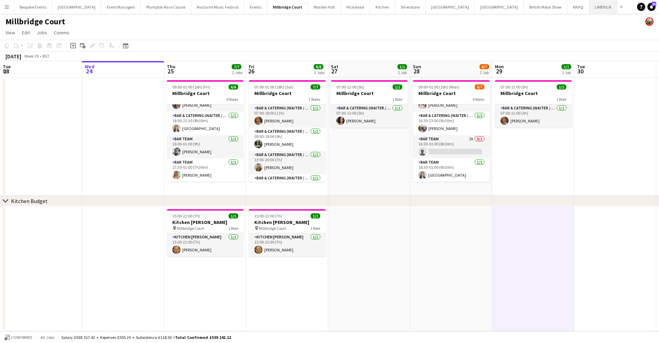
click at [589, 8] on button "LIMEKILN Close" at bounding box center [603, 6] width 28 height 13
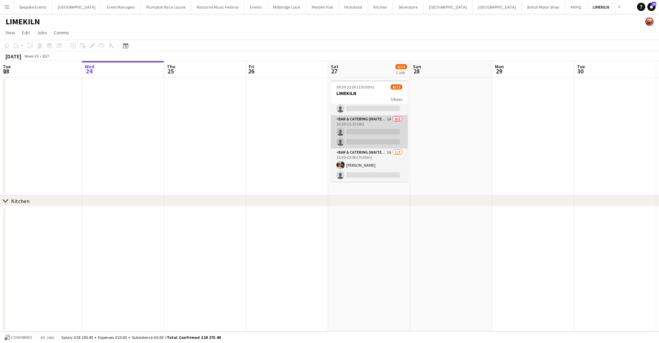
scroll to position [109, 0]
click at [8, 9] on app-icon "Menu" at bounding box center [6, 6] width 5 height 5
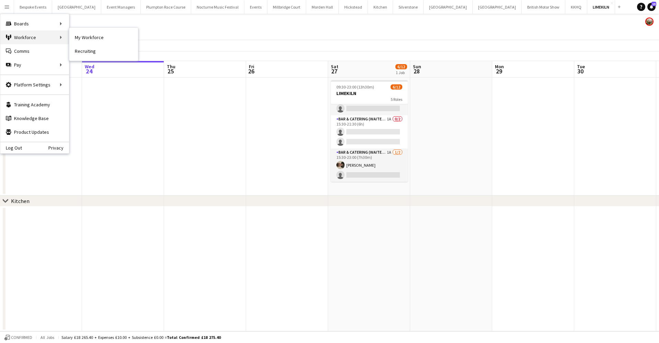
click at [41, 38] on div "Workforce Workforce" at bounding box center [34, 38] width 69 height 14
click at [84, 37] on link "My Workforce" at bounding box center [103, 38] width 69 height 14
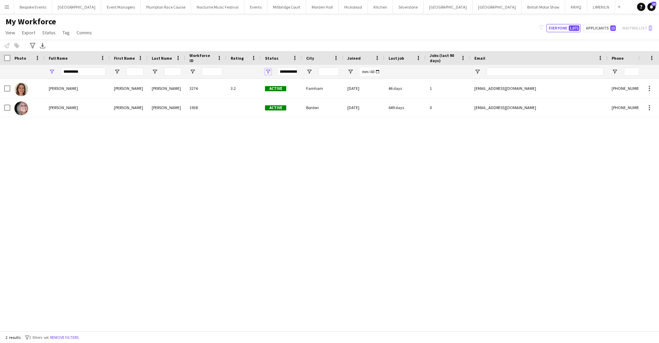
click at [268, 72] on span "Open Filter Menu" at bounding box center [268, 72] width 6 height 6
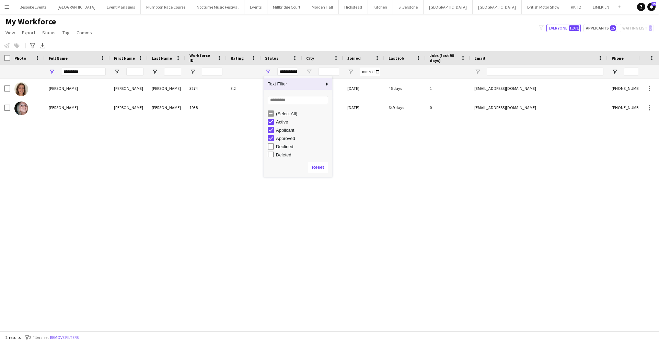
click at [63, 333] on div "2 results filter-1 2 filters set Remove filters" at bounding box center [329, 338] width 659 height 12
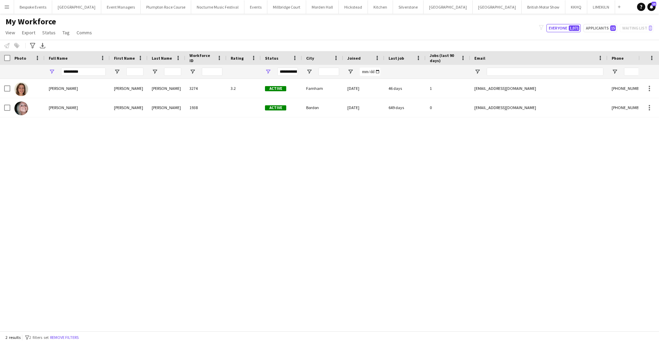
click at [67, 341] on div "2 results filter-1 2 filters set Remove filters" at bounding box center [329, 338] width 659 height 12
click at [67, 335] on button "Remove filters" at bounding box center [64, 338] width 31 height 8
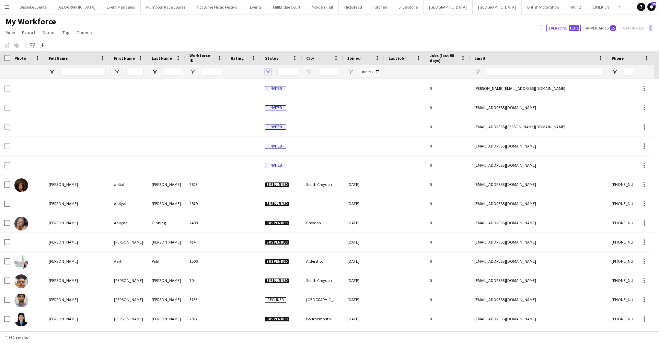
click at [268, 72] on span "Open Filter Menu" at bounding box center [268, 72] width 6 height 6
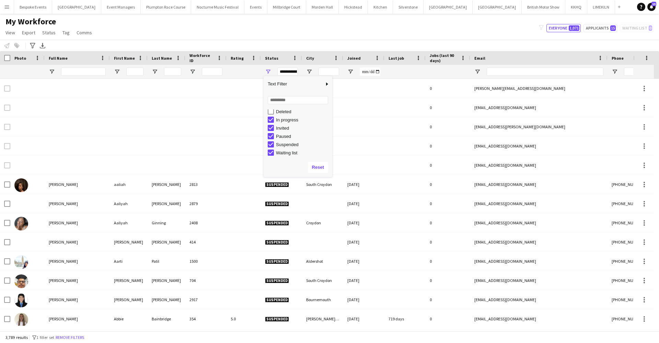
scroll to position [43, 0]
type input "**********"
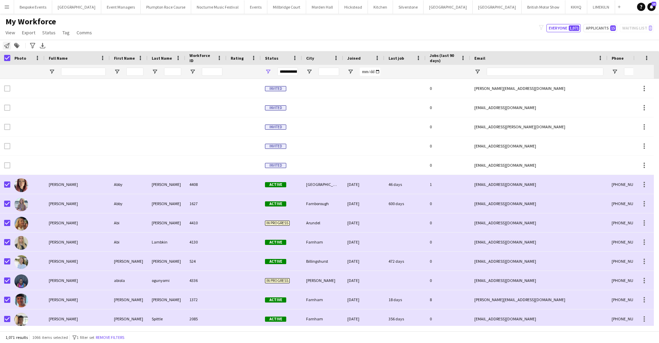
click at [7, 47] on icon "Notify workforce" at bounding box center [6, 45] width 5 height 5
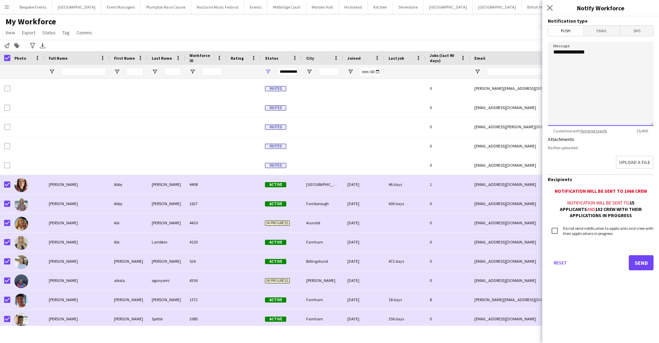
click at [550, 63] on textarea "**********" at bounding box center [601, 84] width 106 height 84
click at [553, 94] on textarea "**********" at bounding box center [601, 84] width 106 height 84
click at [594, 92] on textarea "**********" at bounding box center [601, 84] width 106 height 84
click at [643, 94] on textarea "**********" at bounding box center [601, 84] width 106 height 84
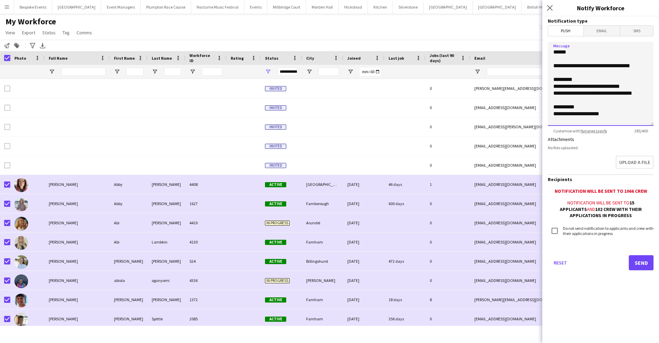
scroll to position [0, 0]
click at [582, 80] on textarea "**********" at bounding box center [601, 84] width 106 height 84
click at [609, 87] on textarea "**********" at bounding box center [601, 84] width 106 height 84
click at [638, 88] on textarea "**********" at bounding box center [601, 84] width 106 height 84
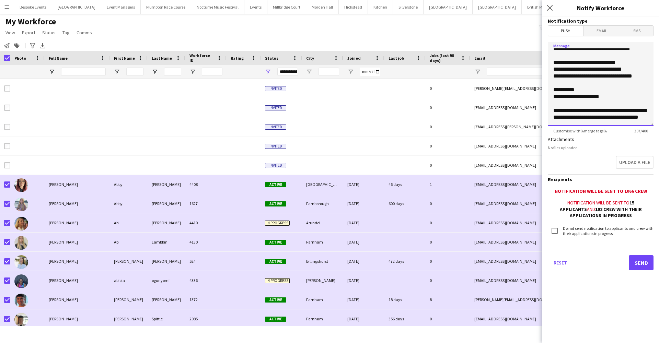
scroll to position [22, 0]
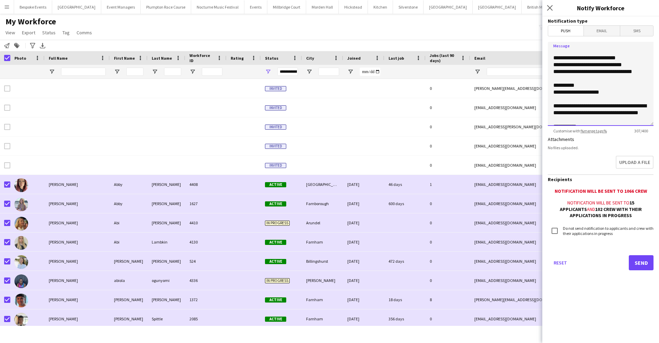
click at [608, 92] on textarea "**********" at bounding box center [601, 84] width 106 height 84
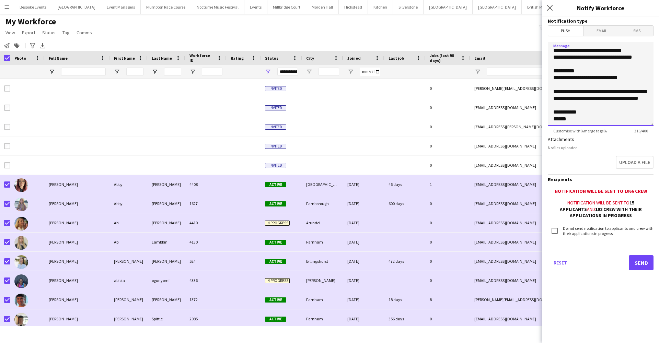
scroll to position [43, 0]
click at [640, 93] on textarea "**********" at bounding box center [601, 84] width 106 height 84
click at [593, 98] on textarea "**********" at bounding box center [601, 84] width 106 height 84
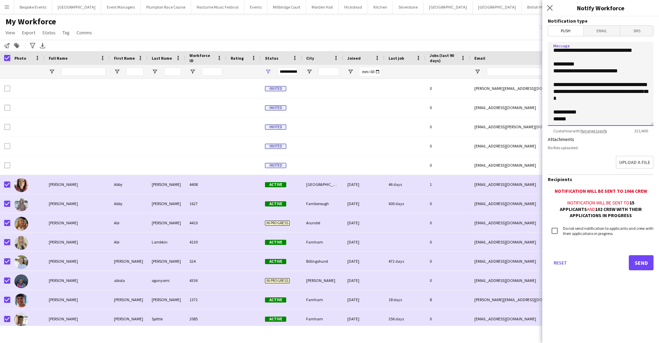
scroll to position [0, 0]
type textarea "**********"
click at [640, 261] on button "Send" at bounding box center [641, 262] width 25 height 15
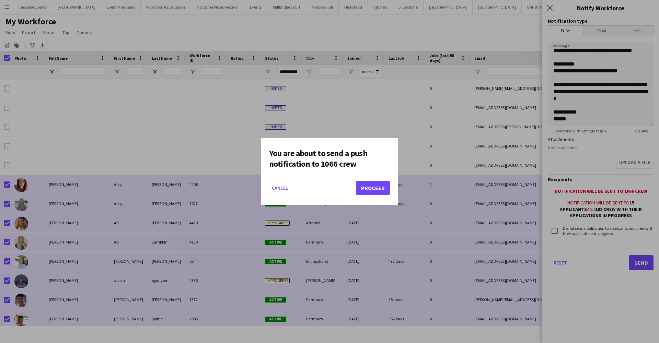
click at [371, 188] on button "Proceed" at bounding box center [373, 188] width 34 height 14
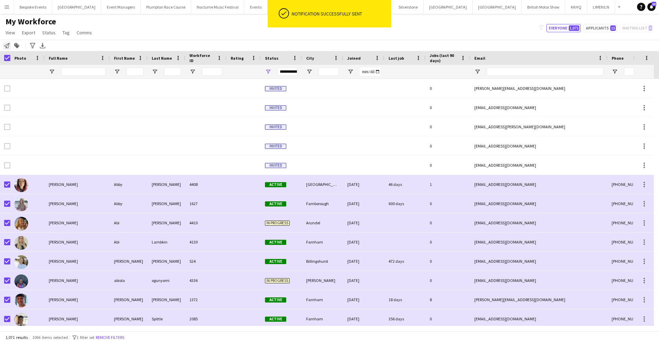
click at [6, 44] on icon "Notify workforce" at bounding box center [6, 45] width 5 height 5
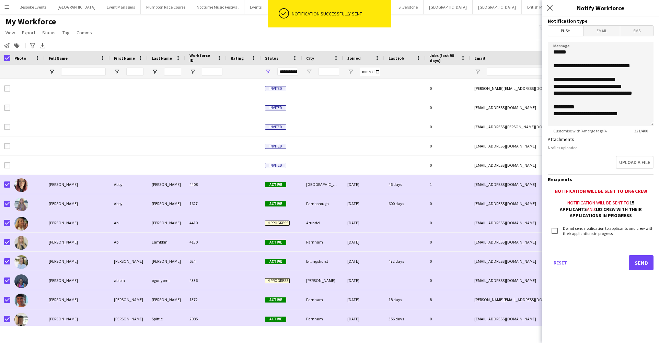
click at [590, 34] on span "Email" at bounding box center [602, 31] width 36 height 10
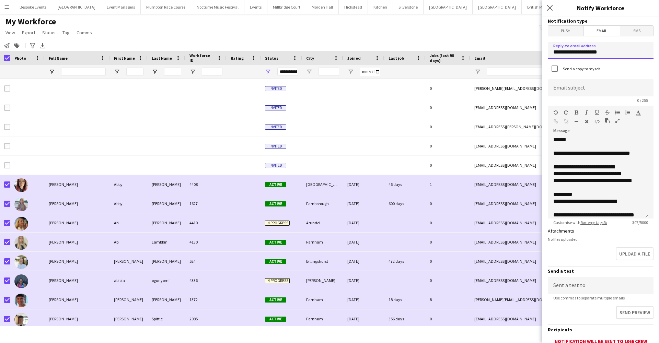
drag, startPoint x: 613, startPoint y: 55, endPoint x: 530, endPoint y: 54, distance: 83.8
type input "**********"
type input "*"
click at [559, 92] on input "**********" at bounding box center [601, 87] width 106 height 17
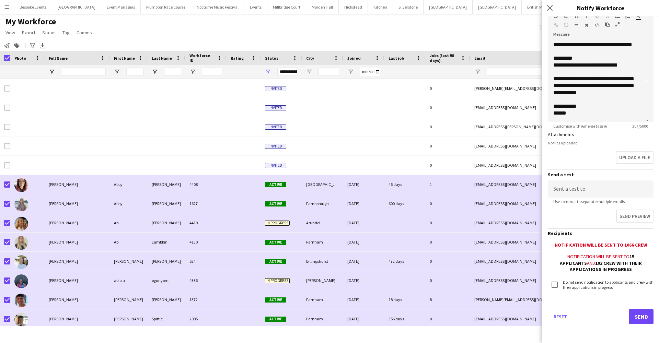
type input "**********"
click at [640, 320] on button "Send" at bounding box center [641, 316] width 25 height 15
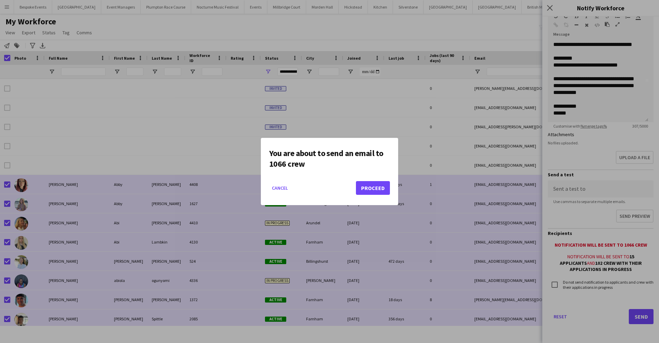
click at [380, 185] on button "Proceed" at bounding box center [373, 188] width 34 height 14
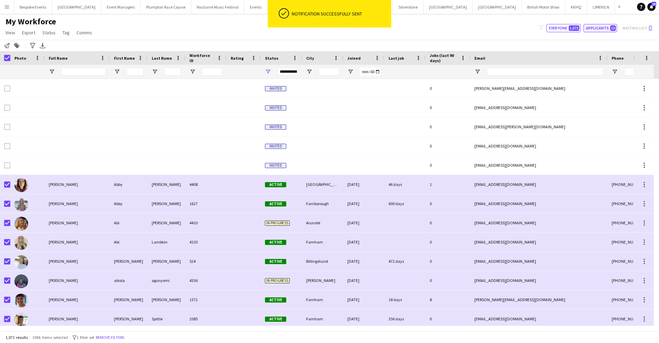
click at [604, 29] on button "Applicants 15" at bounding box center [601, 28] width 34 height 8
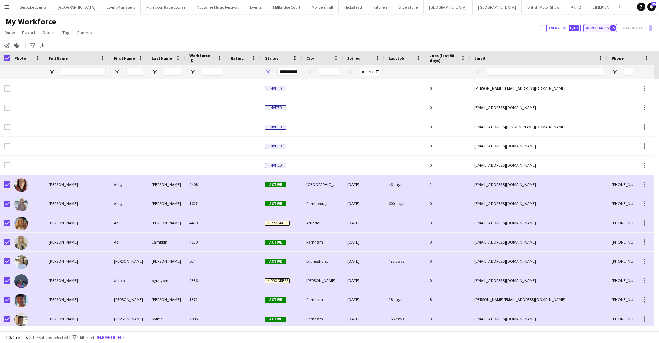
type input "**********"
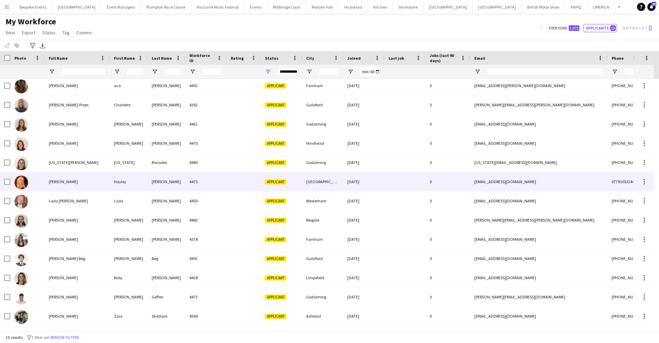
scroll to position [41, 0]
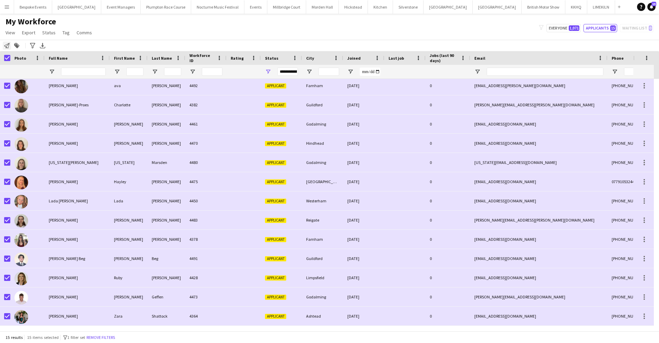
click at [8, 48] on icon "Notify workforce" at bounding box center [6, 45] width 5 height 5
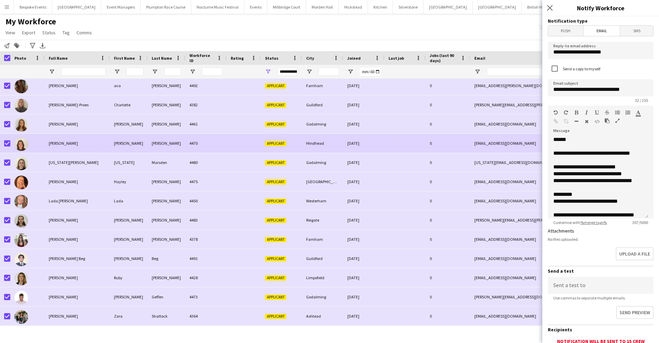
scroll to position [0, 0]
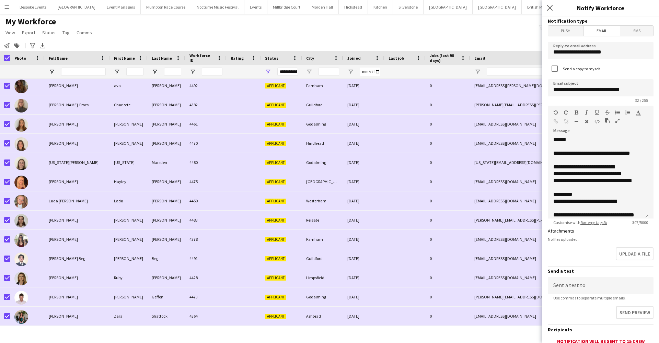
click at [205, 25] on div "My Workforce View Views Default view mena New Starter New view Update view Dele…" at bounding box center [329, 27] width 659 height 23
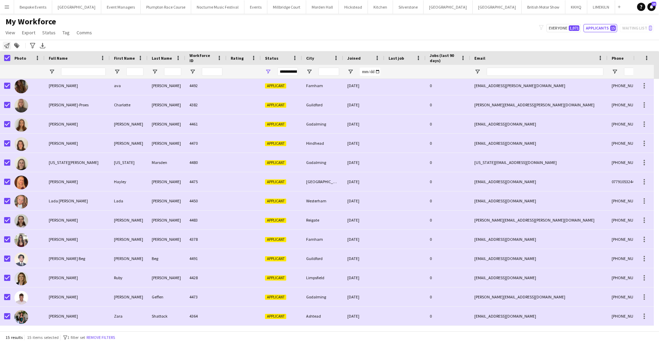
click at [7, 47] on icon "Notify workforce" at bounding box center [6, 45] width 5 height 5
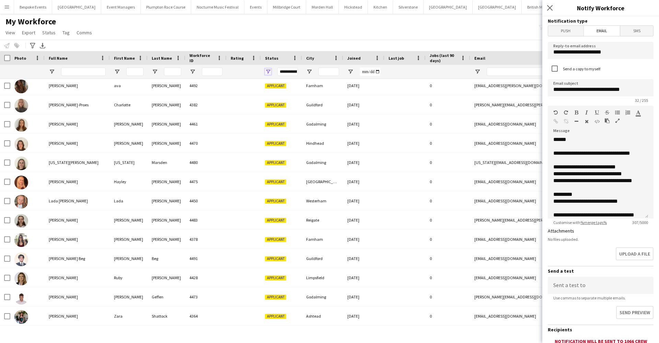
click at [268, 70] on span "Open Filter Menu" at bounding box center [268, 72] width 6 height 6
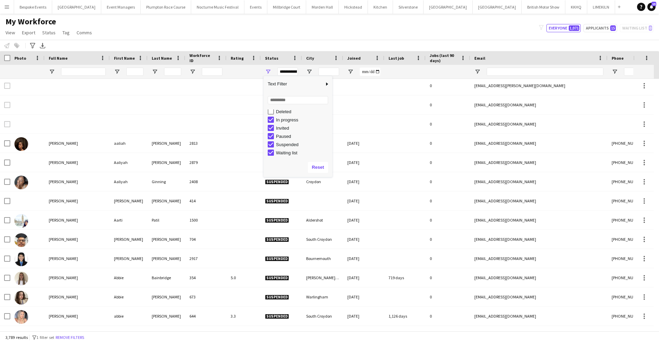
scroll to position [43, 0]
type input "**********"
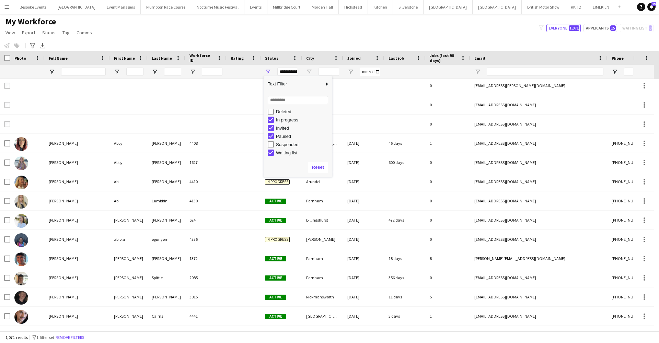
click at [8, 47] on div "Notify workforce Add to tag Select at least one crew to tag him or her. Advance…" at bounding box center [329, 45] width 659 height 11
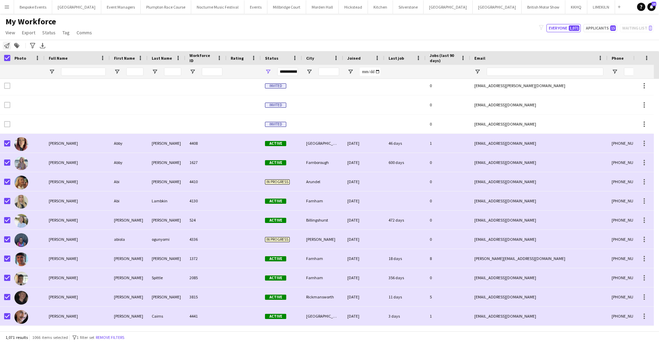
click at [7, 46] on icon "Notify workforce" at bounding box center [6, 45] width 5 height 5
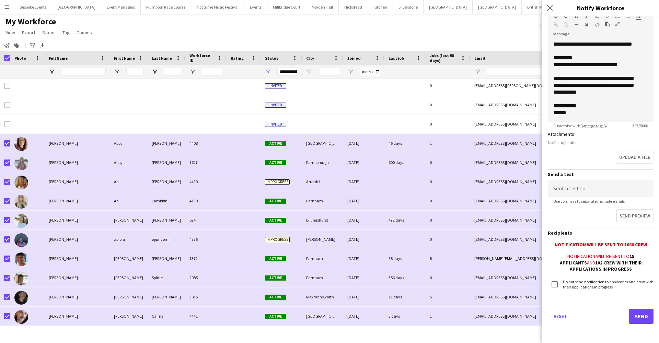
scroll to position [96, 0]
click at [644, 318] on button "Send" at bounding box center [641, 316] width 25 height 15
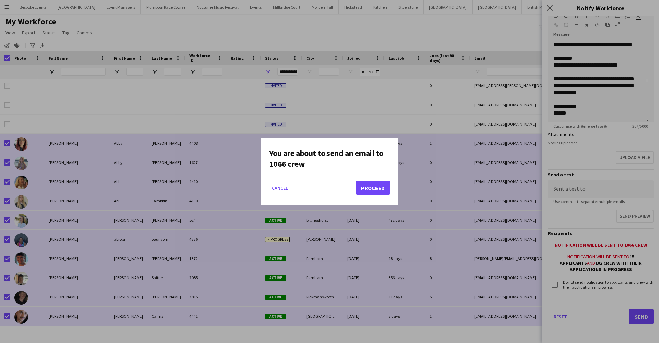
click at [384, 184] on button "Proceed" at bounding box center [373, 188] width 34 height 14
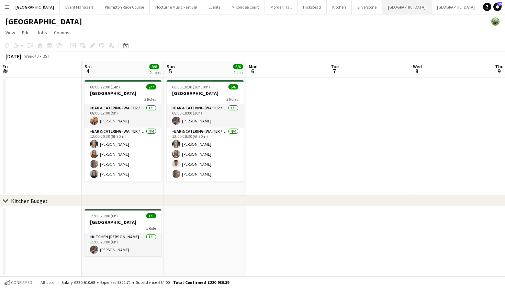
scroll to position [0, 38]
click at [435, 9] on button "[GEOGRAPHIC_DATA] Close" at bounding box center [459, 6] width 49 height 13
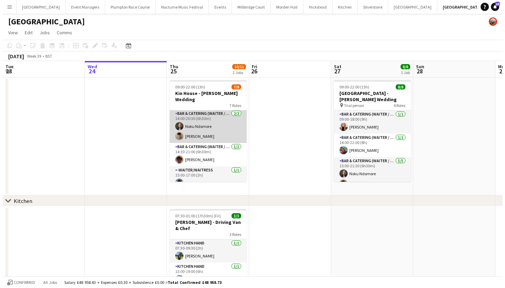
scroll to position [96, 0]
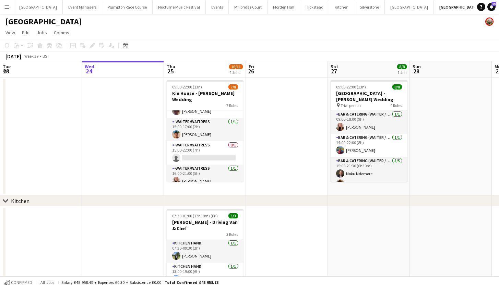
click at [6, 6] on app-icon "Menu" at bounding box center [6, 6] width 5 height 5
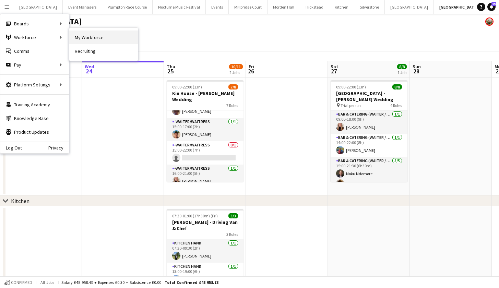
click at [85, 42] on link "My Workforce" at bounding box center [103, 38] width 69 height 14
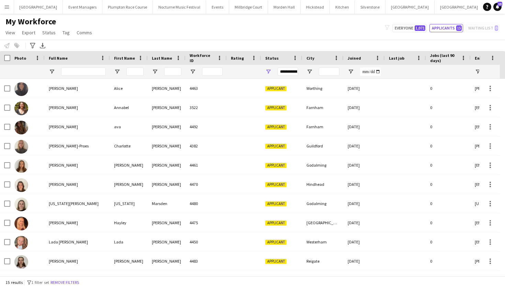
click at [4, 9] on app-icon "Menu" at bounding box center [6, 6] width 5 height 5
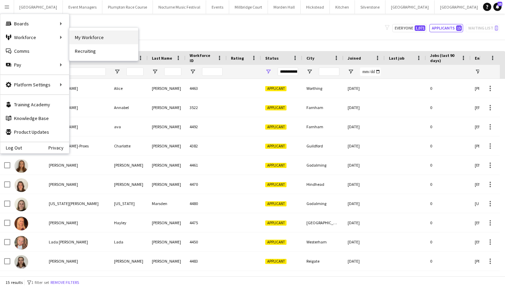
click at [73, 38] on link "My Workforce" at bounding box center [103, 38] width 69 height 14
type input "**********"
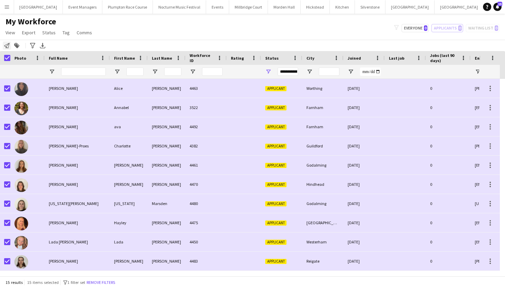
click at [7, 45] on icon "Notify workforce" at bounding box center [6, 45] width 5 height 5
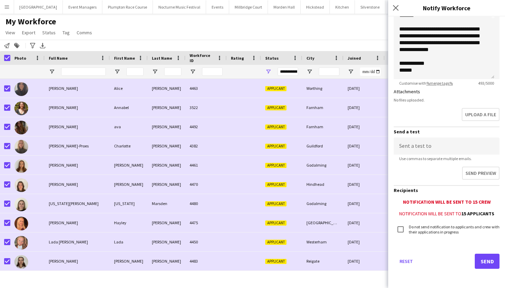
scroll to position [139, 0]
click at [233, 39] on div "My Workforce View Views Default view mena New Starter New view Update view Dele…" at bounding box center [252, 27] width 505 height 23
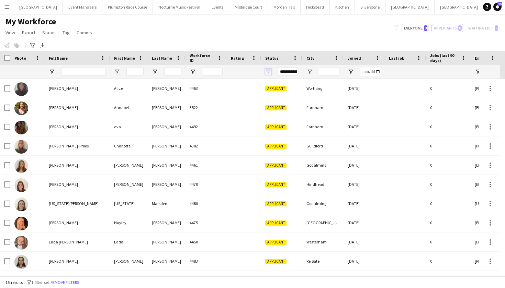
click at [268, 71] on span "Open Filter Menu" at bounding box center [268, 72] width 6 height 6
click at [78, 285] on button "Remove filters" at bounding box center [64, 283] width 31 height 8
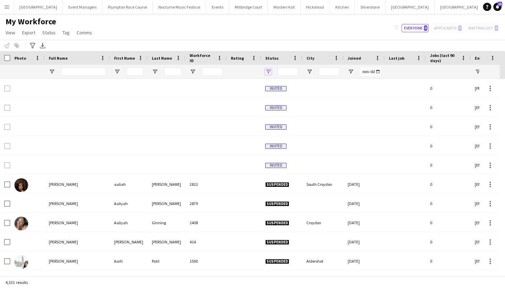
click at [270, 71] on span "Open Filter Menu" at bounding box center [268, 72] width 6 height 6
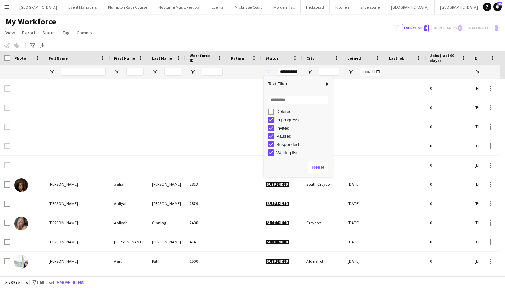
scroll to position [43, 0]
type input "**********"
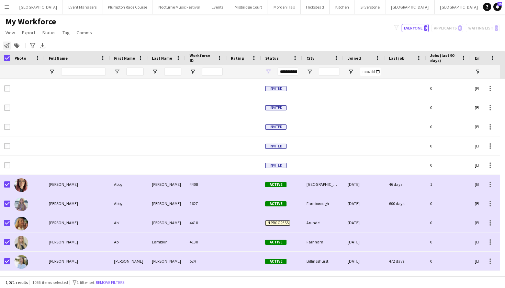
click at [6, 44] on icon "Notify workforce" at bounding box center [6, 45] width 5 height 5
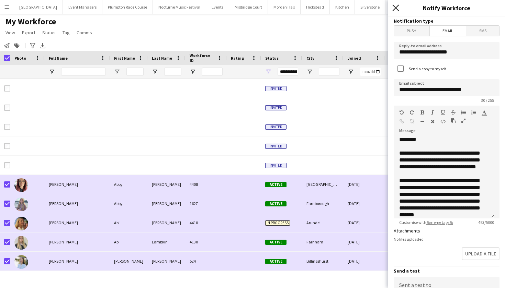
click at [396, 7] on icon "Close pop-in" at bounding box center [395, 7] width 7 height 7
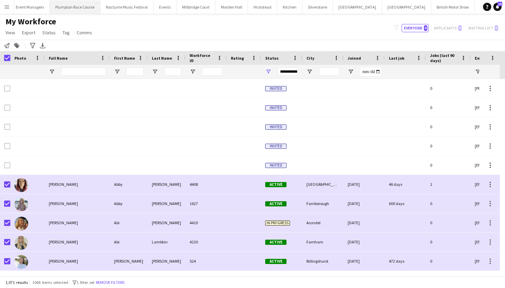
scroll to position [0, 91]
drag, startPoint x: 97, startPoint y: 1, endPoint x: 434, endPoint y: 10, distance: 337.2
click at [475, 10] on button "KKHQ Close" at bounding box center [486, 6] width 22 height 13
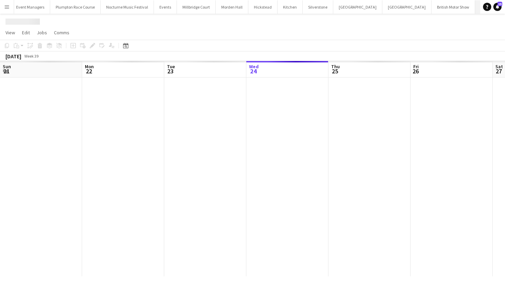
scroll to position [0, 164]
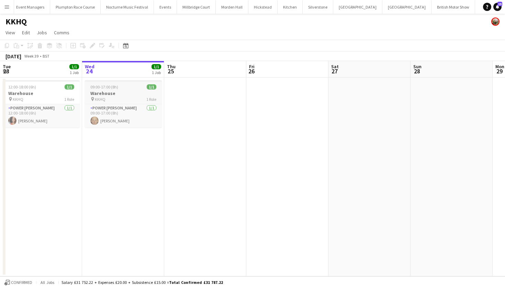
click at [135, 91] on h3 "Warehouse" at bounding box center [123, 93] width 77 height 6
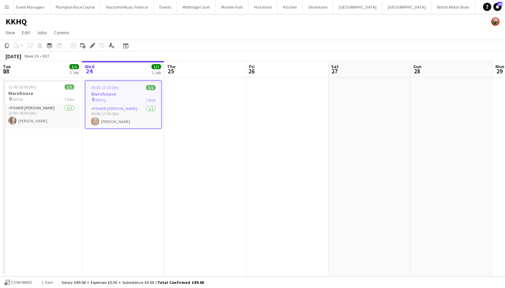
click at [217, 126] on app-date-cell at bounding box center [205, 177] width 82 height 199
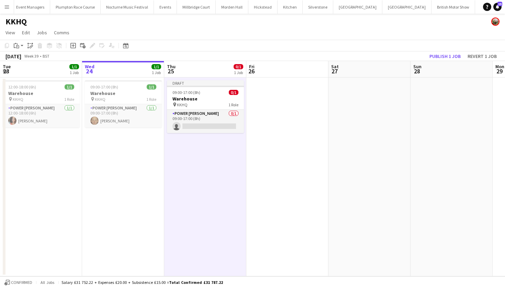
click at [303, 116] on app-date-cell at bounding box center [287, 177] width 82 height 199
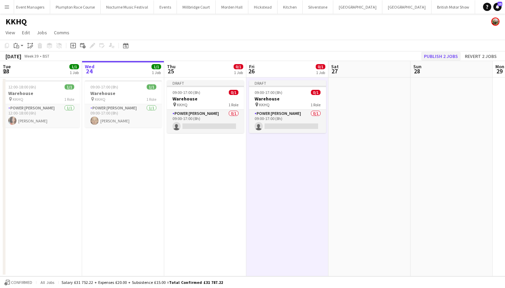
click at [444, 55] on button "Publish 2 jobs" at bounding box center [440, 56] width 39 height 9
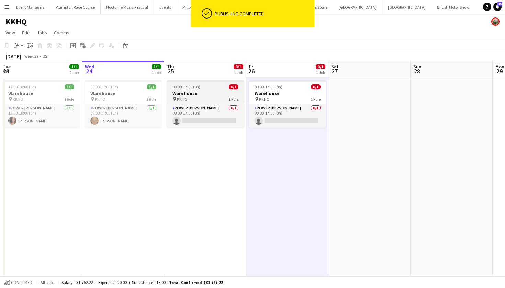
click at [202, 100] on div "pin KKHQ 1 Role" at bounding box center [205, 98] width 77 height 5
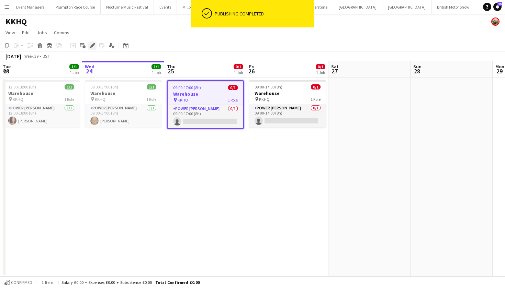
click at [94, 47] on icon "Edit" at bounding box center [92, 45] width 5 height 5
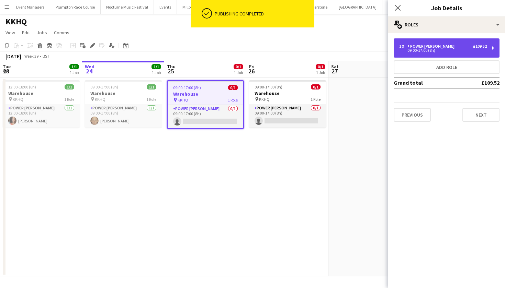
click at [437, 50] on div "09:00-17:00 (8h)" at bounding box center [443, 50] width 88 height 3
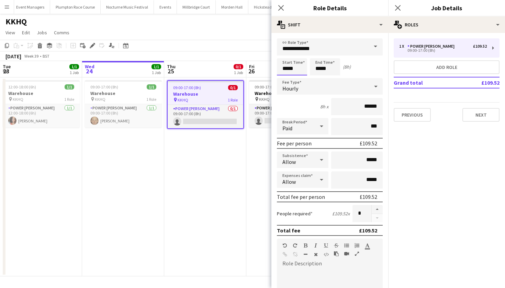
click at [289, 69] on input "*****" at bounding box center [292, 66] width 30 height 17
click at [287, 68] on input "*****" at bounding box center [292, 66] width 30 height 17
type input "*****"
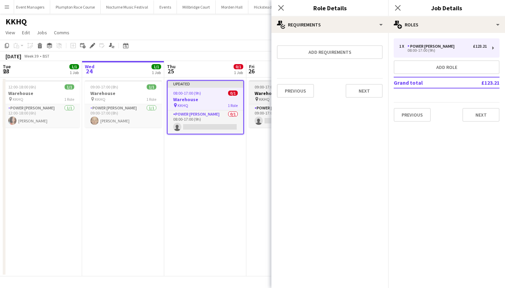
click at [258, 97] on icon "pin" at bounding box center [256, 99] width 4 height 4
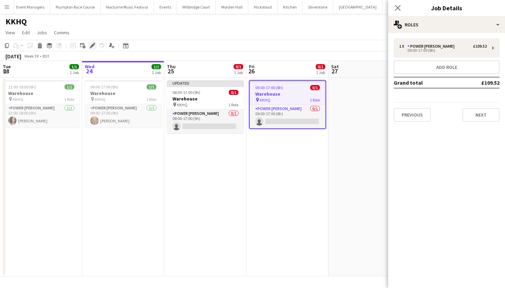
click at [93, 45] on icon at bounding box center [92, 46] width 4 height 4
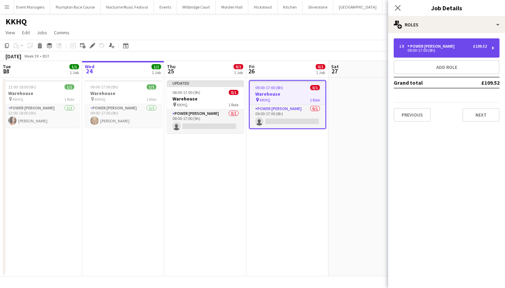
click at [425, 47] on div "Power [PERSON_NAME]" at bounding box center [432, 46] width 50 height 5
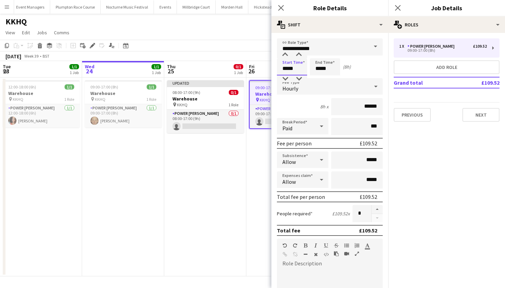
click at [286, 68] on input "*****" at bounding box center [292, 66] width 30 height 17
type input "*****"
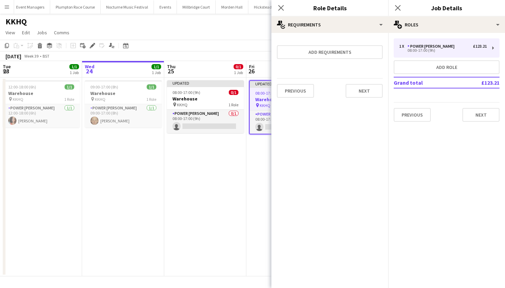
click at [198, 213] on app-date-cell "Updated 08:00-17:00 (9h) 0/1 Warehouse pin KKHQ 1 Role Power Porter 0/1 08:00-1…" at bounding box center [205, 177] width 82 height 199
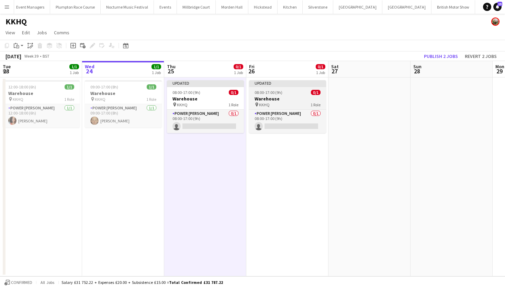
click at [270, 95] on app-job-card "Updated 08:00-17:00 (9h) 0/1 Warehouse pin KKHQ 1 Role Power Porter 0/1 08:00-1…" at bounding box center [287, 106] width 77 height 53
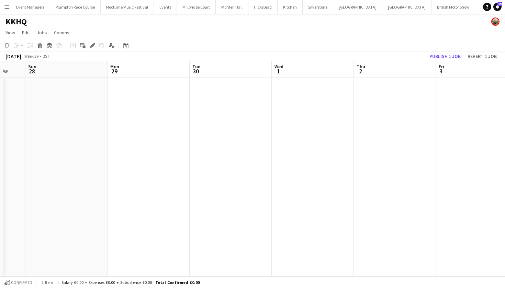
scroll to position [0, 227]
click at [143, 120] on app-date-cell at bounding box center [142, 177] width 82 height 199
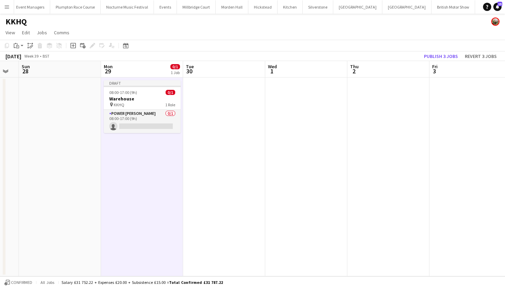
click at [199, 124] on app-date-cell at bounding box center [224, 177] width 82 height 199
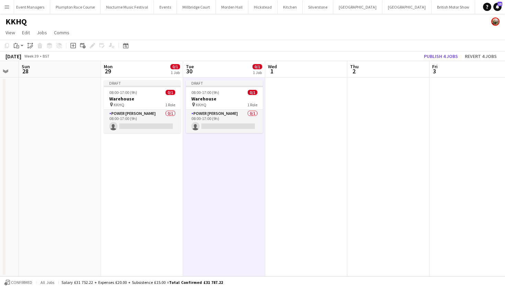
click at [277, 118] on app-date-cell at bounding box center [306, 177] width 82 height 199
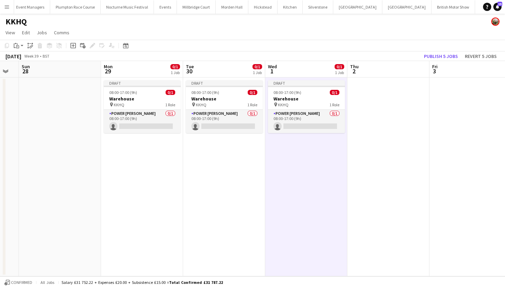
click at [364, 112] on app-date-cell at bounding box center [388, 177] width 82 height 199
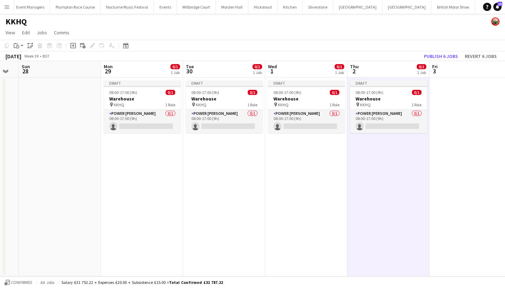
click at [441, 111] on app-date-cell at bounding box center [470, 177] width 82 height 199
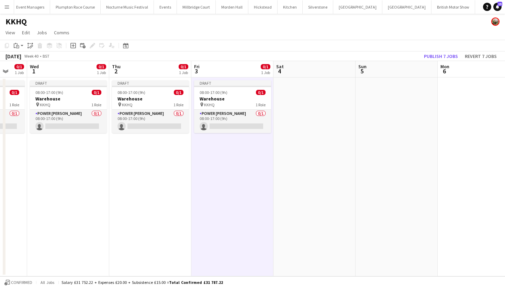
scroll to position [0, 209]
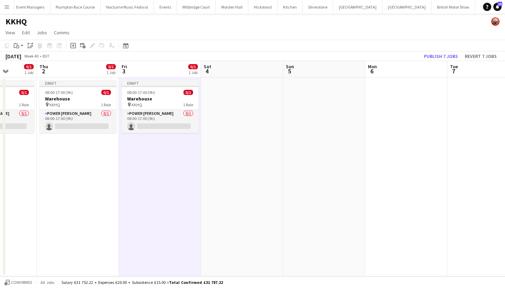
click at [381, 116] on app-date-cell at bounding box center [406, 177] width 82 height 199
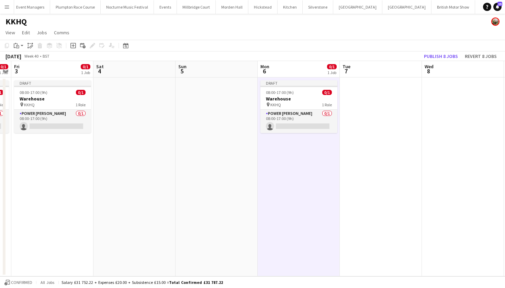
scroll to position [0, 189]
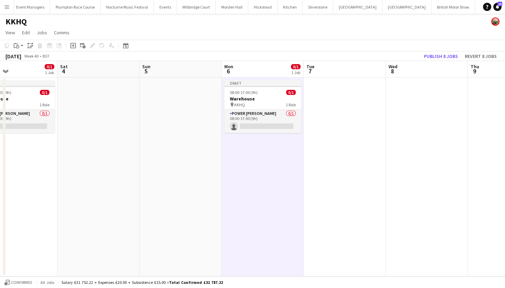
click at [338, 106] on app-date-cell at bounding box center [344, 177] width 82 height 199
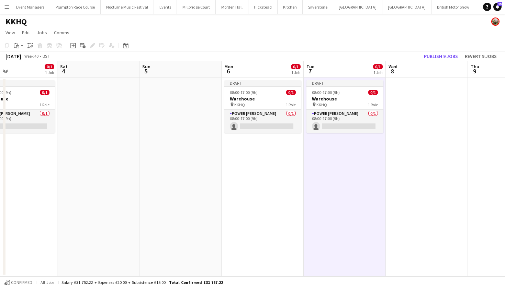
click at [391, 102] on app-date-cell at bounding box center [427, 177] width 82 height 199
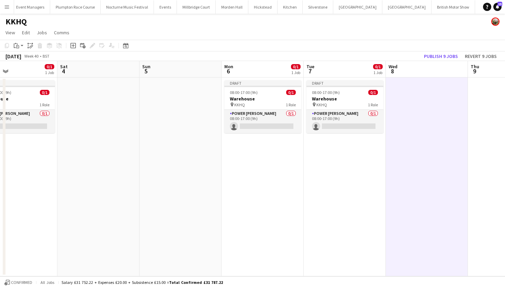
click at [391, 102] on app-date-cell at bounding box center [427, 177] width 82 height 199
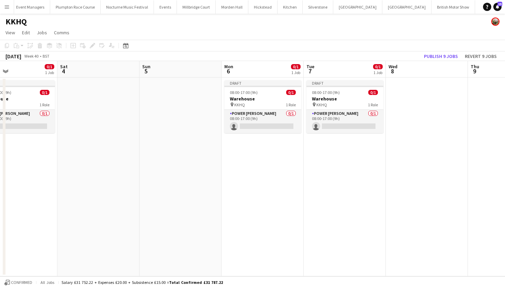
click at [391, 102] on app-date-cell at bounding box center [427, 177] width 82 height 199
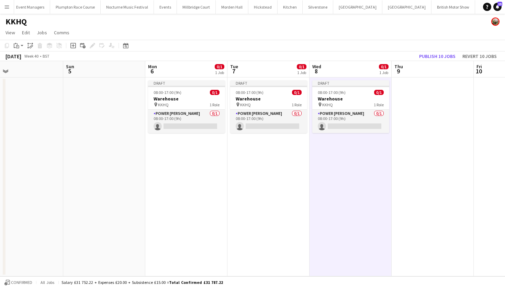
scroll to position [0, 327]
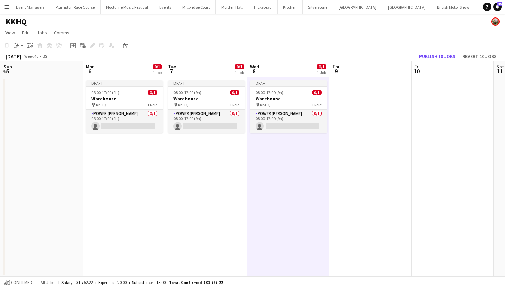
click at [370, 102] on app-date-cell at bounding box center [370, 177] width 82 height 199
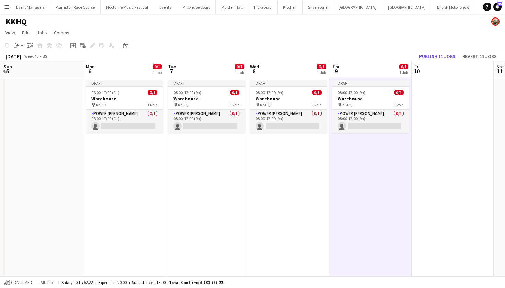
click at [437, 115] on app-date-cell at bounding box center [452, 177] width 82 height 199
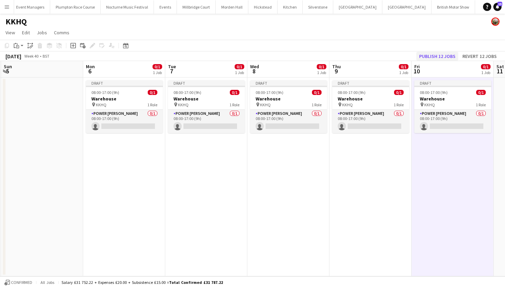
click at [439, 57] on button "Publish 12 jobs" at bounding box center [437, 56] width 42 height 9
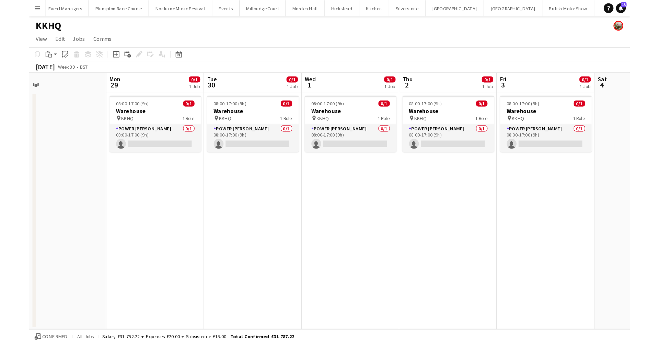
scroll to position [0, 0]
